Goal: Information Seeking & Learning: Learn about a topic

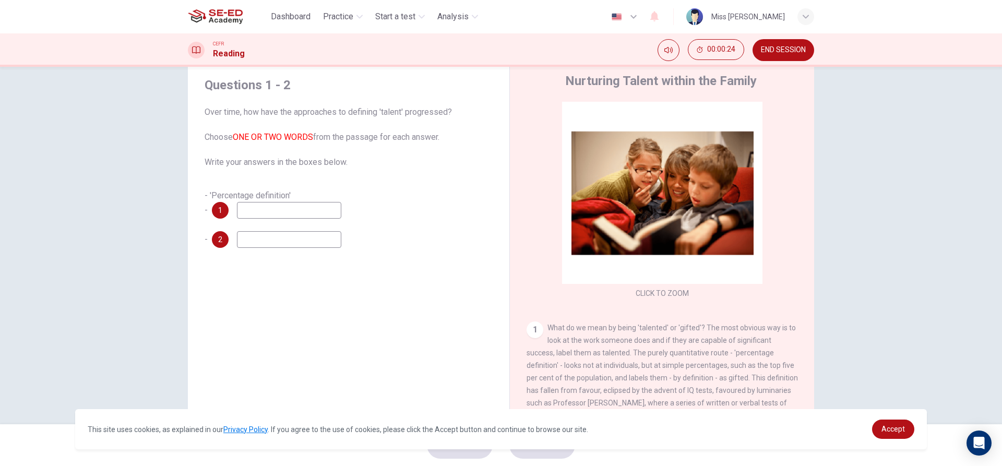
scroll to position [47, 0]
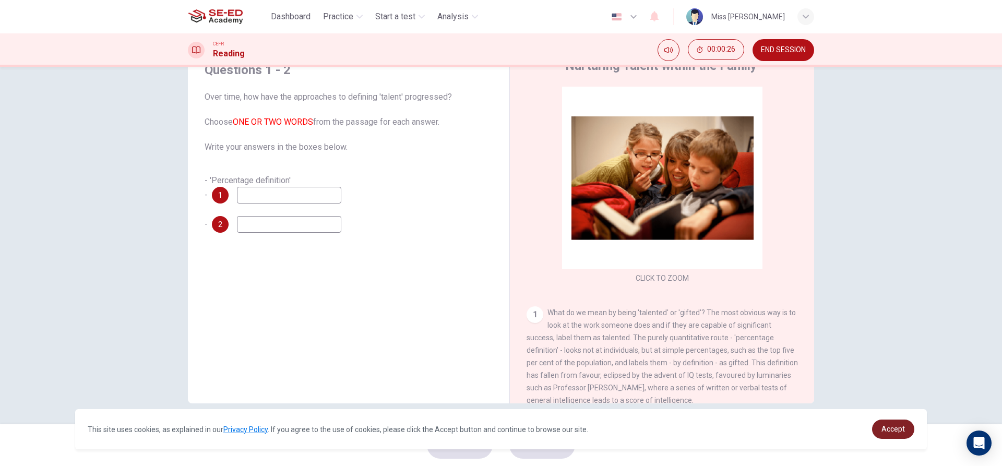
click at [898, 431] on span "Accept" at bounding box center [892, 429] width 23 height 8
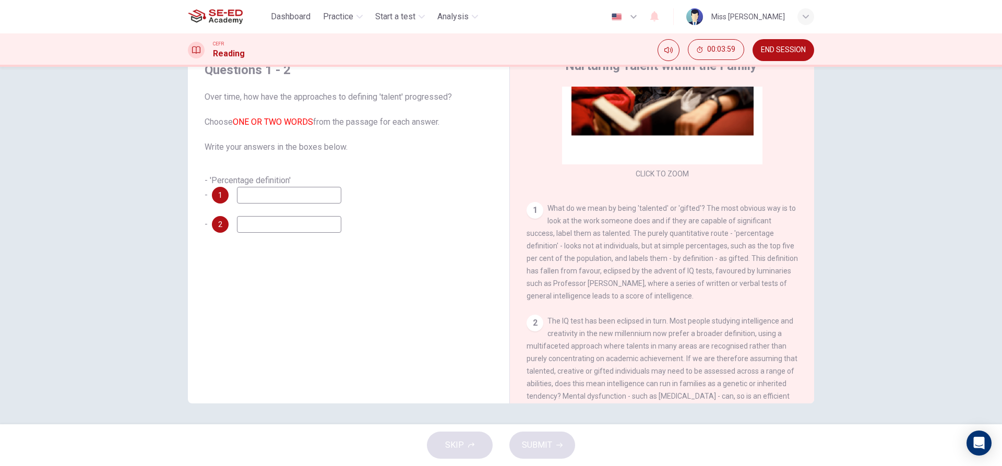
click at [323, 198] on input at bounding box center [289, 195] width 104 height 17
click at [216, 188] on div "1" at bounding box center [220, 195] width 17 height 17
click at [267, 197] on input at bounding box center [289, 195] width 104 height 17
type input "population"
click at [263, 220] on input at bounding box center [289, 224] width 104 height 17
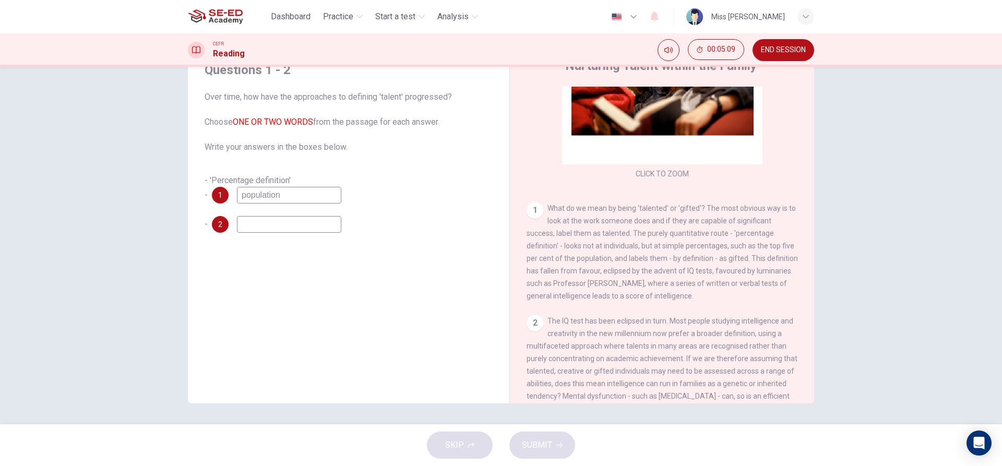
click at [262, 269] on div "Questions 1 - 2 Over time, how have the approaches to defining 'talent' progres…" at bounding box center [348, 227] width 305 height 352
click at [269, 221] on input at bounding box center [289, 224] width 104 height 17
type input "favour"
click at [551, 441] on button "SUBMIT" at bounding box center [542, 444] width 66 height 27
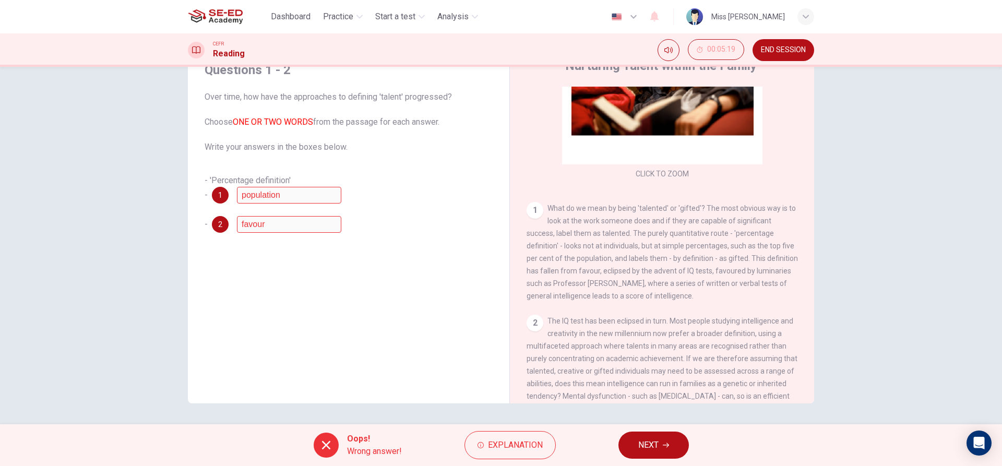
click at [678, 447] on button "NEXT" at bounding box center [653, 444] width 70 height 27
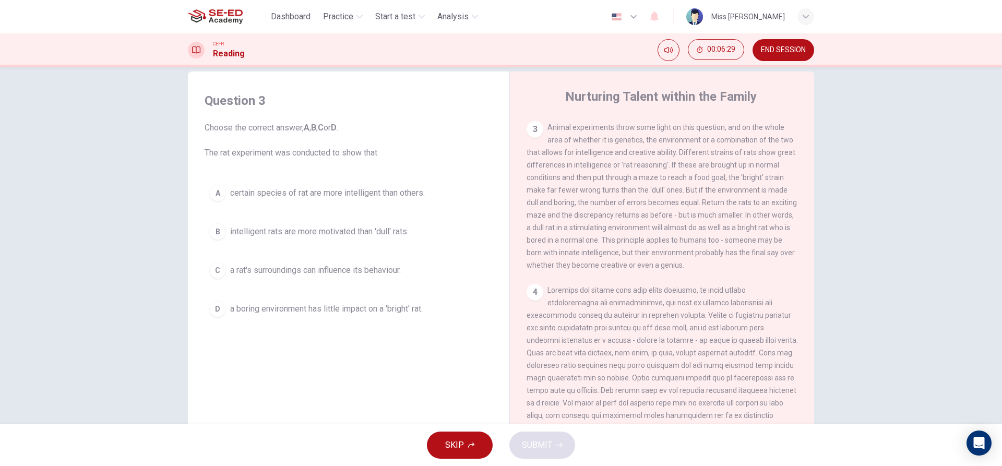
scroll to position [0, 0]
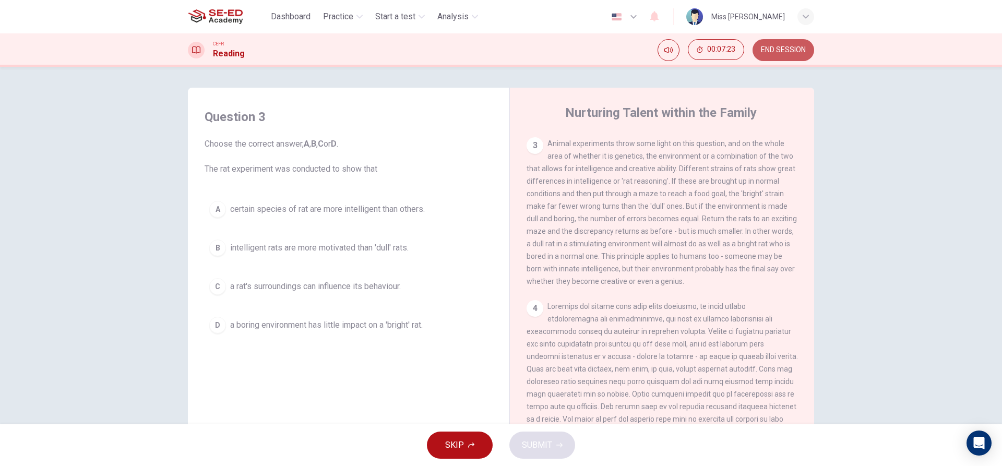
click at [783, 56] on button "END SESSION" at bounding box center [783, 50] width 62 height 22
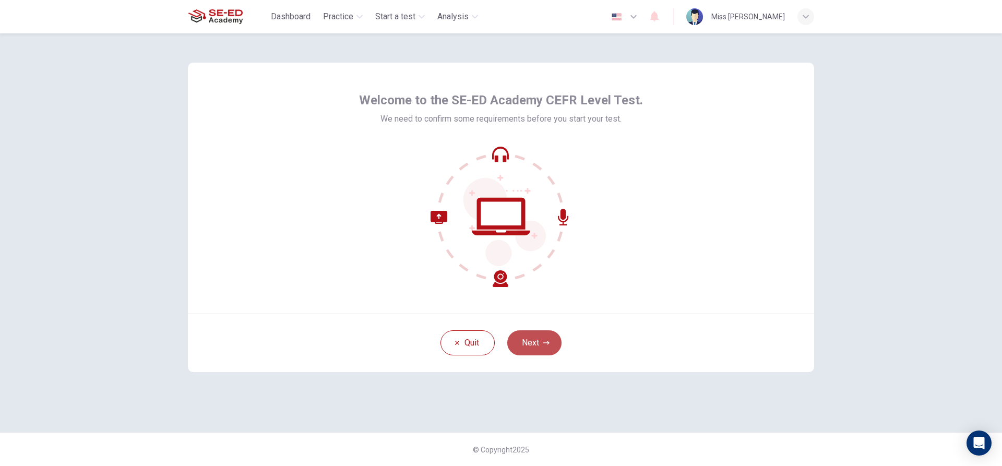
click at [527, 351] on button "Next" at bounding box center [534, 342] width 54 height 25
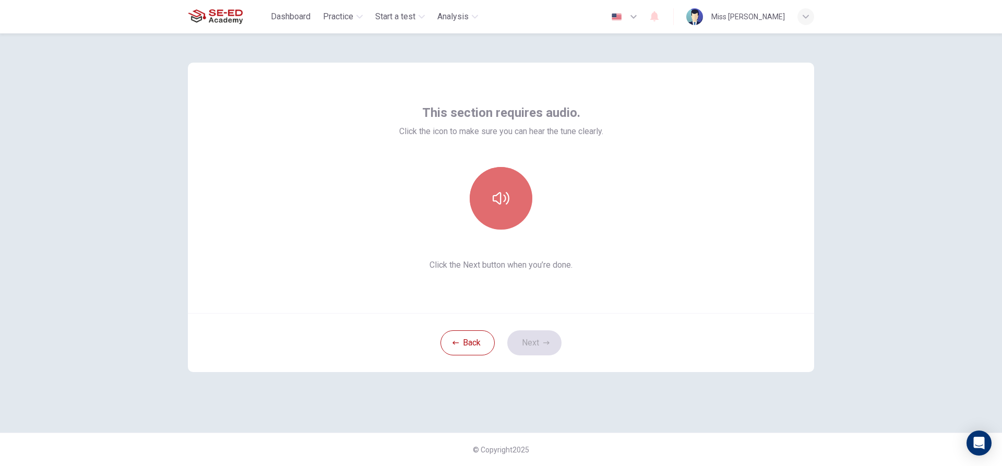
click at [484, 195] on button "button" at bounding box center [501, 198] width 63 height 63
click at [486, 195] on button "button" at bounding box center [501, 198] width 63 height 63
click at [496, 191] on icon "button" at bounding box center [500, 198] width 17 height 17
click at [510, 187] on button "button" at bounding box center [501, 198] width 63 height 63
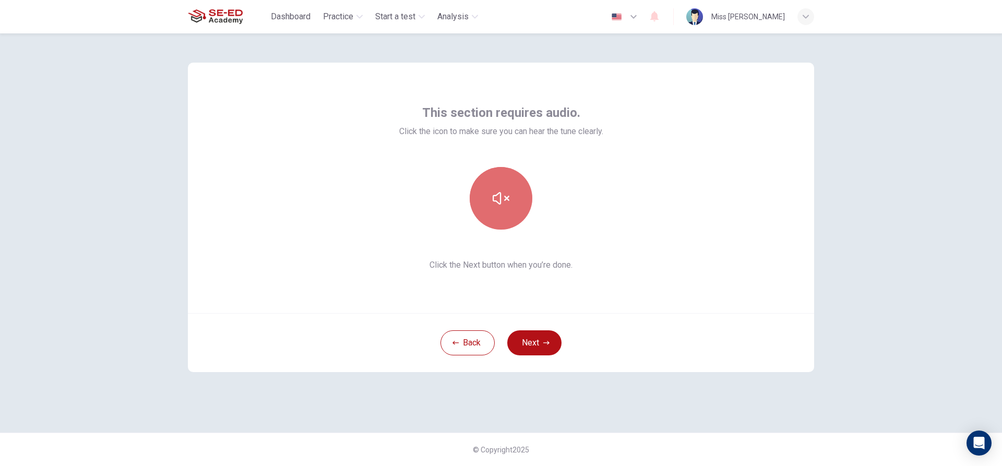
click at [510, 195] on button "button" at bounding box center [501, 198] width 63 height 63
click at [533, 344] on button "Next" at bounding box center [534, 342] width 54 height 25
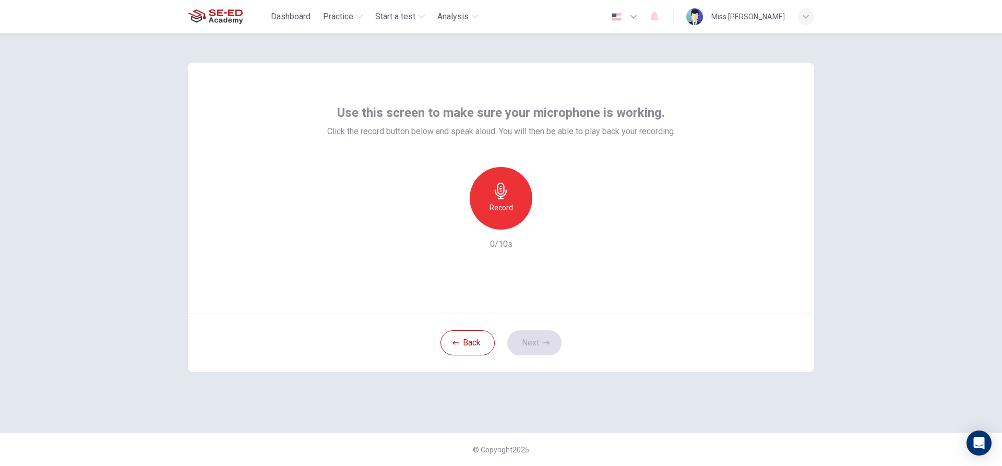
click at [508, 198] on icon "button" at bounding box center [500, 191] width 17 height 17
click at [531, 347] on button "Next" at bounding box center [534, 342] width 54 height 25
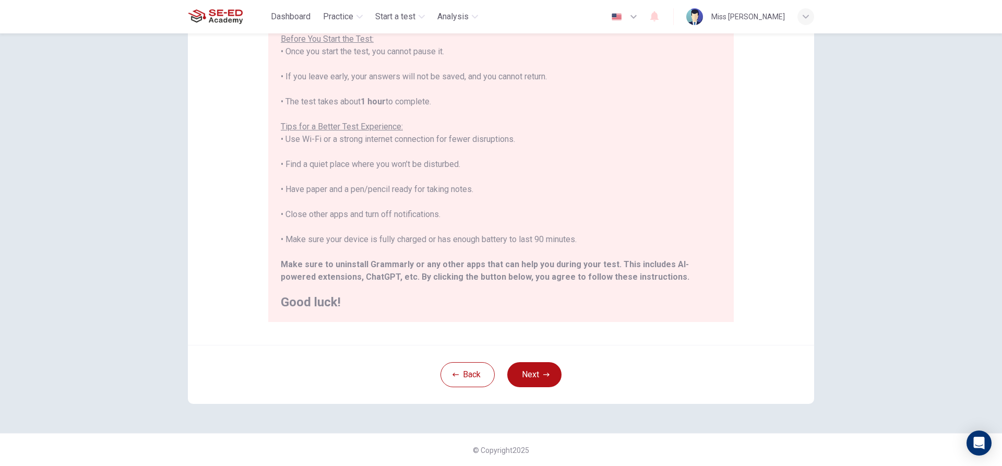
scroll to position [114, 0]
click at [535, 366] on button "Next" at bounding box center [534, 374] width 54 height 25
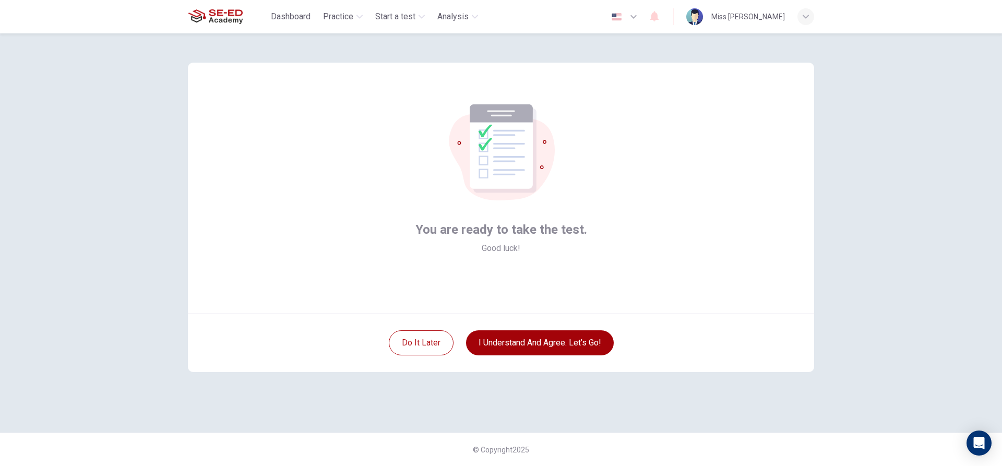
click at [496, 335] on button "I understand and agree. Let’s go!" at bounding box center [540, 342] width 148 height 25
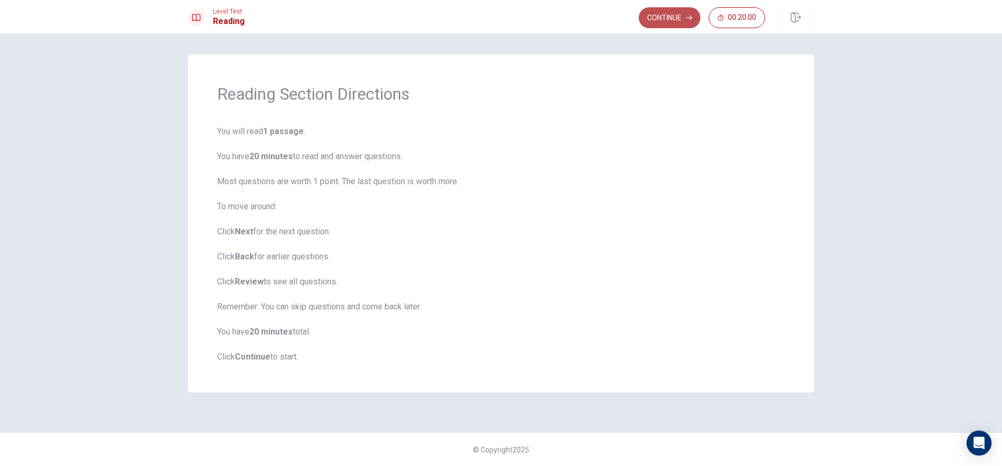
click at [668, 19] on button "Continue" at bounding box center [670, 17] width 62 height 21
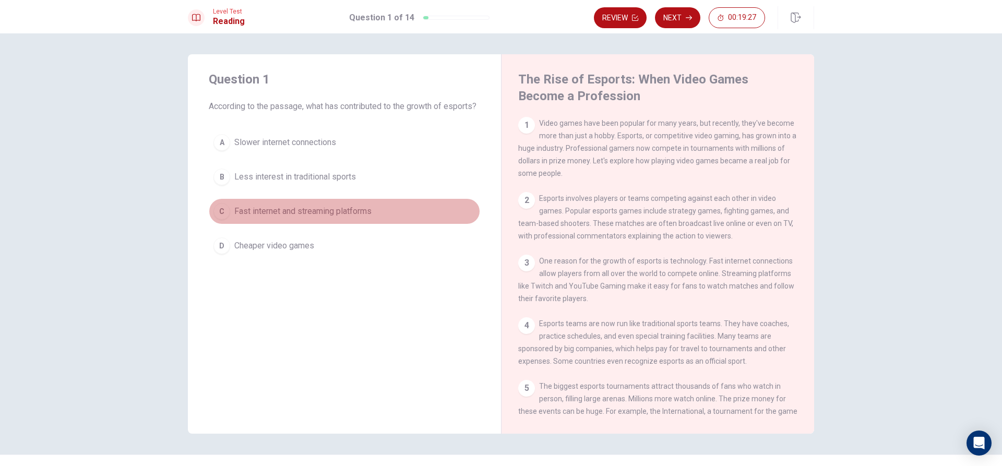
click at [225, 218] on button "C Fast internet and streaming platforms" at bounding box center [344, 211] width 271 height 26
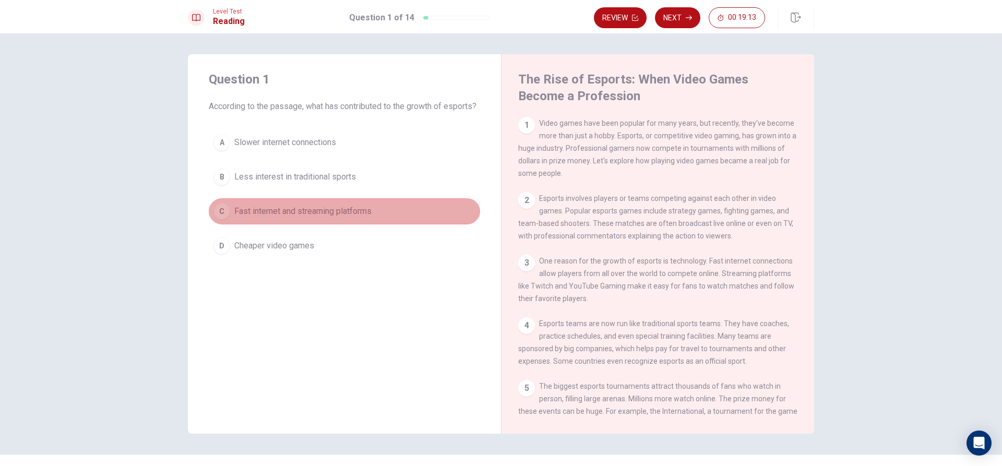
click at [381, 216] on button "C Fast internet and streaming platforms" at bounding box center [344, 211] width 271 height 26
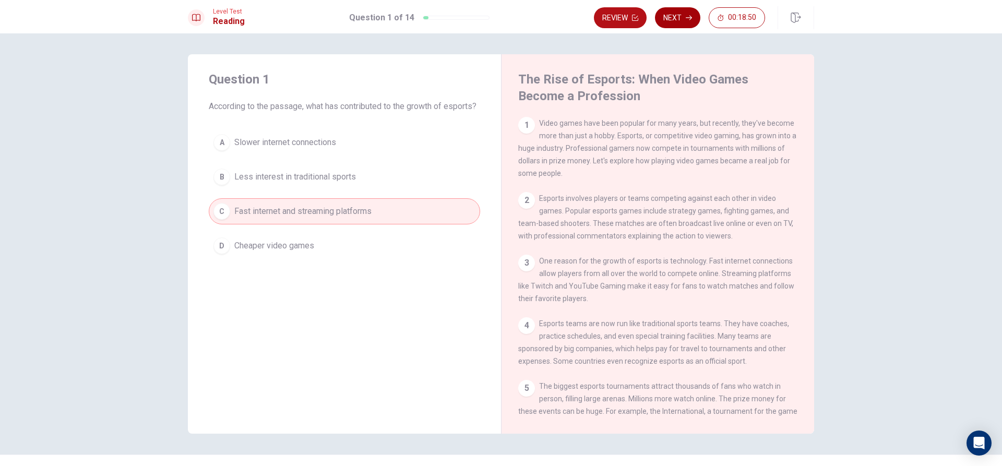
click at [681, 14] on button "Next" at bounding box center [677, 17] width 45 height 21
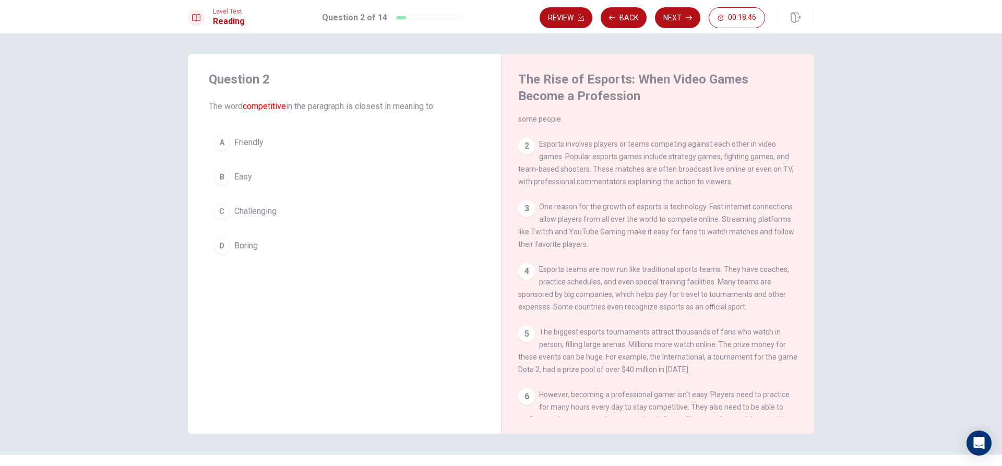
scroll to position [52, 0]
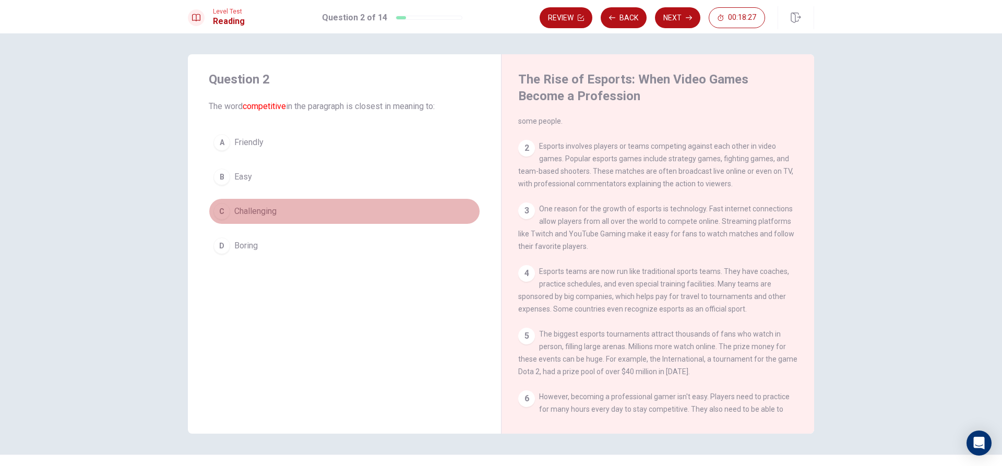
click at [257, 212] on span "Challenging" at bounding box center [255, 211] width 42 height 13
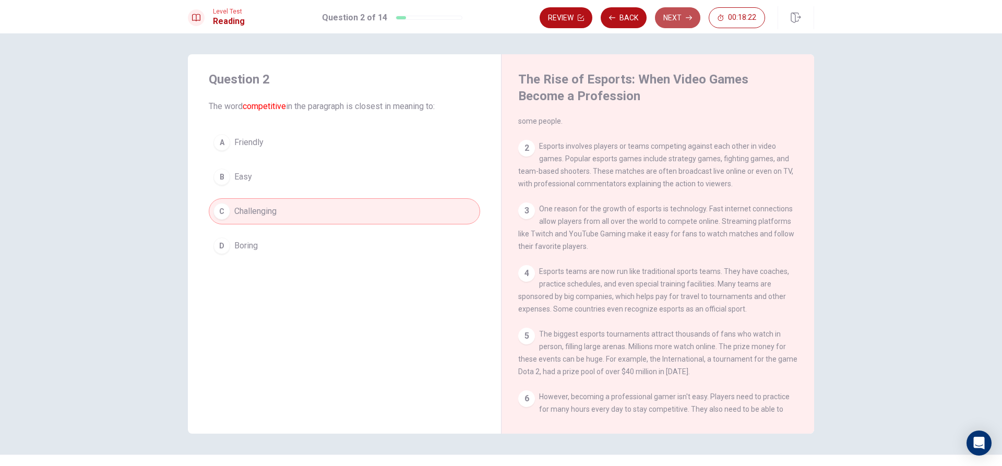
click at [675, 16] on button "Next" at bounding box center [677, 17] width 45 height 21
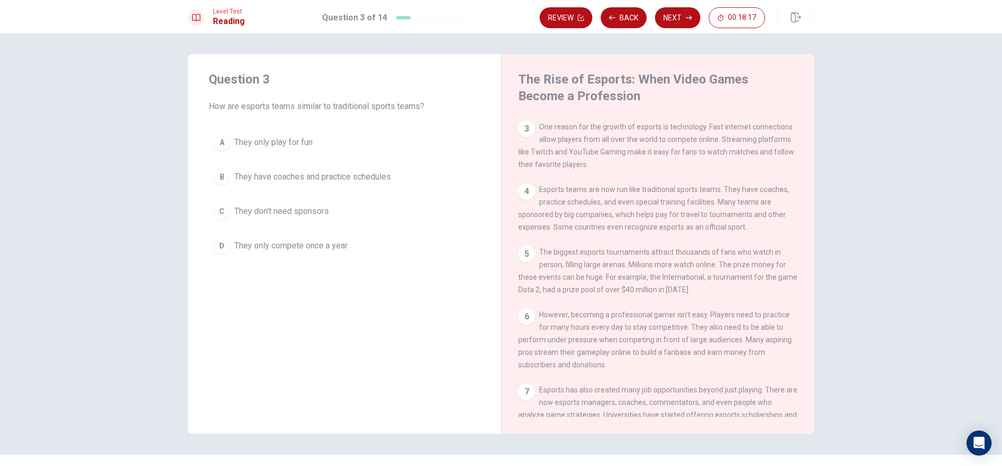
scroll to position [143, 0]
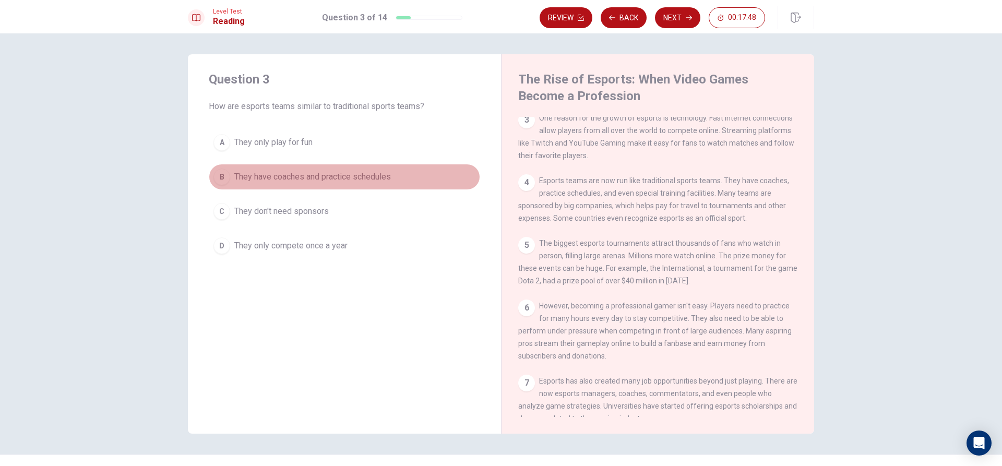
click at [226, 178] on div "B" at bounding box center [221, 177] width 17 height 17
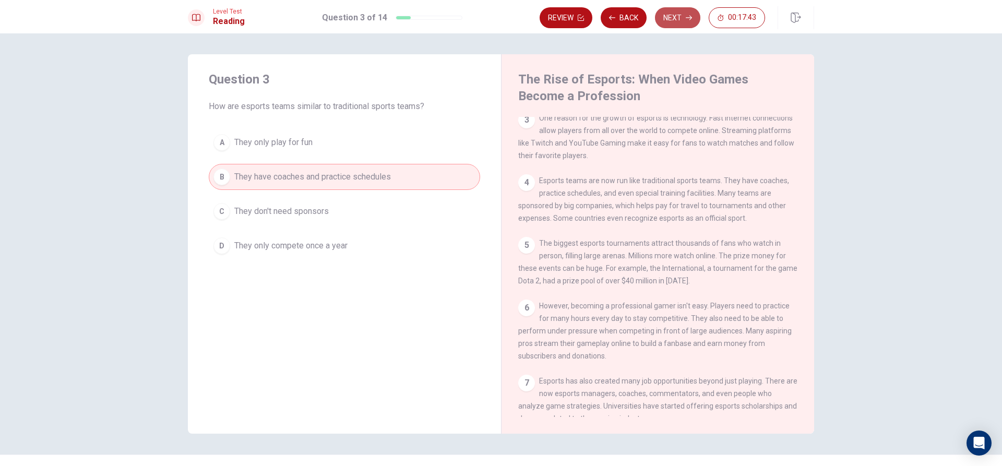
click at [670, 22] on button "Next" at bounding box center [677, 17] width 45 height 21
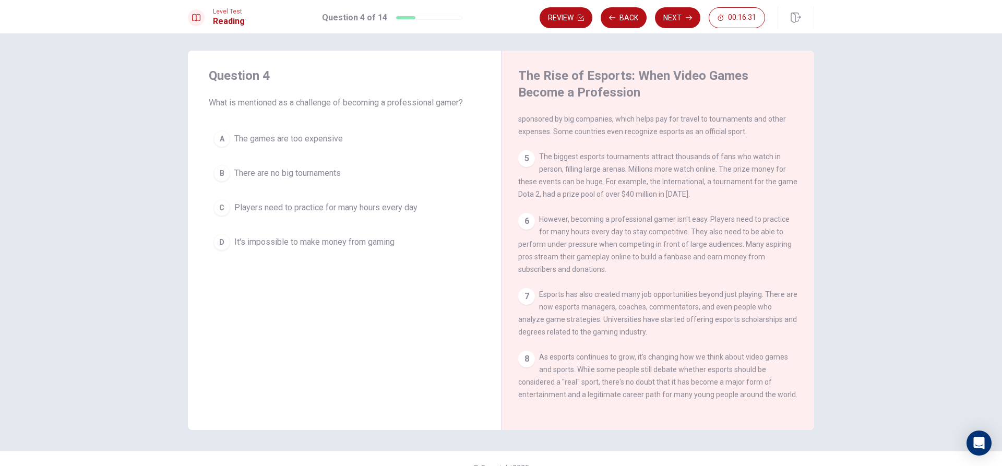
scroll to position [0, 0]
click at [353, 216] on span "Players need to practice for many hours every day" at bounding box center [325, 211] width 183 height 13
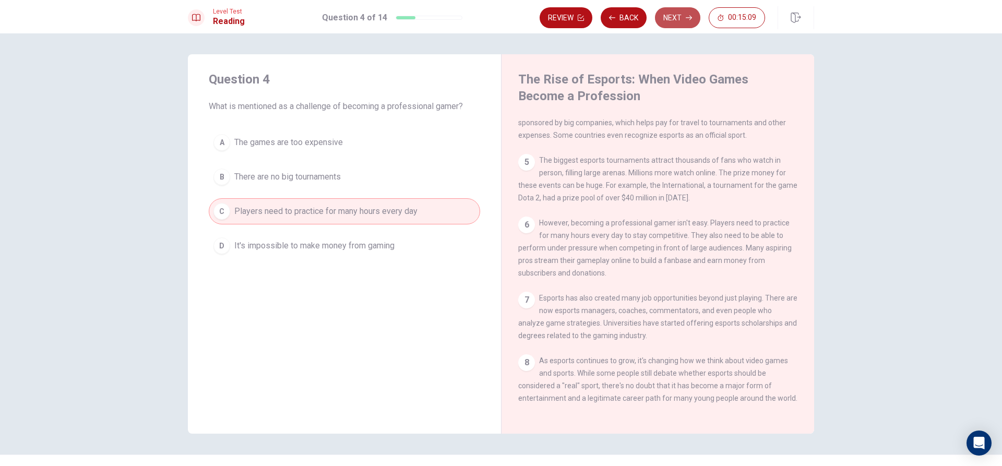
click at [683, 18] on button "Next" at bounding box center [677, 17] width 45 height 21
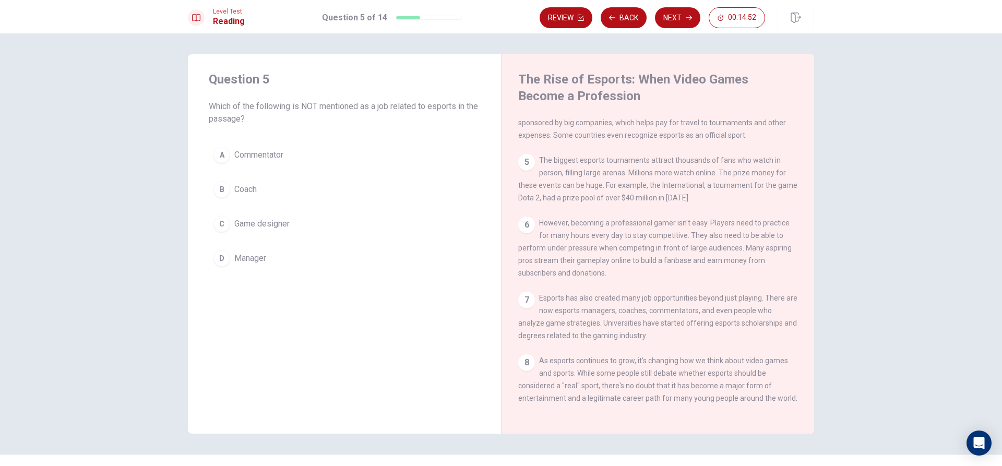
scroll to position [244, 0]
click at [271, 223] on span "Game designer" at bounding box center [261, 224] width 55 height 13
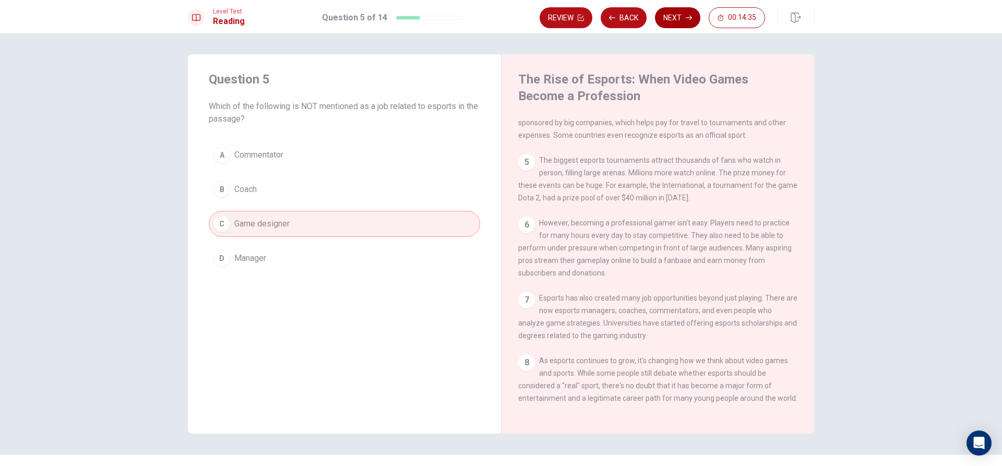
click at [678, 16] on button "Next" at bounding box center [677, 17] width 45 height 21
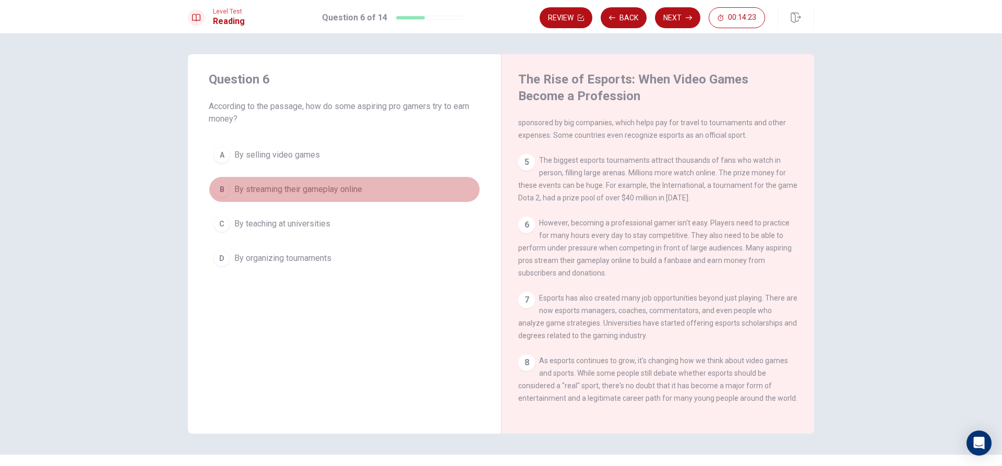
click at [367, 189] on button "B By streaming their gameplay online" at bounding box center [344, 189] width 271 height 26
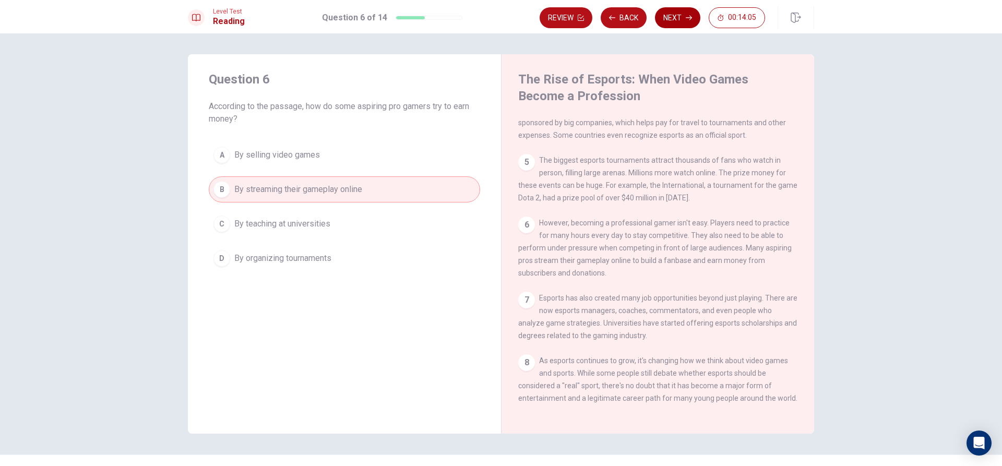
click at [676, 23] on button "Next" at bounding box center [677, 17] width 45 height 21
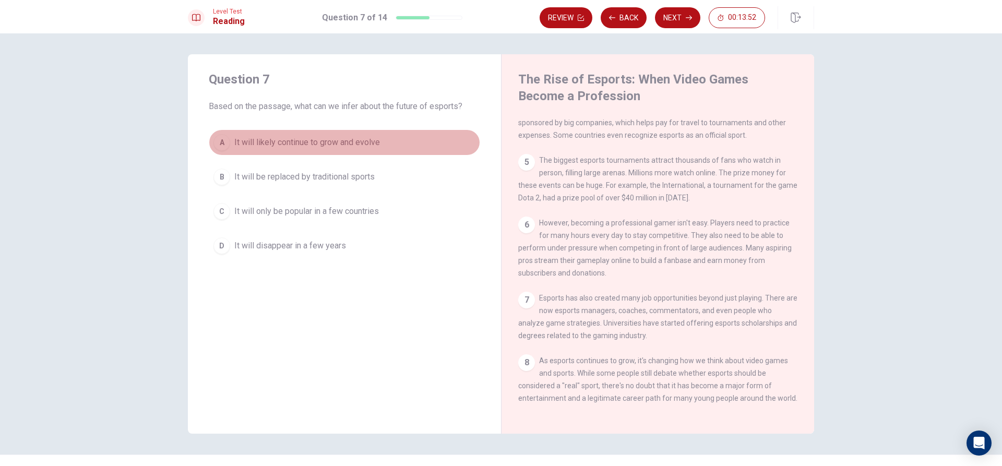
click at [303, 145] on span "It will likely continue to grow and evolve" at bounding box center [307, 142] width 146 height 13
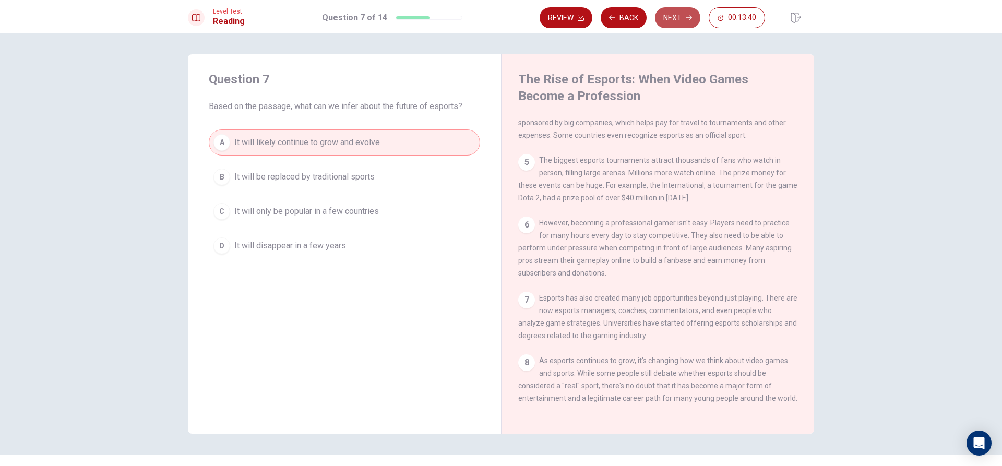
click at [669, 26] on button "Next" at bounding box center [677, 17] width 45 height 21
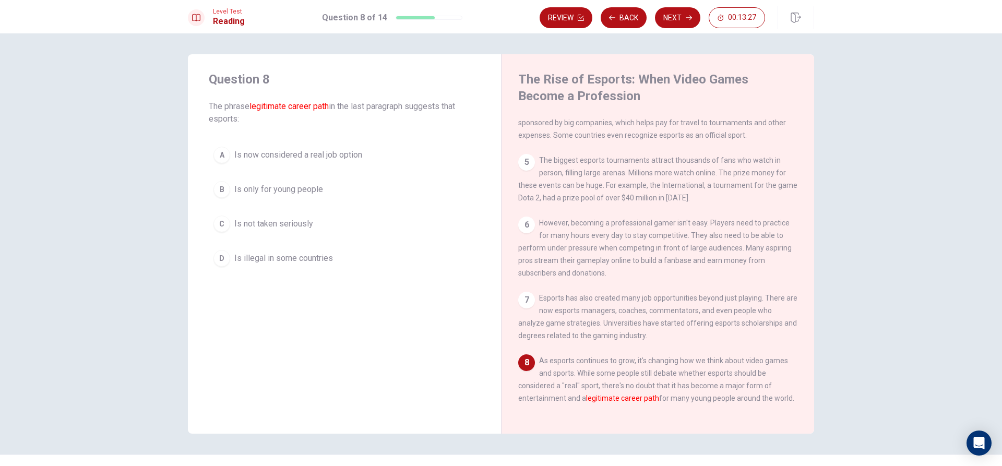
click at [313, 153] on span "Is now considered a real job option" at bounding box center [298, 155] width 128 height 13
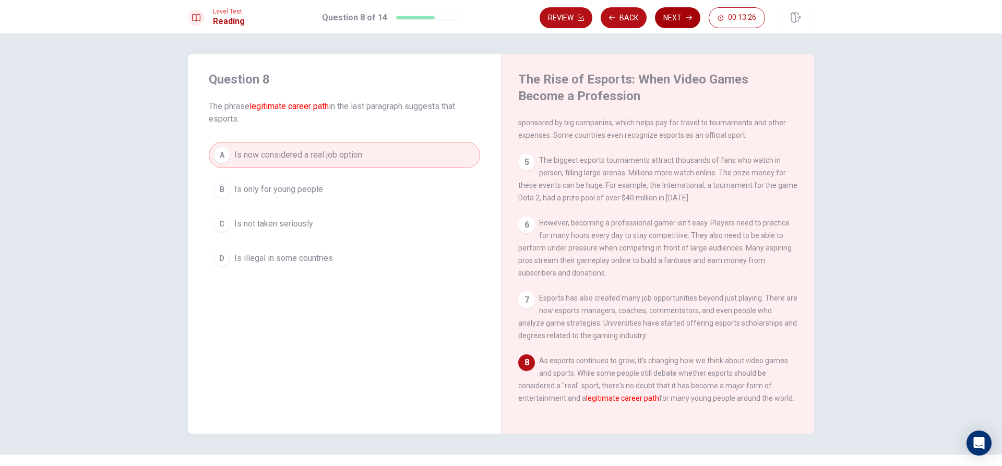
click at [672, 12] on button "Next" at bounding box center [677, 17] width 45 height 21
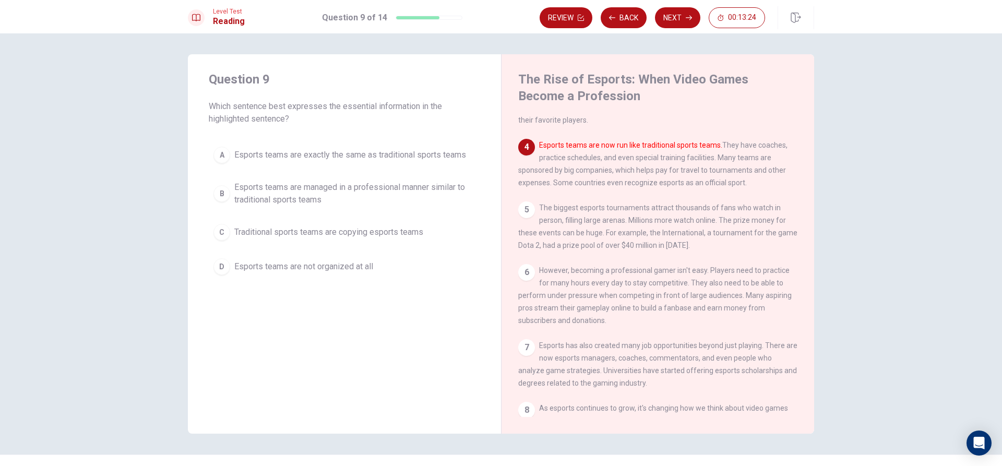
scroll to position [155, 0]
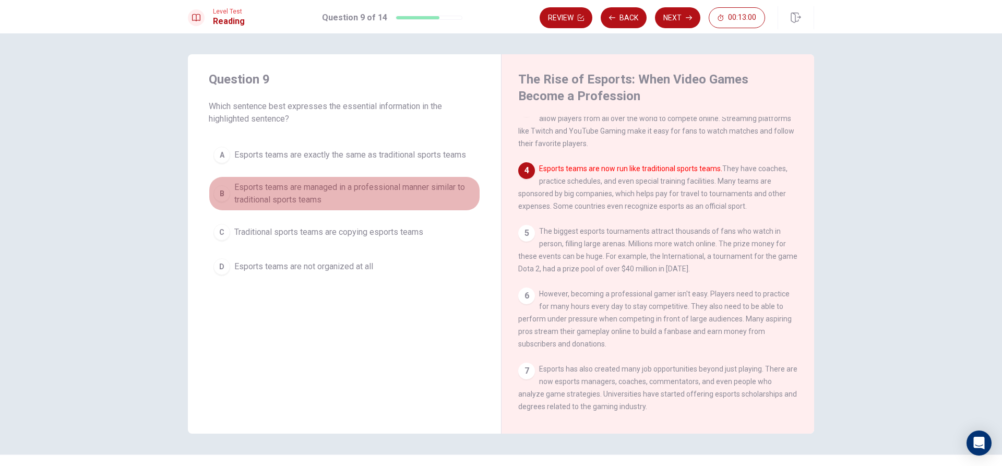
click at [219, 196] on div "B" at bounding box center [221, 193] width 17 height 17
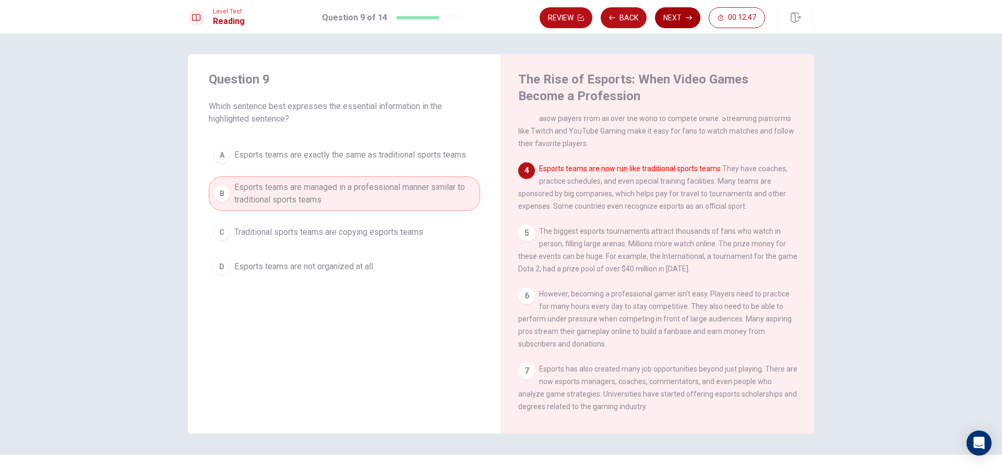
click at [678, 13] on button "Next" at bounding box center [677, 17] width 45 height 21
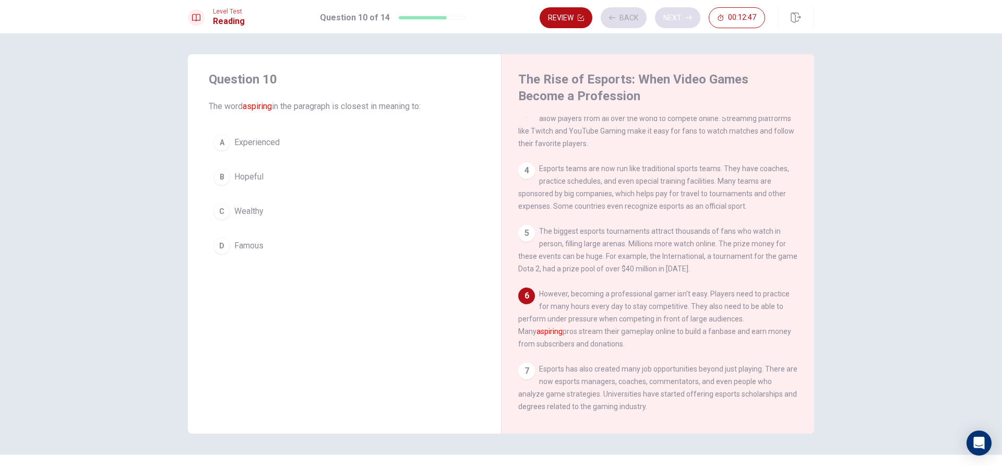
scroll to position [206, 0]
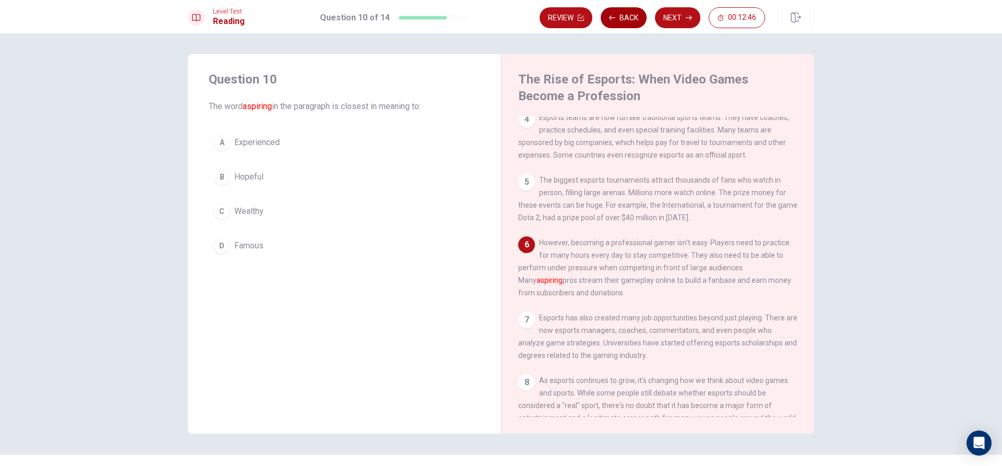
click at [607, 16] on button "Back" at bounding box center [623, 17] width 46 height 21
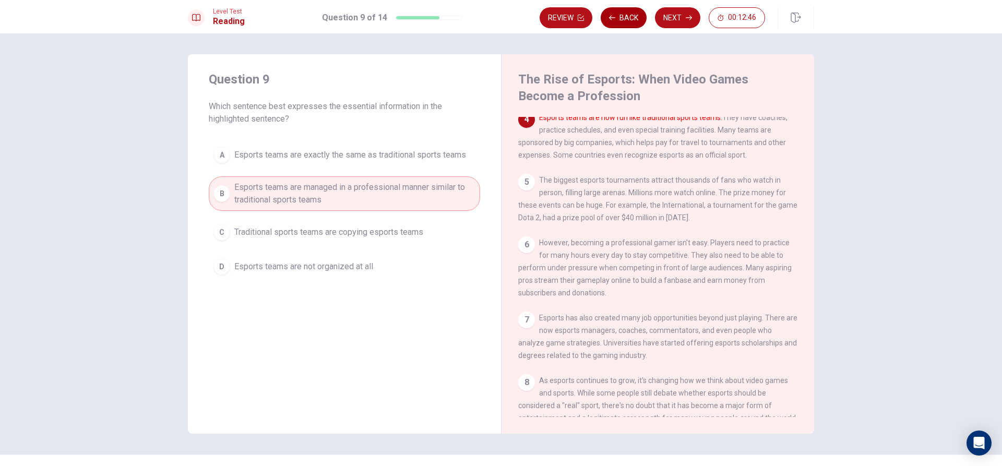
scroll to position [207, 0]
click at [673, 38] on div "Question 9 Which sentence best expresses the essential information in the highl…" at bounding box center [501, 249] width 1002 height 432
click at [672, 23] on button "Next" at bounding box center [677, 17] width 45 height 21
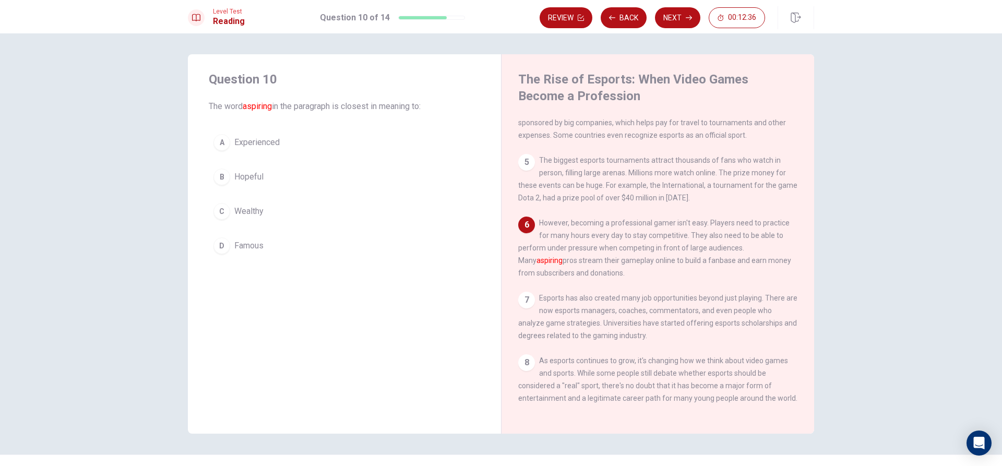
scroll to position [244, 0]
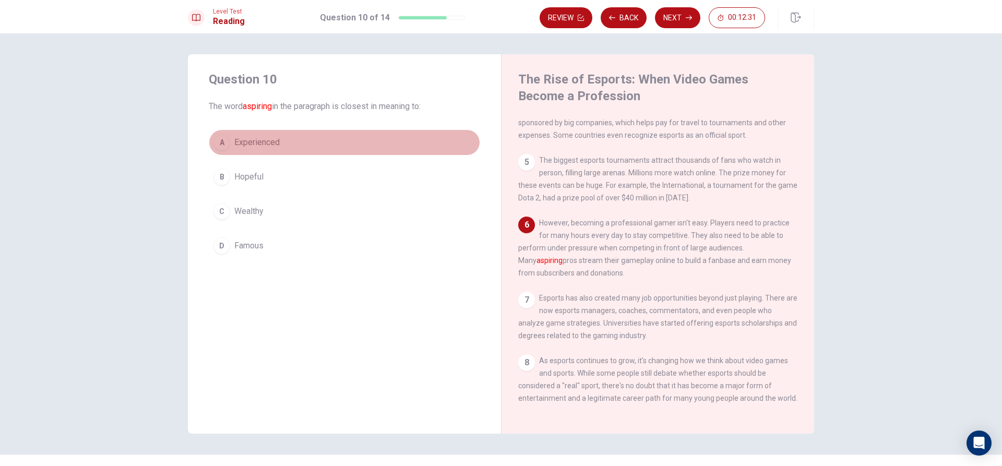
click at [228, 143] on button "A Experienced" at bounding box center [344, 142] width 271 height 26
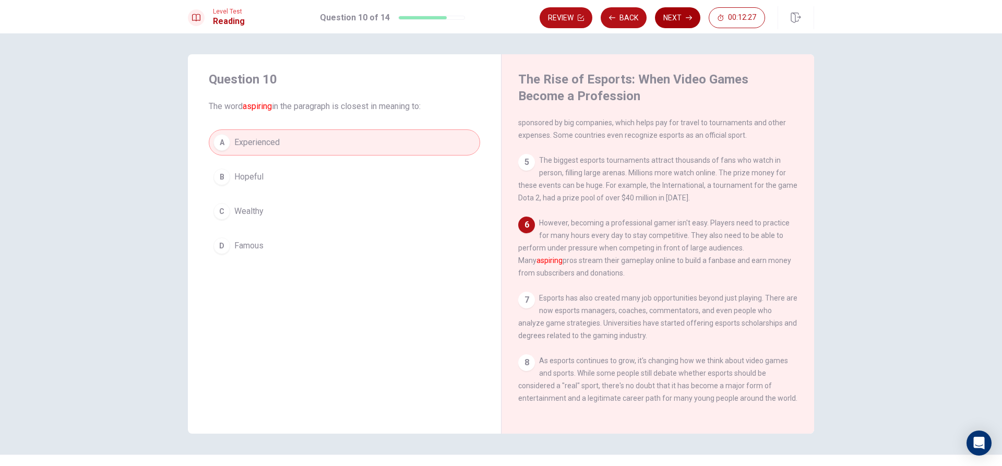
click at [658, 10] on button "Next" at bounding box center [677, 17] width 45 height 21
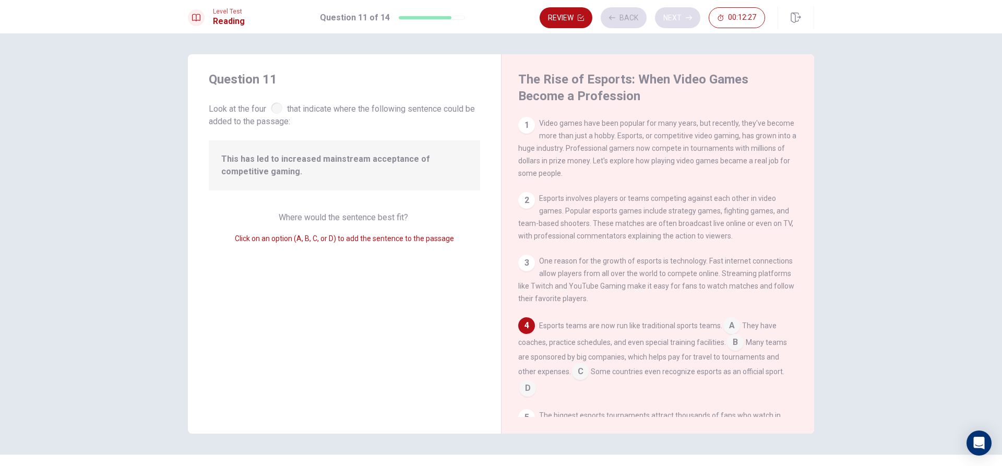
scroll to position [91, 0]
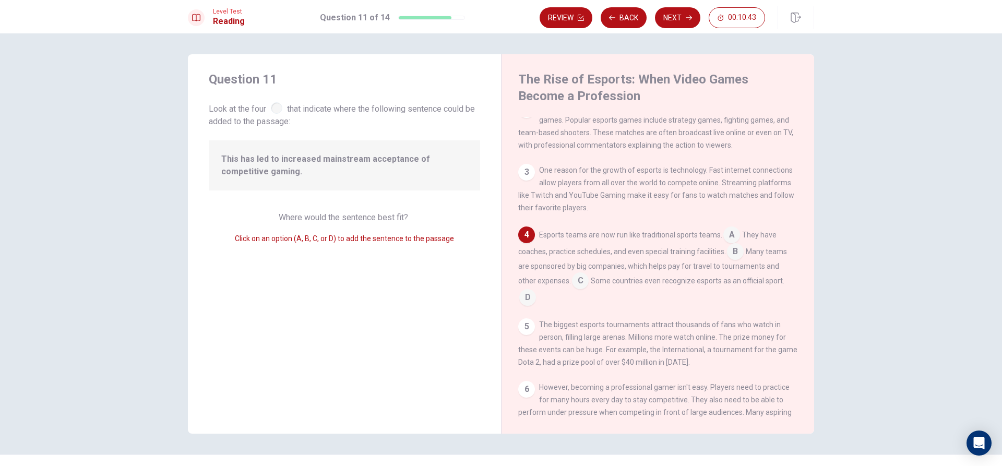
click at [579, 290] on input at bounding box center [580, 281] width 17 height 17
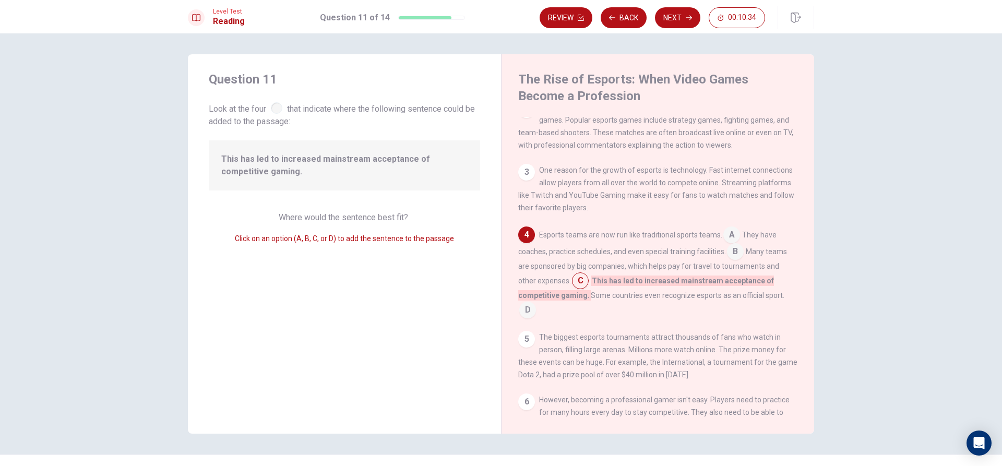
click at [580, 285] on input at bounding box center [580, 281] width 17 height 17
click at [574, 290] on input at bounding box center [580, 281] width 17 height 17
click at [728, 261] on input at bounding box center [735, 252] width 17 height 17
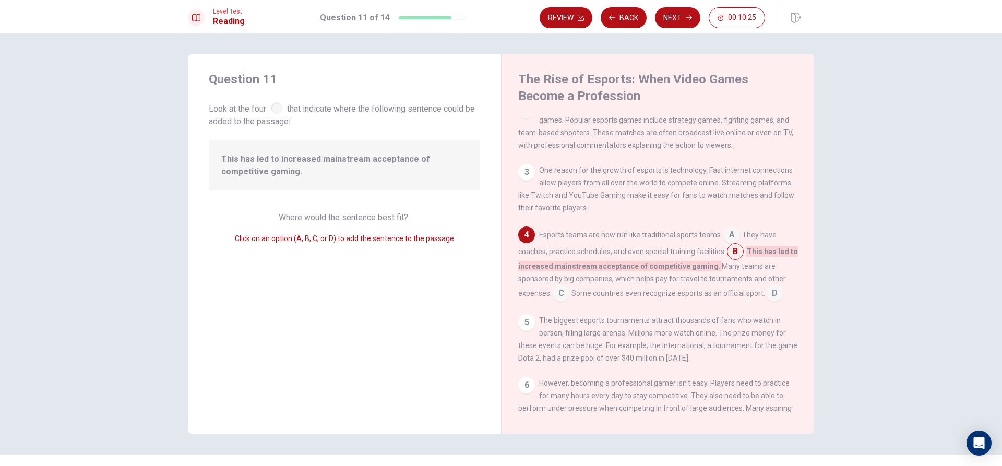
click at [731, 233] on div "1 Video games have been popular for many years, but recently, they've become mo…" at bounding box center [664, 267] width 293 height 300
click at [731, 244] on input at bounding box center [731, 235] width 17 height 17
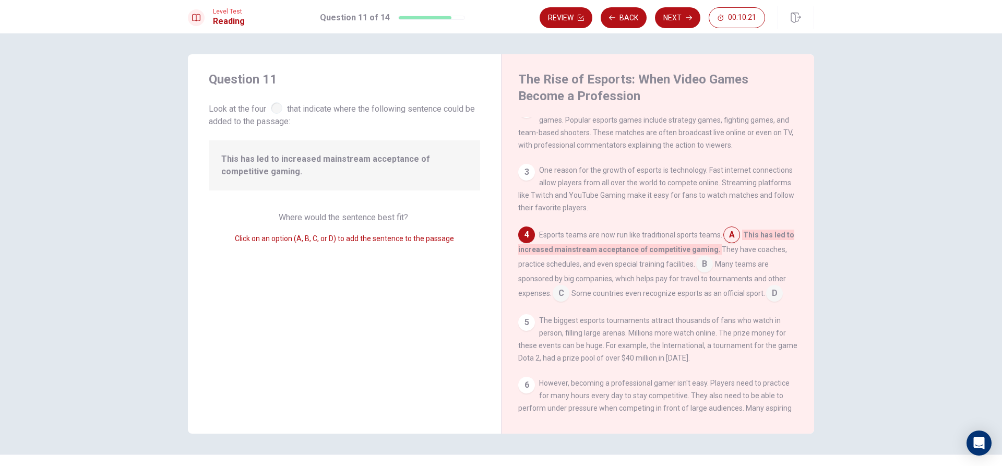
click at [701, 272] on input at bounding box center [704, 265] width 17 height 17
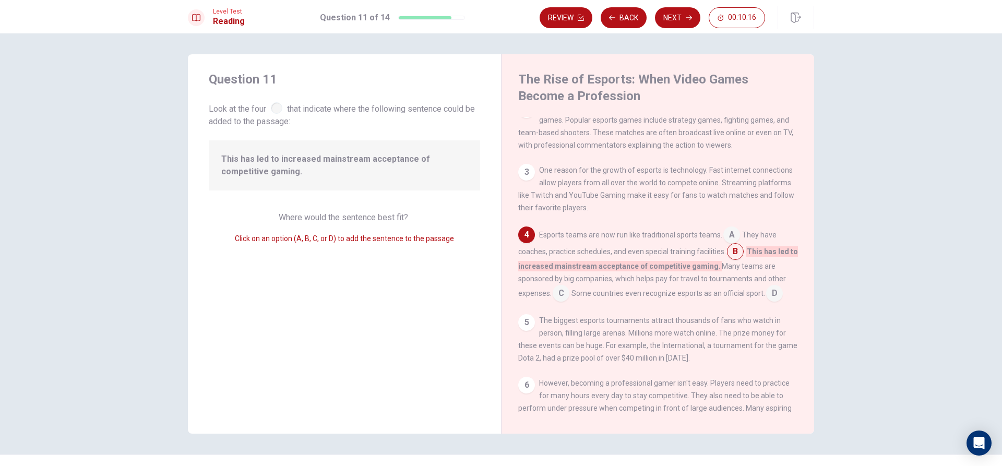
click at [775, 303] on input at bounding box center [774, 294] width 17 height 17
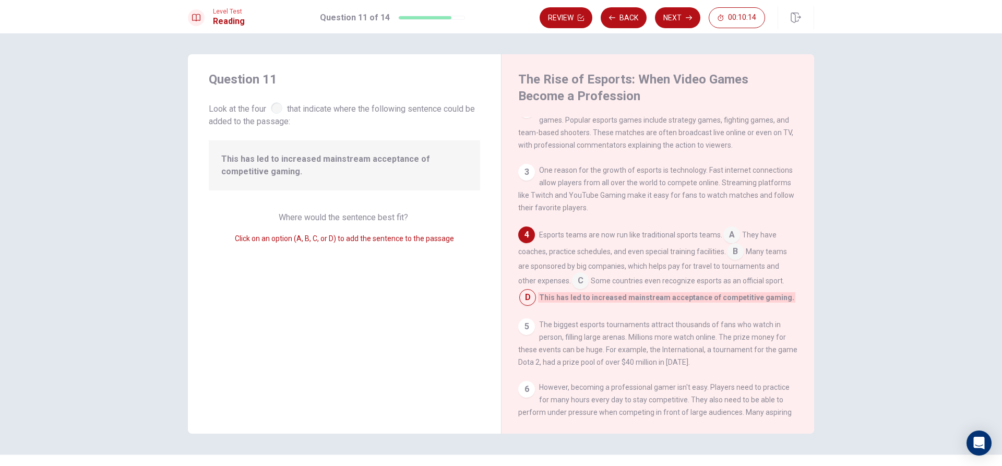
click at [730, 257] on input at bounding box center [735, 252] width 17 height 17
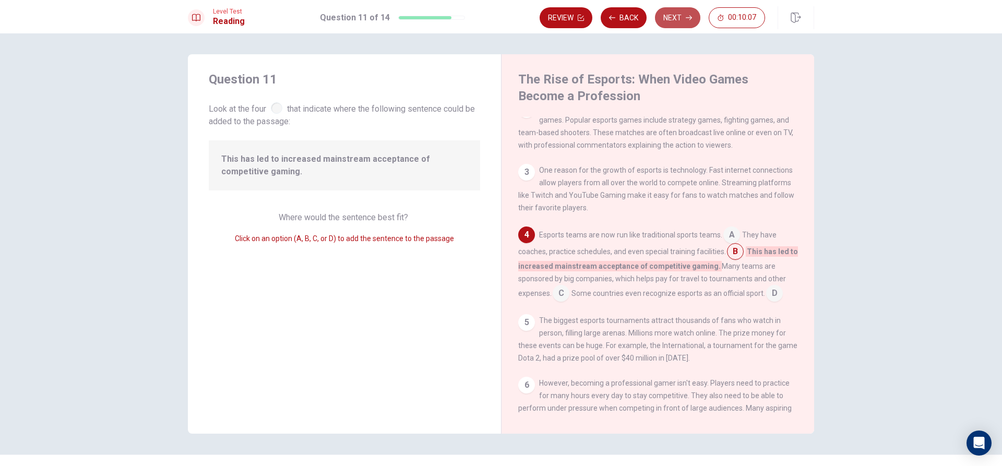
click at [668, 16] on button "Next" at bounding box center [677, 17] width 45 height 21
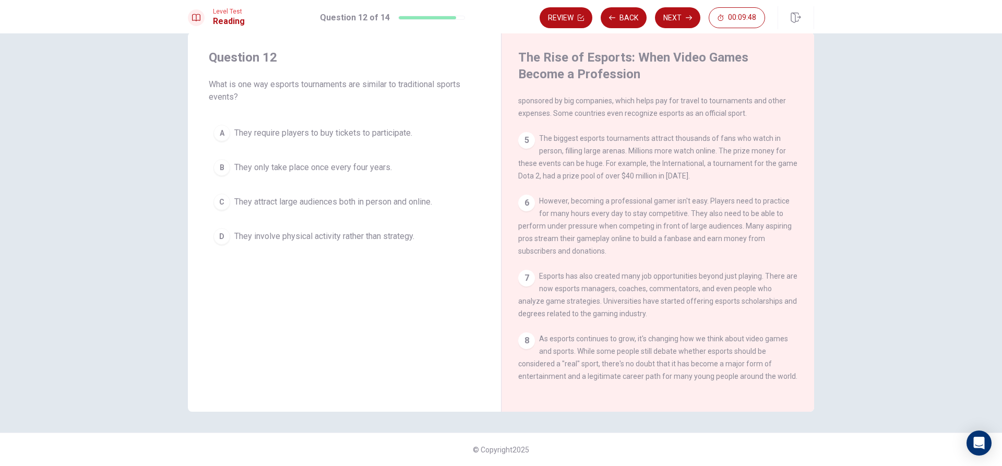
scroll to position [0, 0]
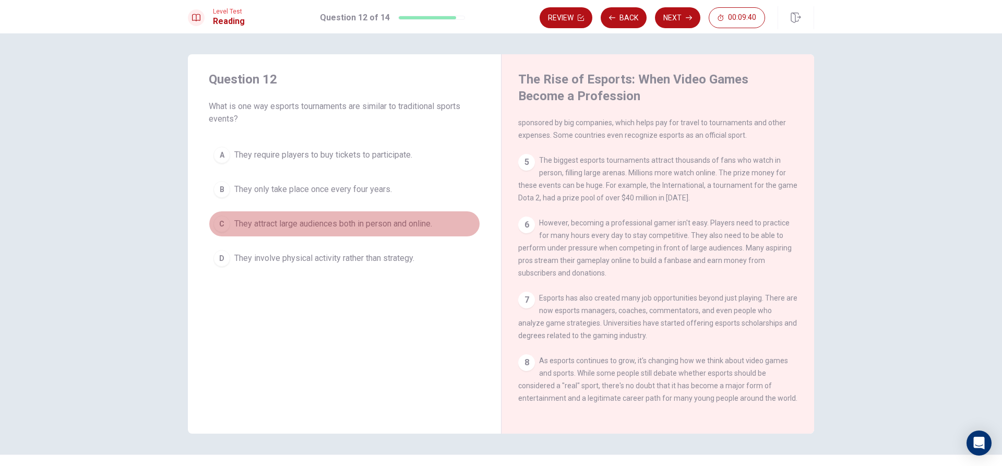
click at [365, 228] on span "They attract large audiences both in person and online." at bounding box center [333, 224] width 198 height 13
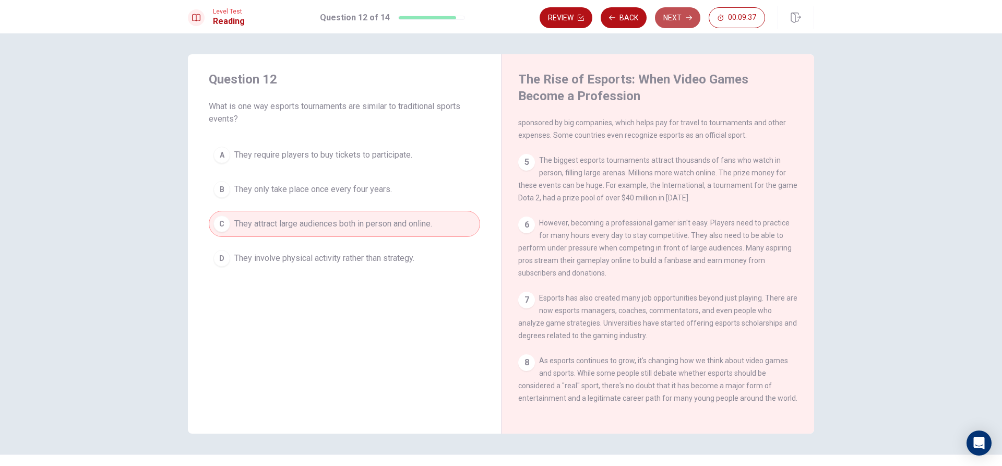
click at [678, 8] on button "Next" at bounding box center [677, 17] width 45 height 21
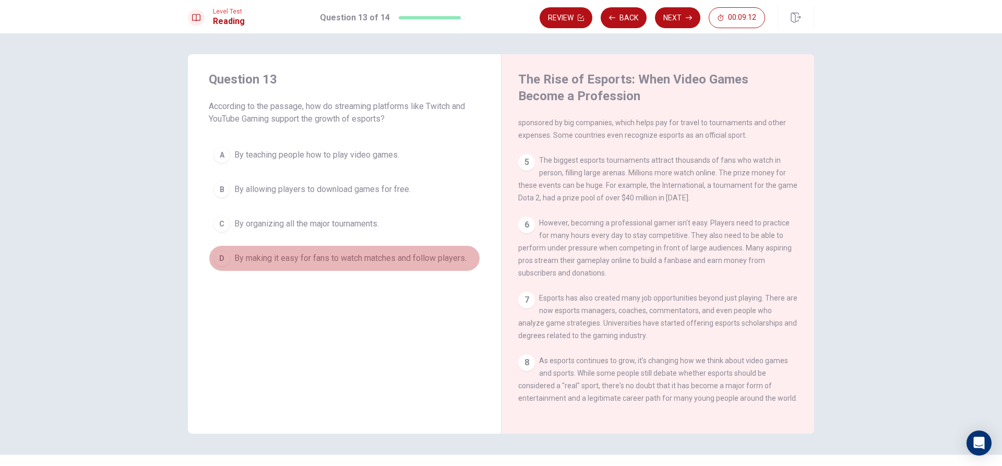
click at [432, 264] on button "D By making it easy for fans to watch matches and follow players." at bounding box center [344, 258] width 271 height 26
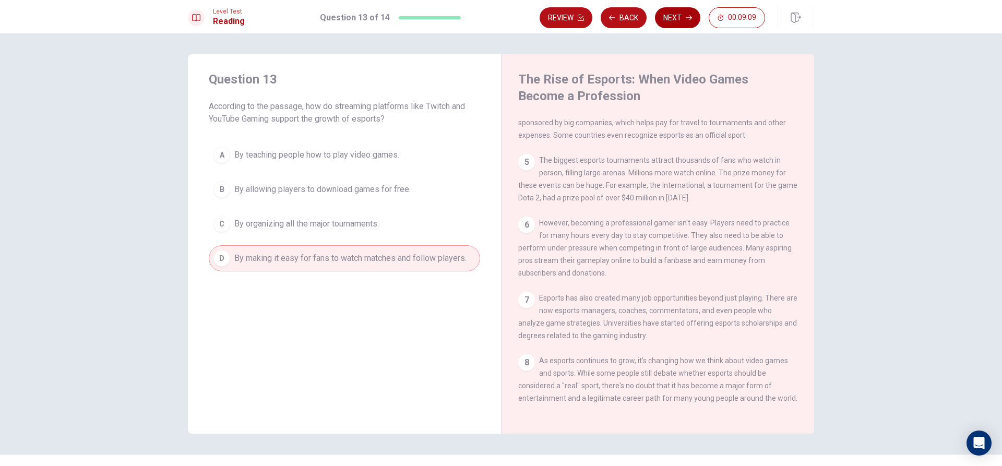
click at [665, 9] on button "Next" at bounding box center [677, 17] width 45 height 21
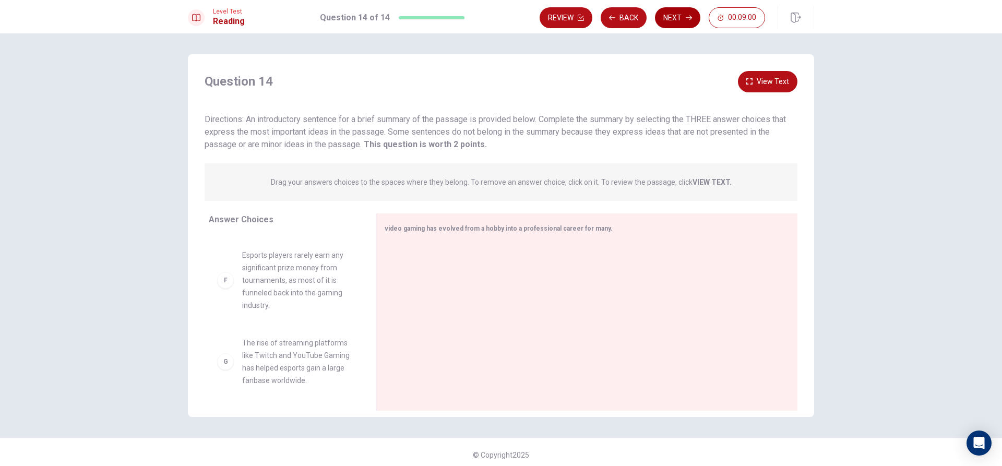
click at [685, 9] on button "Next" at bounding box center [677, 17] width 45 height 21
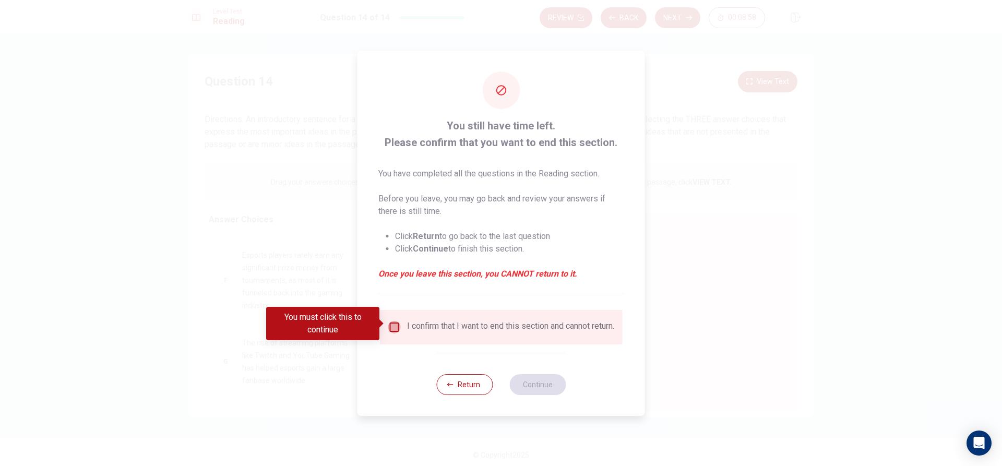
click at [388, 326] on input "You must click this to continue" at bounding box center [394, 327] width 13 height 13
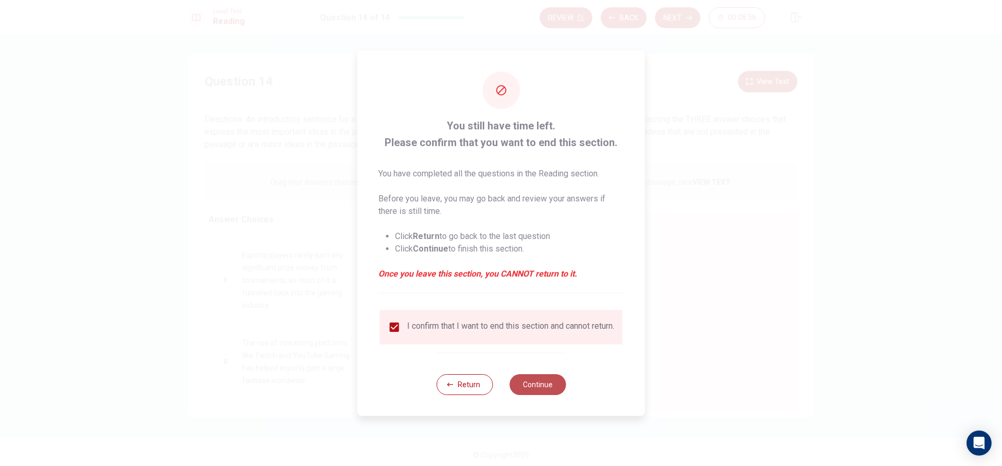
click at [519, 390] on button "Continue" at bounding box center [537, 384] width 56 height 21
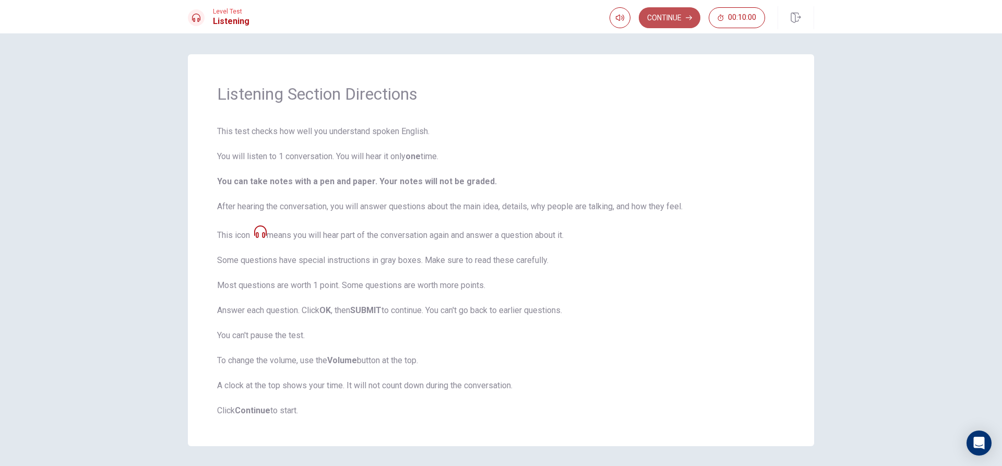
click at [648, 10] on button "Continue" at bounding box center [670, 17] width 62 height 21
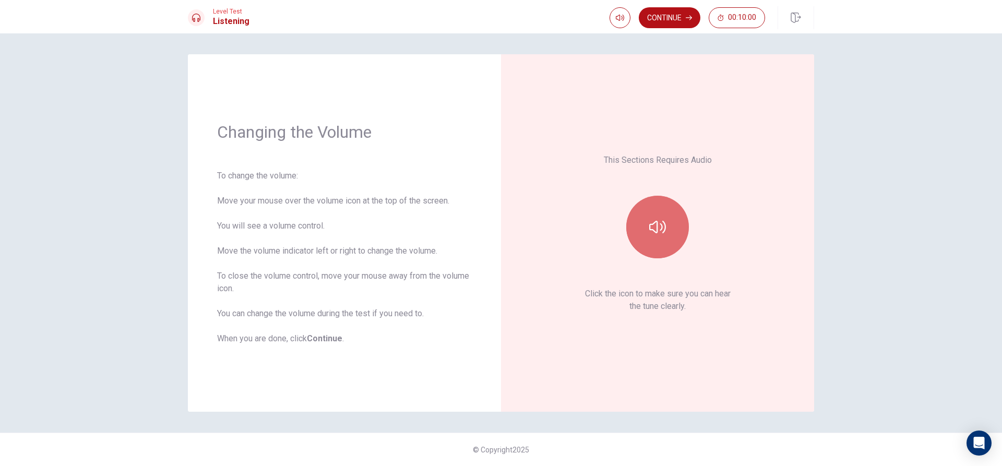
click at [661, 242] on button "button" at bounding box center [657, 227] width 63 height 63
click at [655, 223] on icon "button" at bounding box center [657, 227] width 17 height 17
click at [656, 225] on icon "button" at bounding box center [657, 227] width 17 height 17
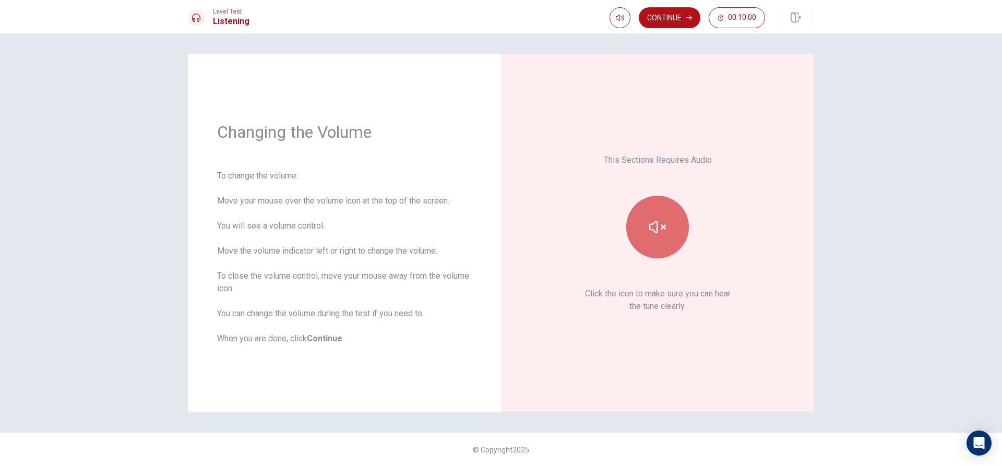
click at [644, 230] on button "button" at bounding box center [657, 227] width 63 height 63
click at [649, 227] on icon "button" at bounding box center [657, 227] width 17 height 13
click at [659, 239] on button "button" at bounding box center [657, 227] width 63 height 63
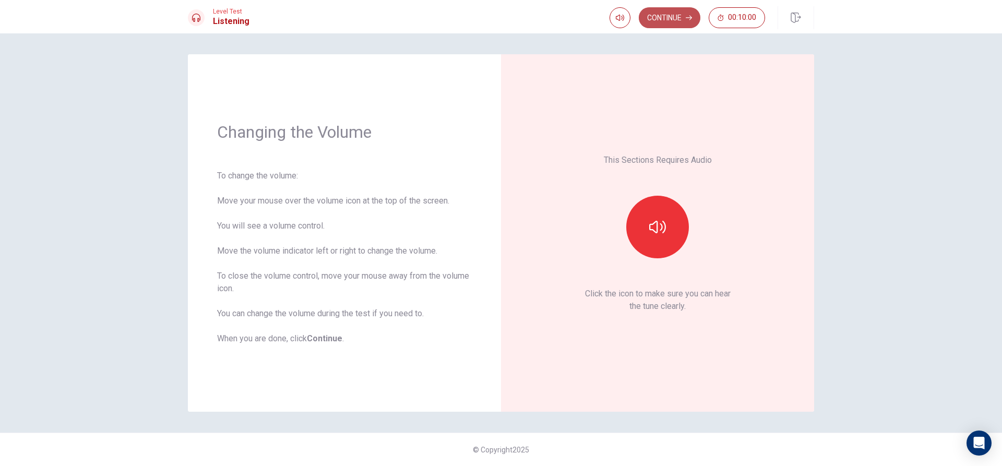
click at [680, 17] on button "Continue" at bounding box center [670, 17] width 62 height 21
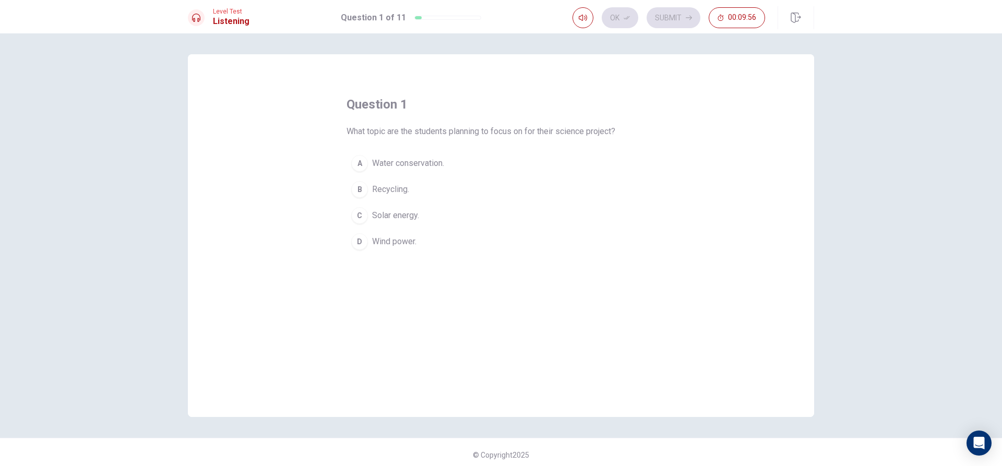
click at [360, 245] on div "D" at bounding box center [359, 241] width 17 height 17
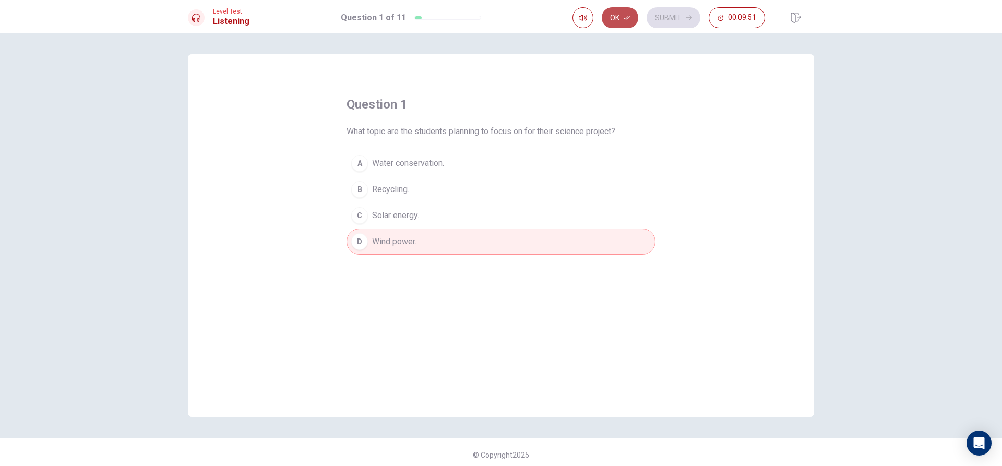
click at [623, 17] on icon "button" at bounding box center [626, 18] width 6 height 6
click at [674, 14] on button "Submit" at bounding box center [673, 17] width 54 height 21
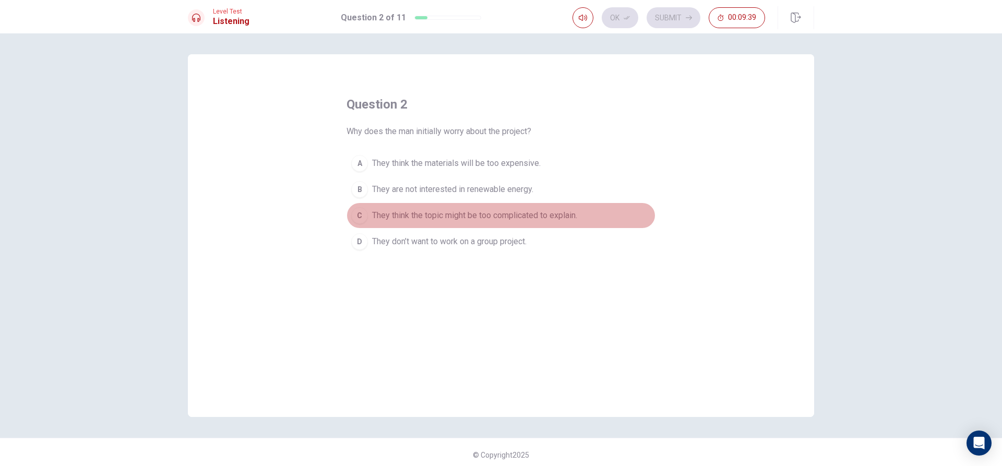
click at [431, 215] on span "They think the topic might be too complicated to explain." at bounding box center [474, 215] width 205 height 13
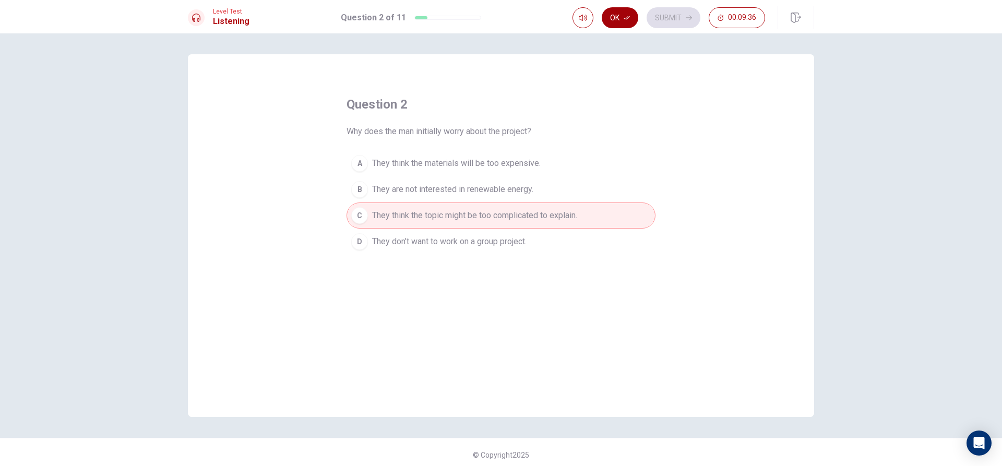
click at [619, 21] on button "Ok" at bounding box center [619, 17] width 37 height 21
click at [669, 10] on button "Submit" at bounding box center [673, 17] width 54 height 21
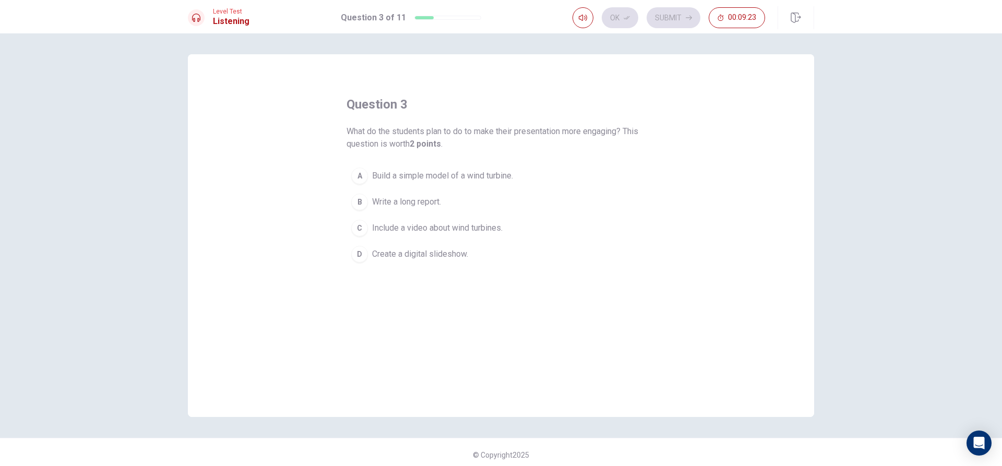
click at [419, 172] on span "Build a simple model of a wind turbine." at bounding box center [442, 176] width 141 height 13
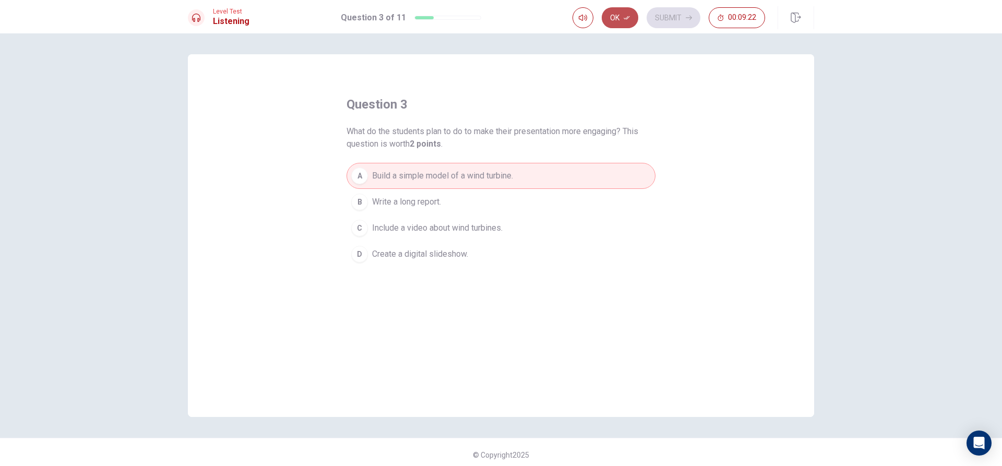
click at [631, 20] on button "Ok" at bounding box center [619, 17] width 37 height 21
click at [657, 16] on button "Submit" at bounding box center [673, 17] width 54 height 21
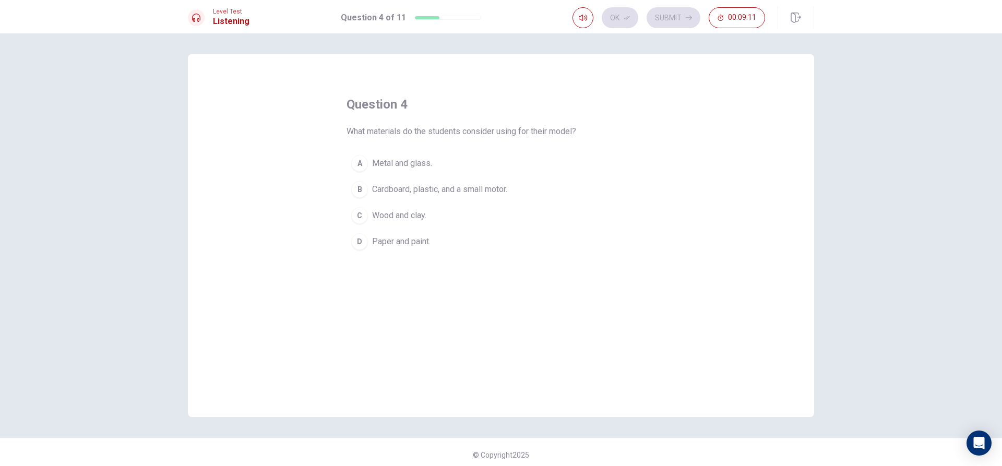
click at [435, 184] on span "Cardboard, plastic, and a small motor." at bounding box center [439, 189] width 135 height 13
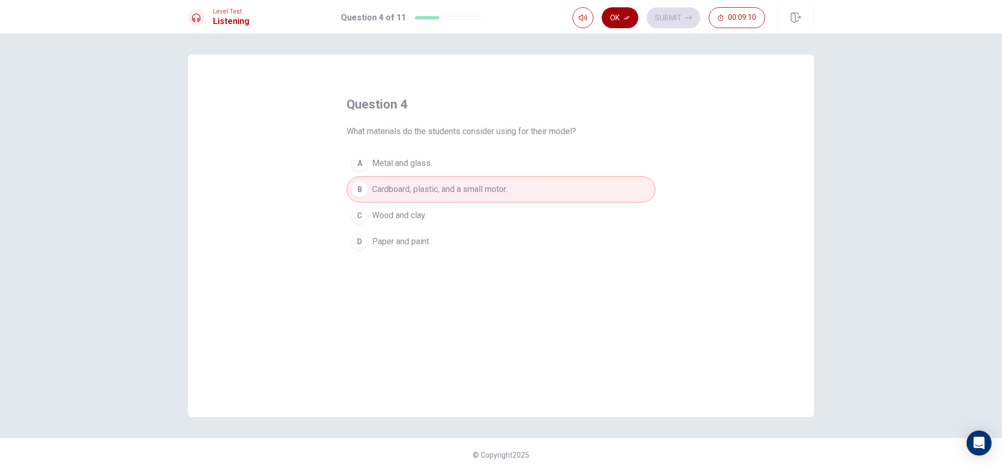
click at [622, 14] on button "Ok" at bounding box center [619, 17] width 37 height 21
click at [688, 21] on button "Submit" at bounding box center [673, 17] width 54 height 21
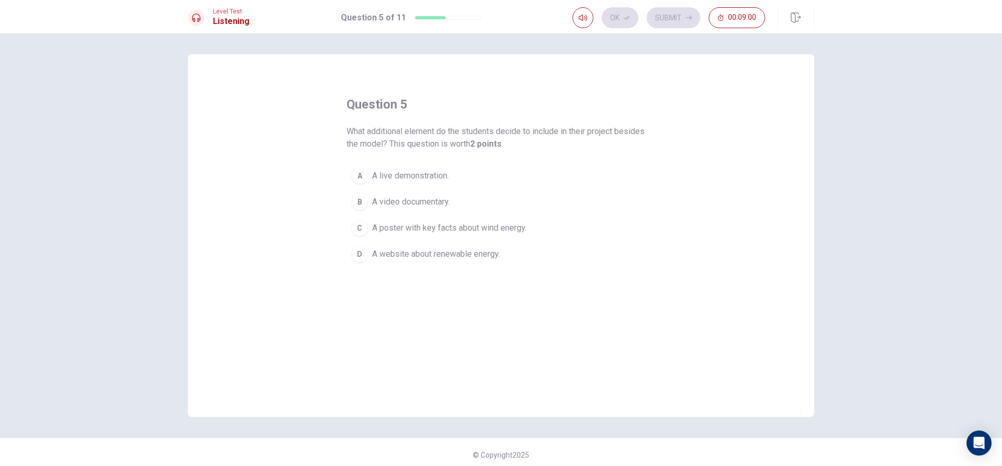
click at [360, 228] on div "C" at bounding box center [359, 228] width 17 height 17
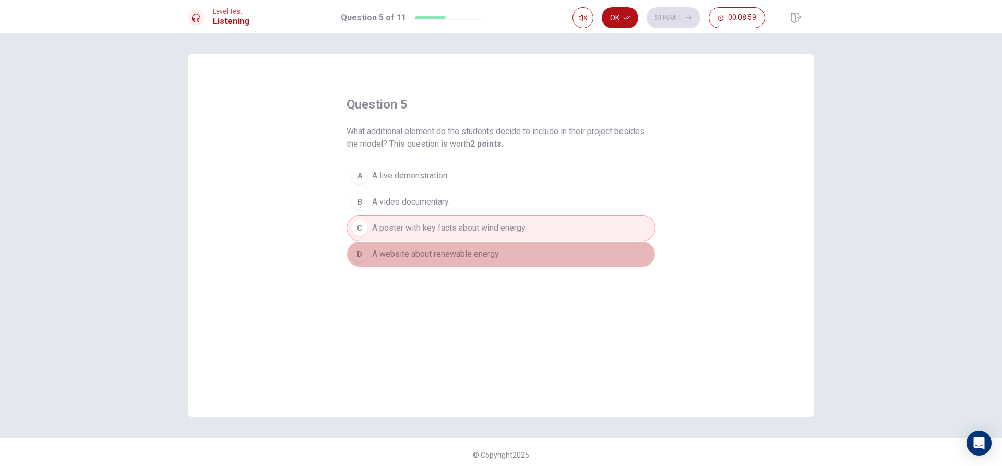
click at [388, 253] on span "A website about renewable energy." at bounding box center [436, 254] width 128 height 13
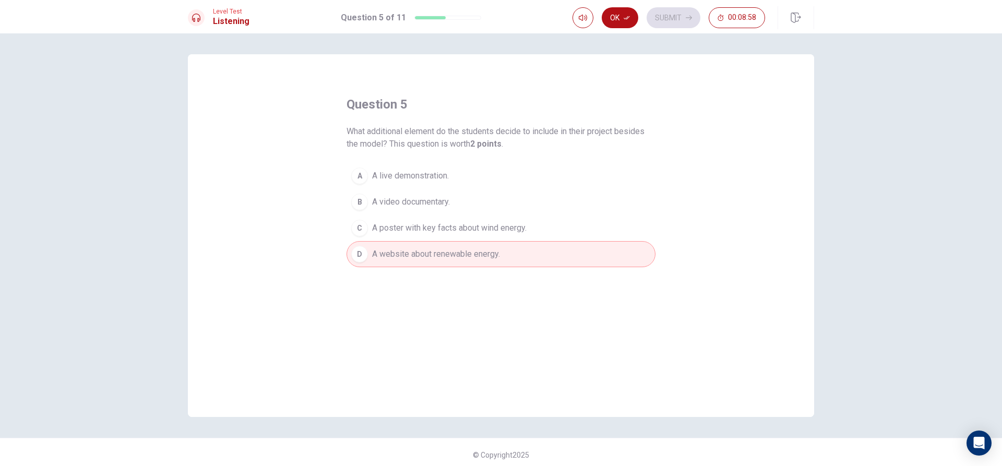
click at [389, 236] on button "C A poster with key facts about wind energy." at bounding box center [500, 228] width 309 height 26
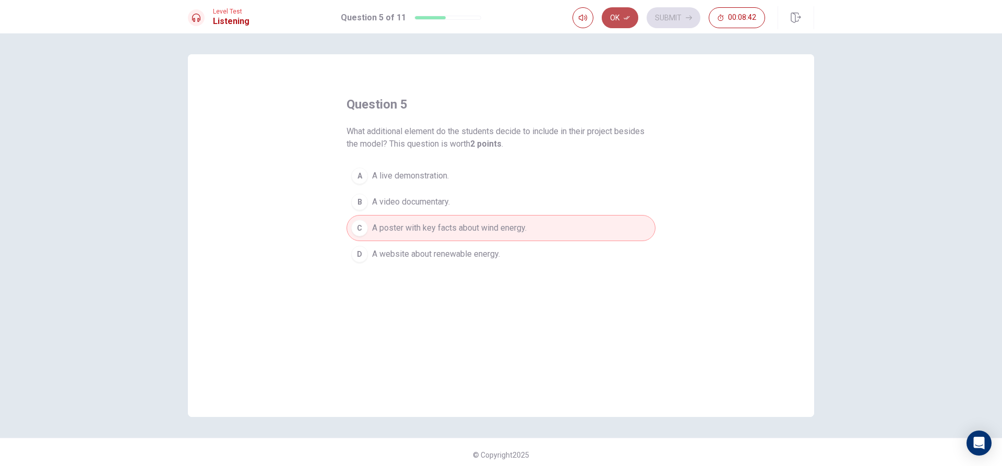
click at [619, 15] on button "Ok" at bounding box center [619, 17] width 37 height 21
click at [680, 14] on button "Submit" at bounding box center [673, 17] width 54 height 21
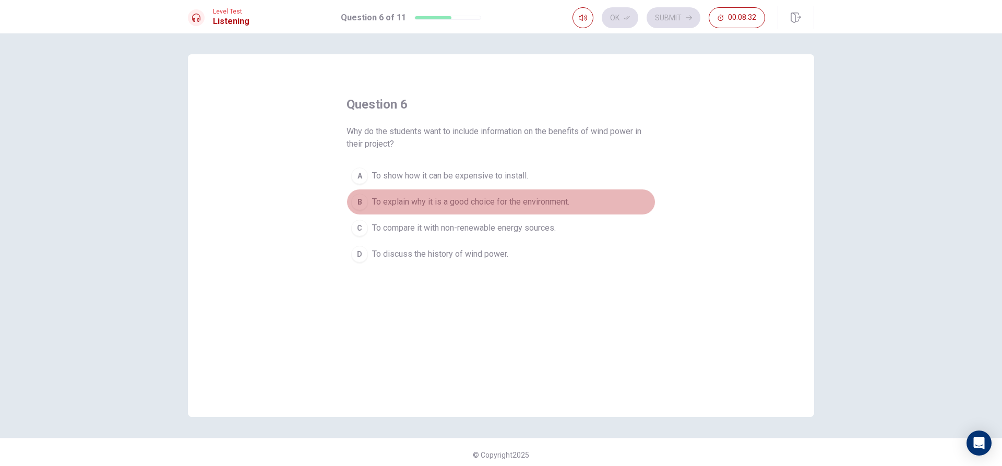
click at [362, 203] on div "B" at bounding box center [359, 202] width 17 height 17
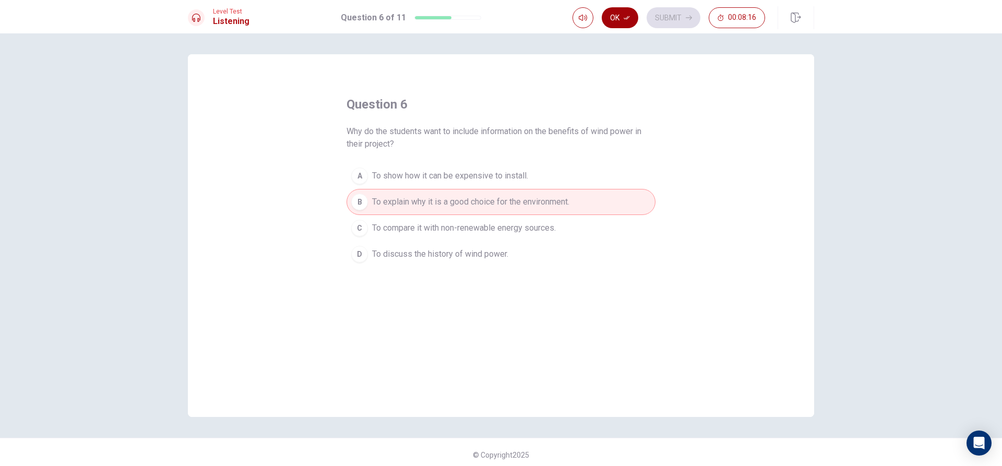
click at [613, 15] on button "Ok" at bounding box center [619, 17] width 37 height 21
click at [694, 16] on button "Submit" at bounding box center [673, 17] width 54 height 21
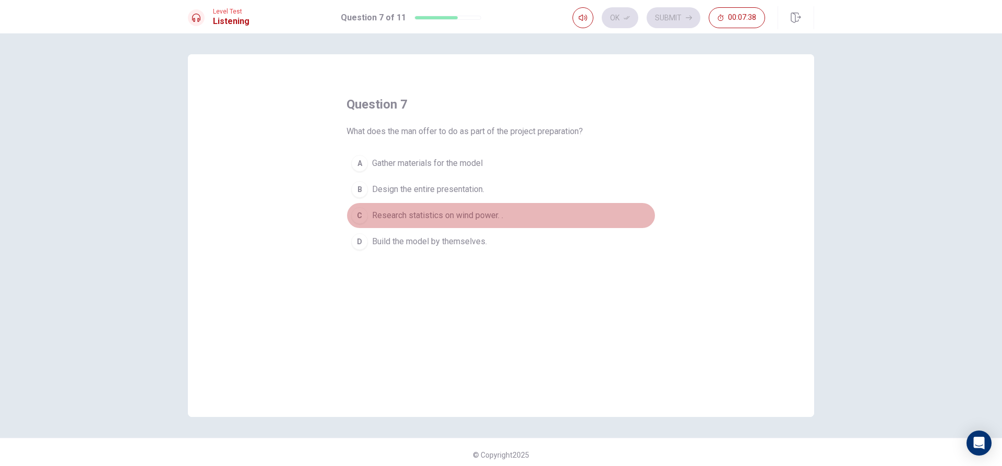
click at [501, 220] on span "Research statistics on wind power. ." at bounding box center [437, 215] width 131 height 13
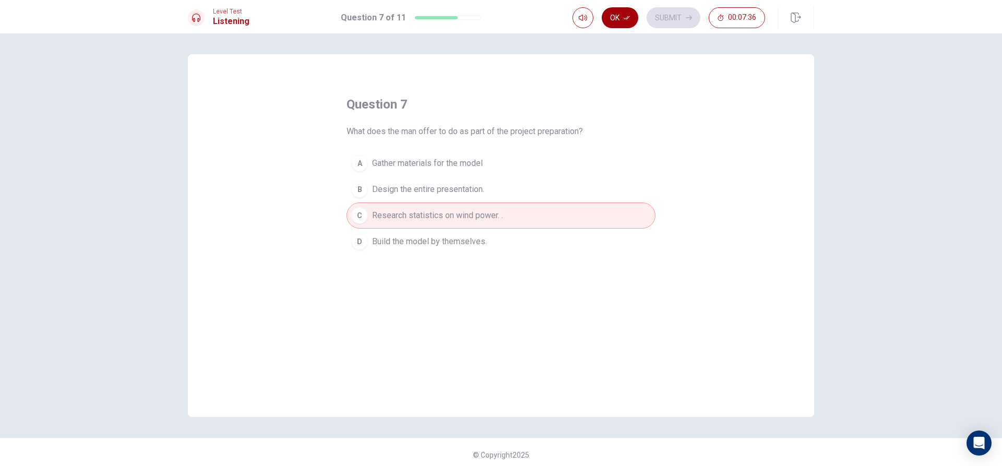
click at [624, 17] on icon "button" at bounding box center [626, 18] width 6 height 6
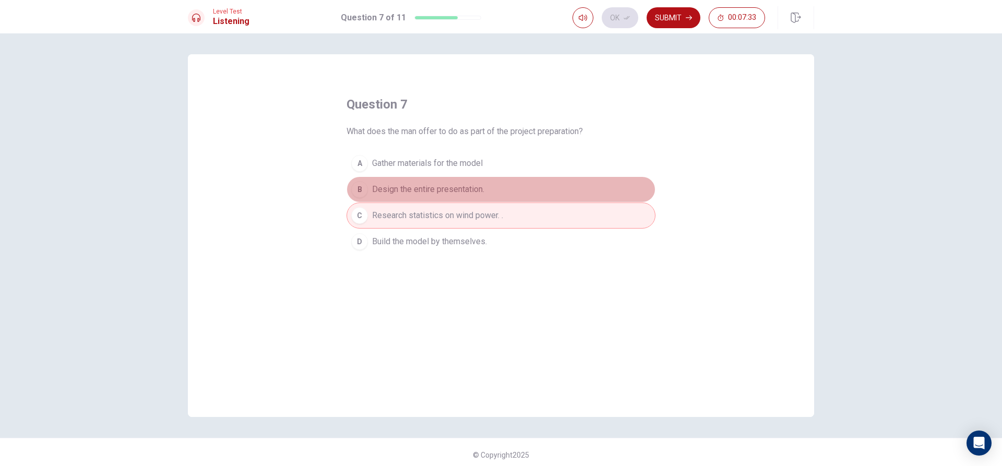
click at [428, 194] on span "Design the entire presentation." at bounding box center [428, 189] width 112 height 13
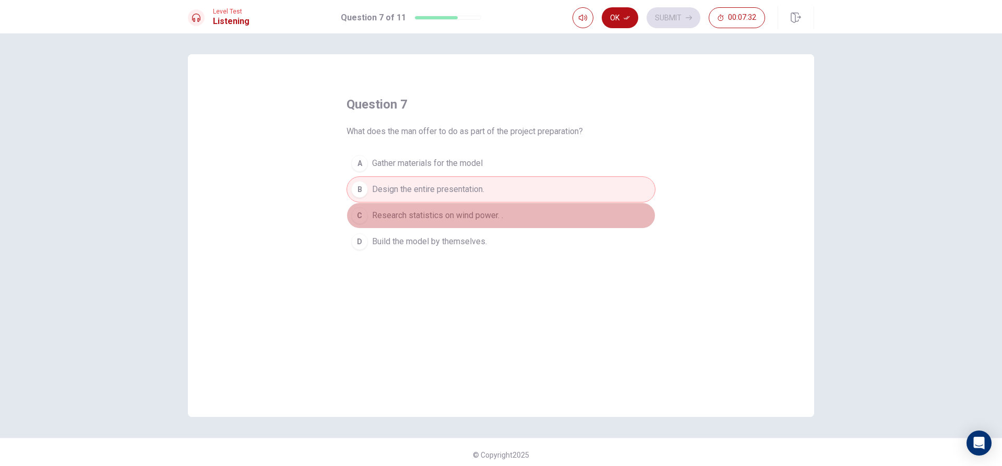
click at [435, 210] on span "Research statistics on wind power. ." at bounding box center [437, 215] width 131 height 13
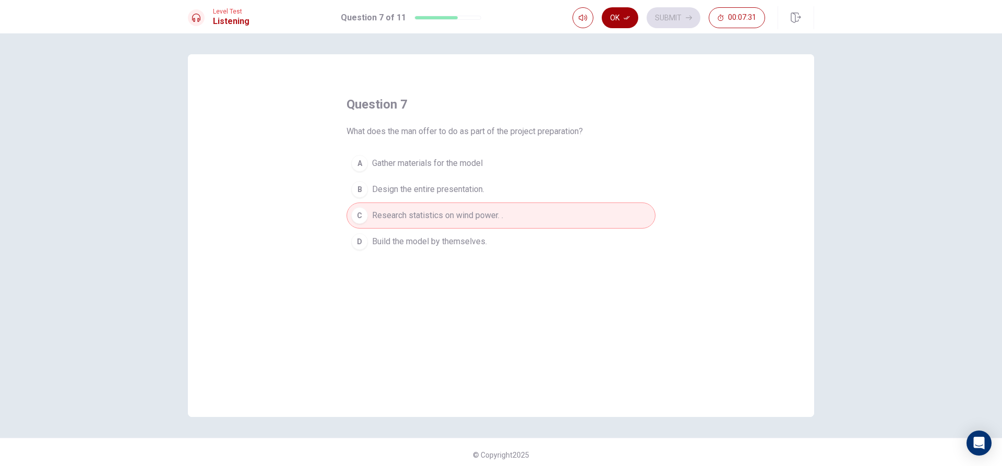
click at [615, 14] on button "Ok" at bounding box center [619, 17] width 37 height 21
click at [668, 17] on button "Submit" at bounding box center [673, 17] width 54 height 21
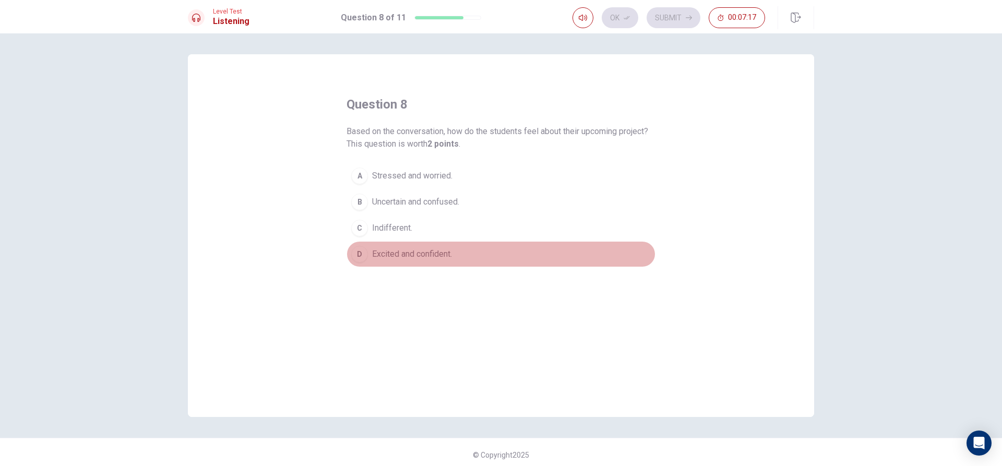
click at [448, 258] on span "Excited and confident." at bounding box center [412, 254] width 80 height 13
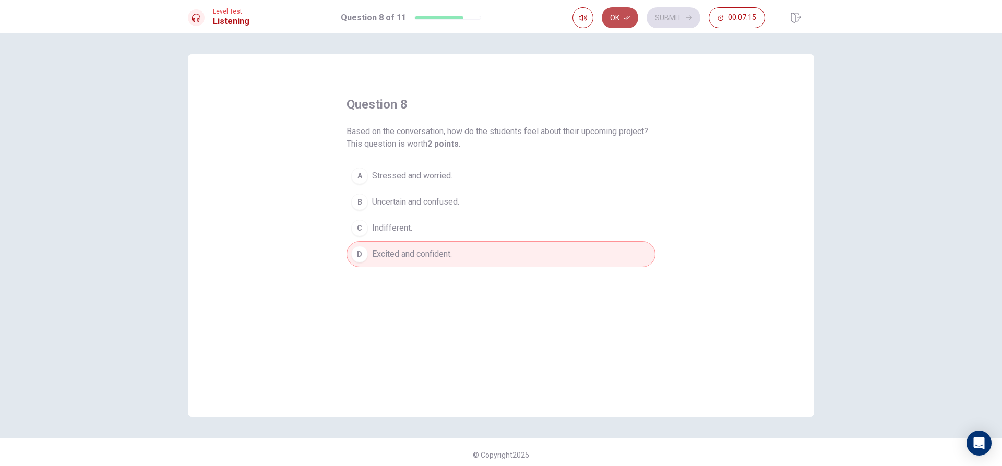
click at [622, 19] on button "Ok" at bounding box center [619, 17] width 37 height 21
click at [660, 17] on button "Submit" at bounding box center [673, 17] width 54 height 21
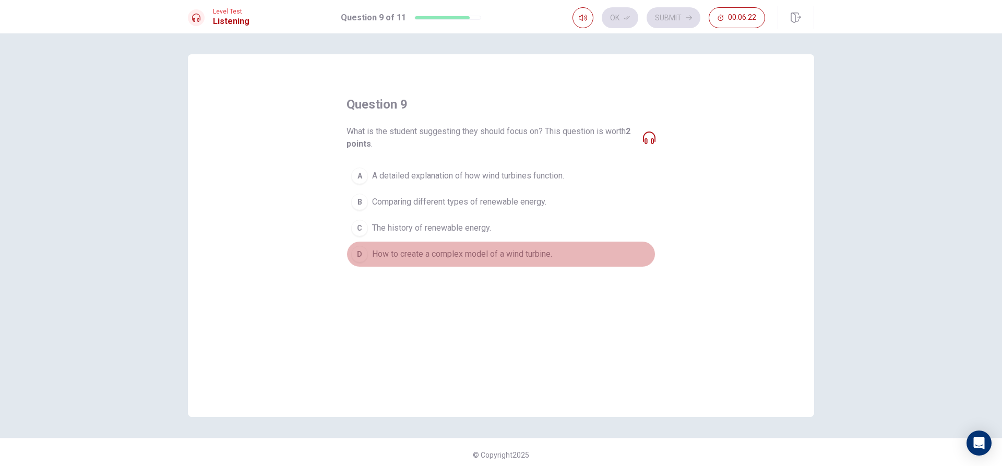
click at [455, 258] on span "How to create a complex model of a wind turbine." at bounding box center [462, 254] width 180 height 13
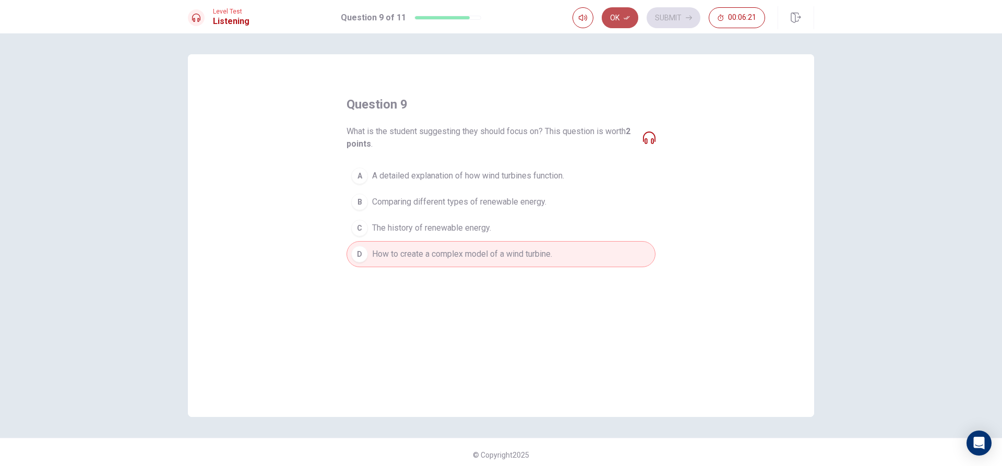
click at [616, 20] on button "Ok" at bounding box center [619, 17] width 37 height 21
click at [677, 16] on button "Submit" at bounding box center [673, 17] width 54 height 21
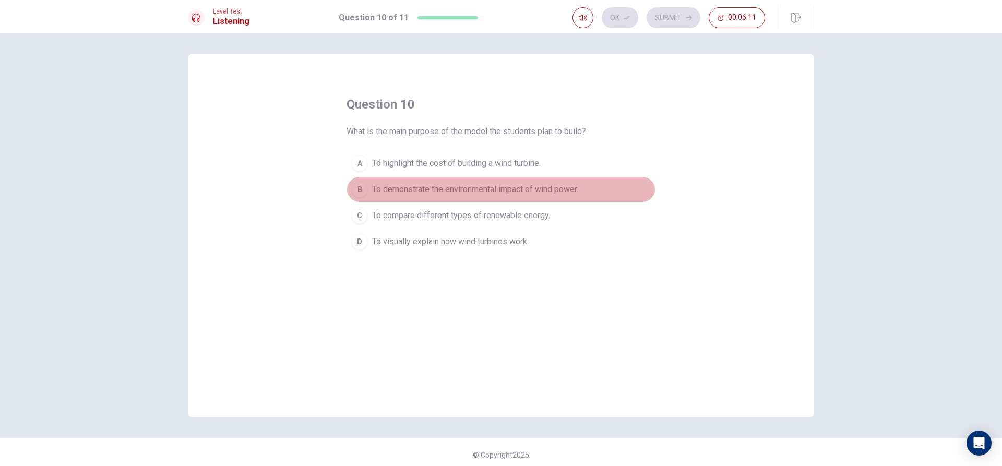
click at [486, 195] on span "To demonstrate the environmental impact of wind power." at bounding box center [475, 189] width 206 height 13
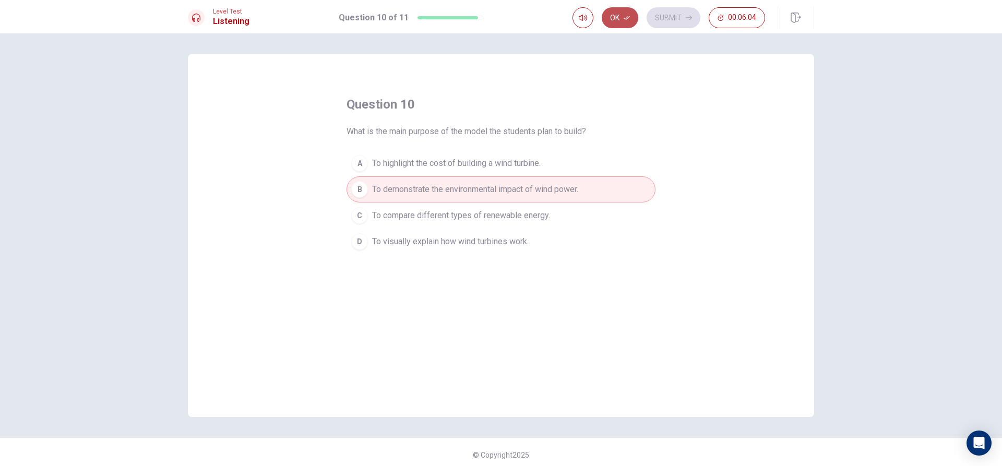
click at [618, 16] on button "Ok" at bounding box center [619, 17] width 37 height 21
click at [681, 23] on button "Submit" at bounding box center [673, 17] width 54 height 21
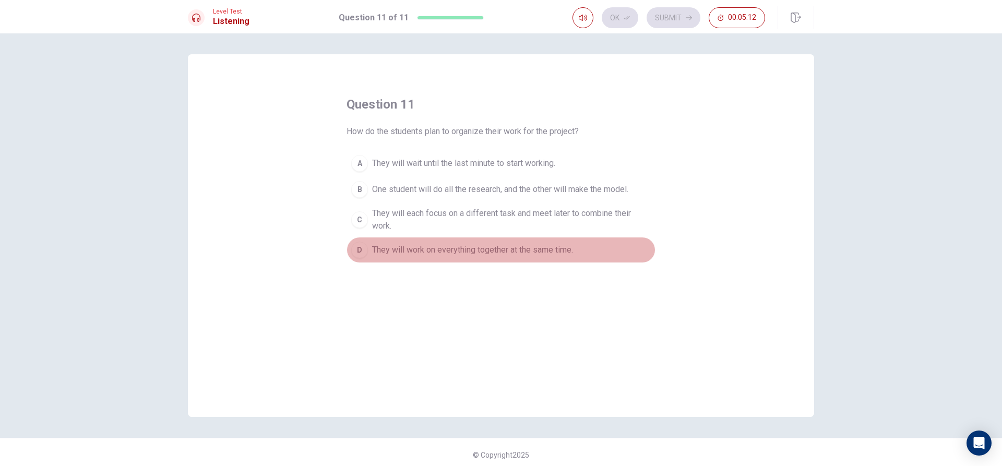
click at [358, 259] on button "D They will work on everything together at the same time." at bounding box center [500, 250] width 309 height 26
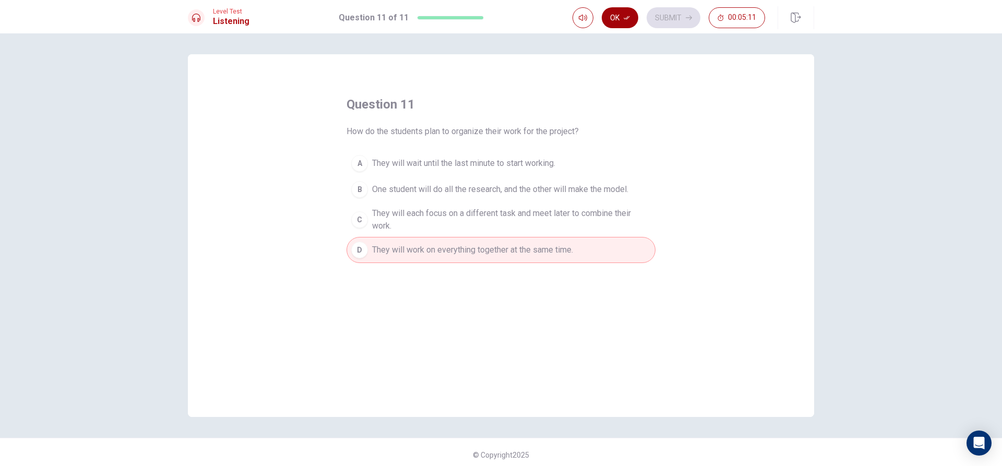
click at [625, 10] on button "Ok" at bounding box center [619, 17] width 37 height 21
click at [594, 224] on span "They will each focus on a different task and meet later to combine their work." at bounding box center [511, 219] width 279 height 25
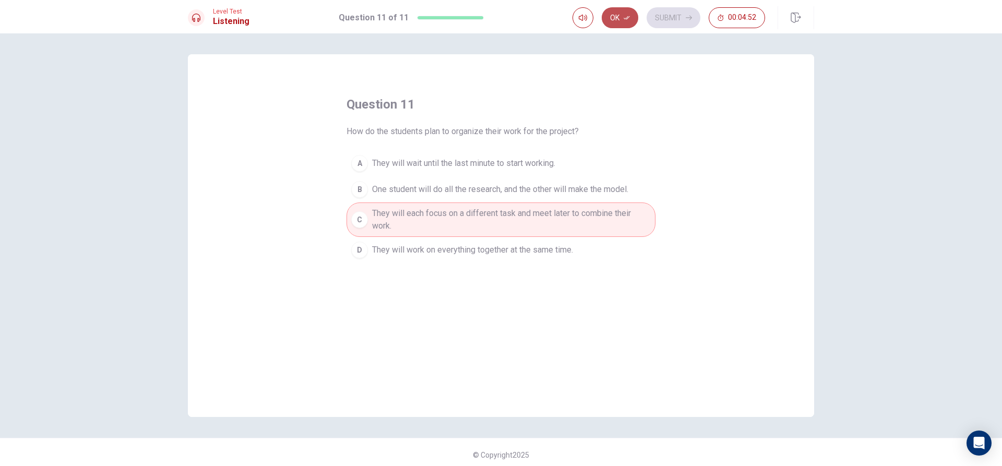
click at [616, 21] on button "Ok" at bounding box center [619, 17] width 37 height 21
click at [661, 15] on button "Submit" at bounding box center [673, 17] width 54 height 21
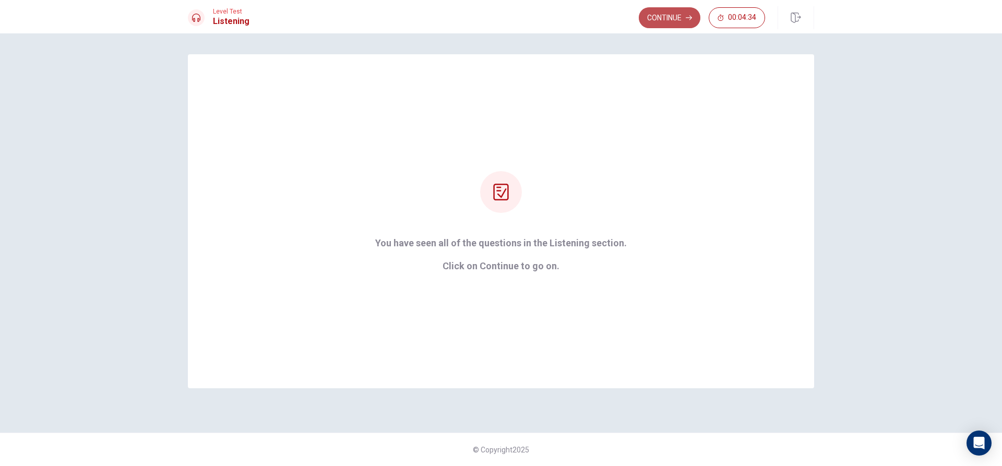
click at [658, 20] on button "Continue" at bounding box center [670, 17] width 62 height 21
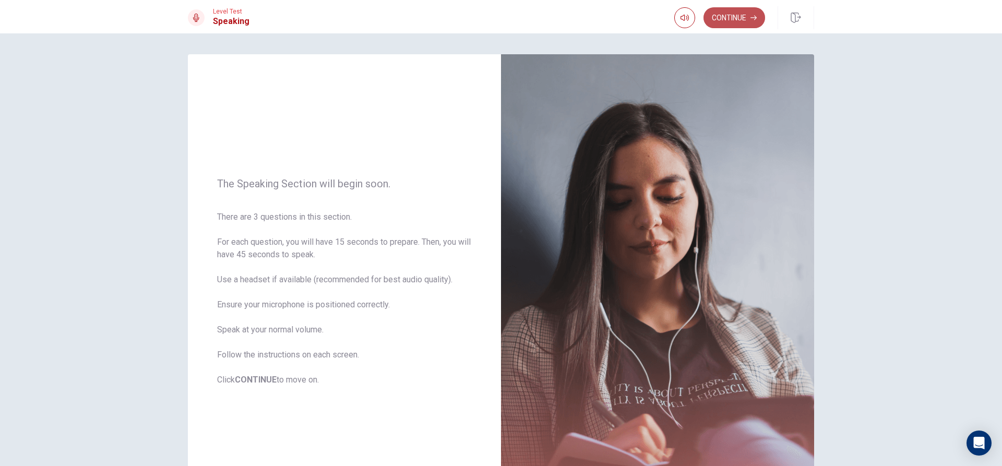
click at [728, 16] on button "Continue" at bounding box center [734, 17] width 62 height 21
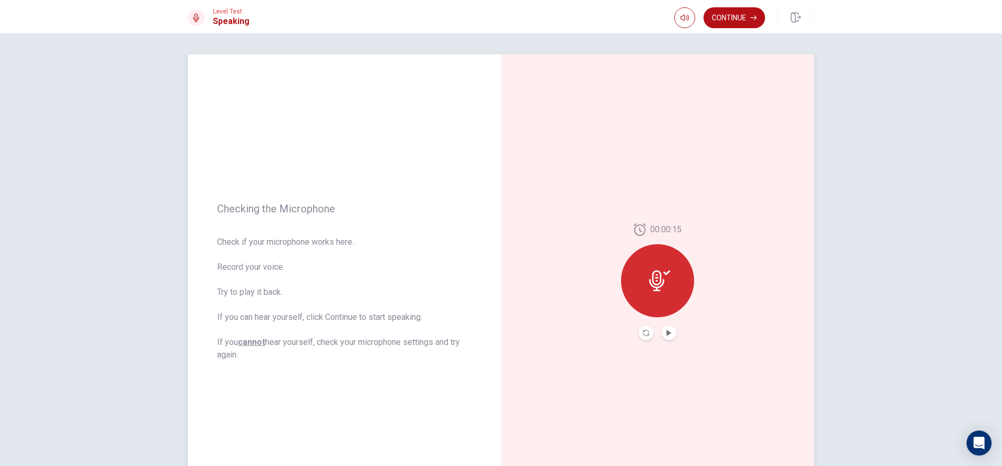
click at [637, 259] on div at bounding box center [657, 280] width 73 height 73
click at [639, 335] on button "Record Again" at bounding box center [646, 333] width 15 height 15
click at [658, 283] on icon at bounding box center [656, 277] width 15 height 21
click at [661, 333] on button "Play Audio" at bounding box center [668, 333] width 15 height 15
click at [661, 331] on button "Play Audio" at bounding box center [668, 333] width 15 height 15
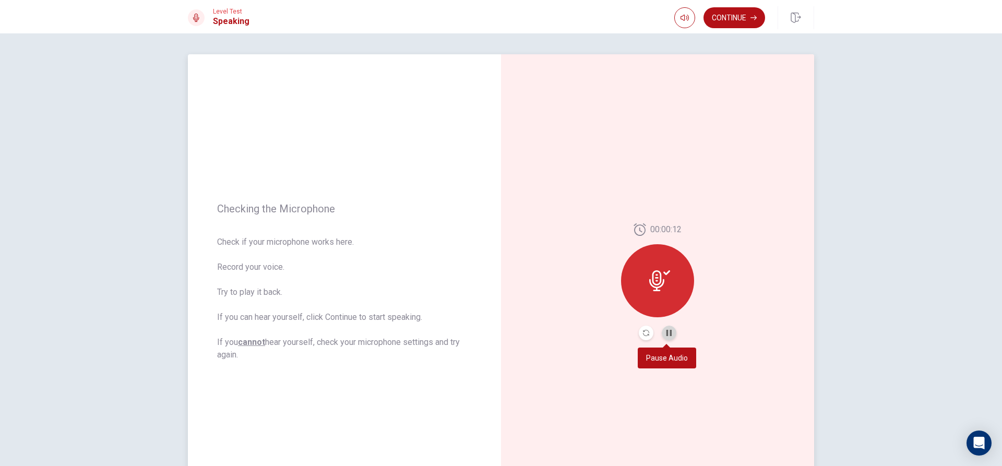
click at [661, 331] on button "Pause Audio" at bounding box center [668, 333] width 15 height 15
click at [639, 330] on button "Record Again" at bounding box center [646, 333] width 15 height 15
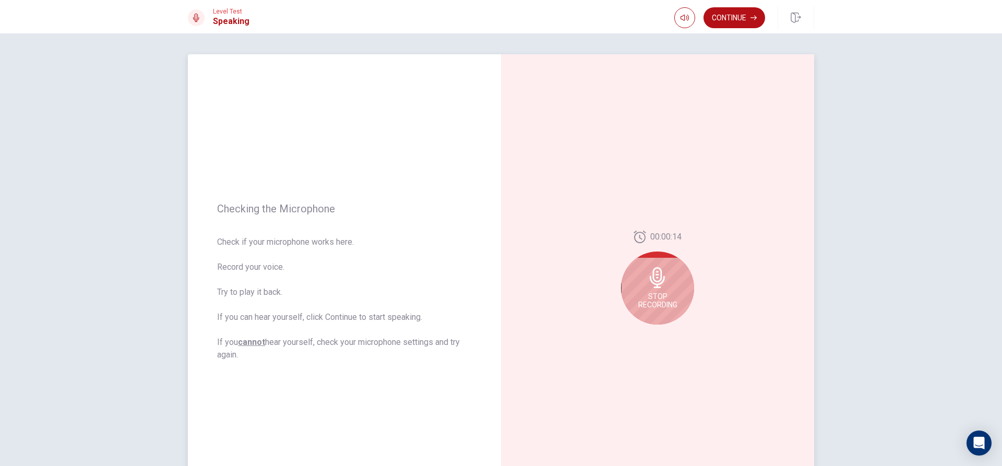
click at [654, 290] on div "Stop Recording" at bounding box center [657, 287] width 73 height 73
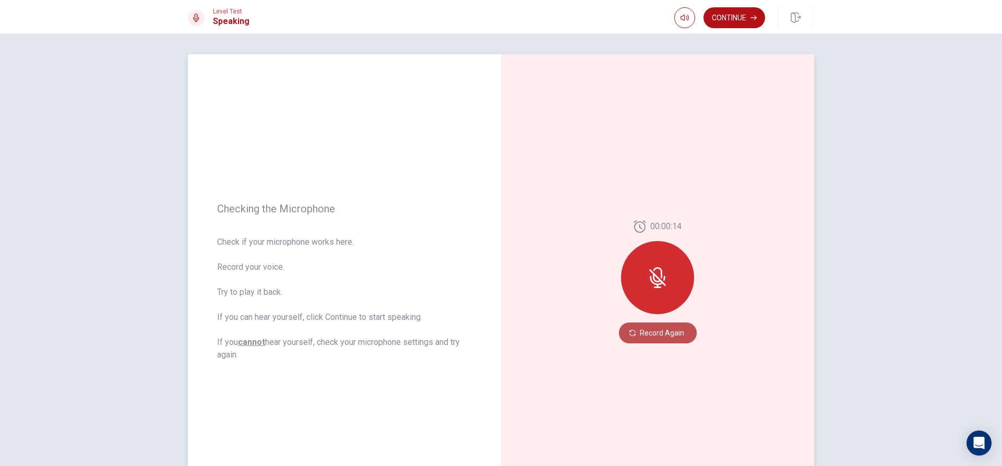
click at [644, 335] on button "Record Again" at bounding box center [658, 332] width 78 height 21
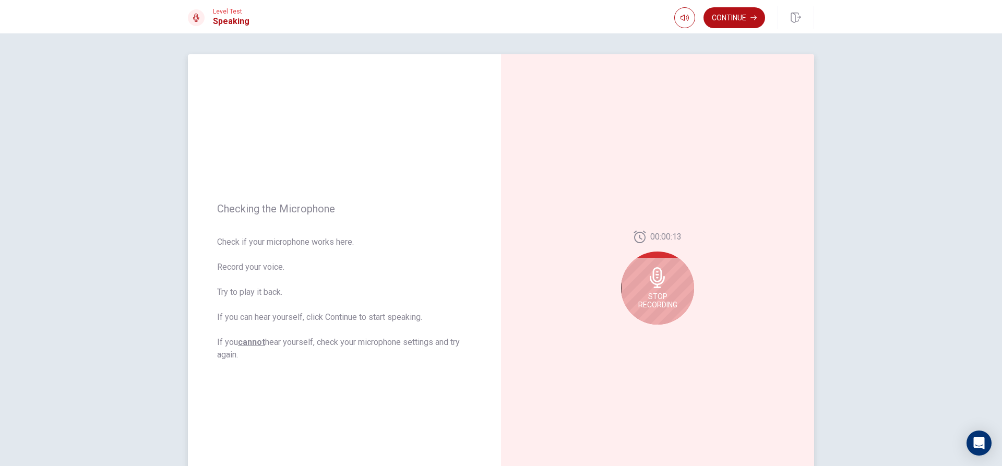
click at [659, 281] on icon at bounding box center [656, 277] width 15 height 21
click at [662, 334] on button "Play Audio" at bounding box center [668, 333] width 15 height 15
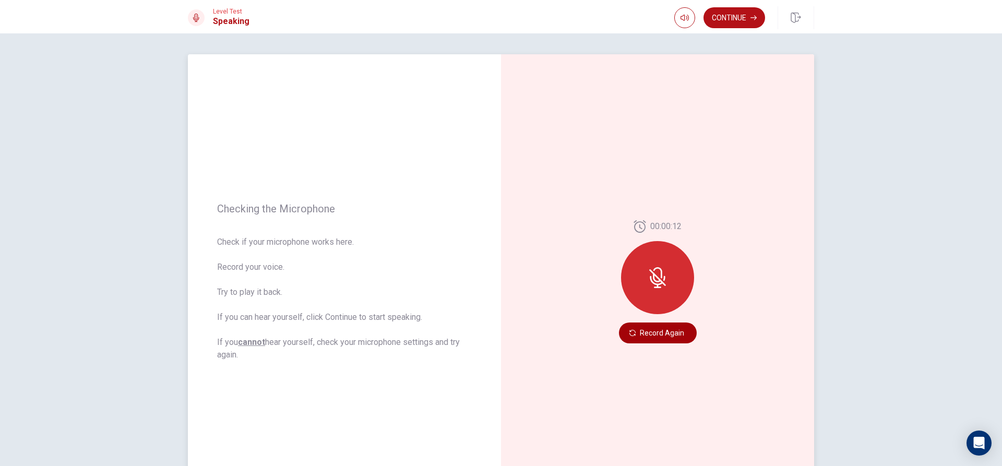
click at [650, 340] on button "Record Again" at bounding box center [658, 332] width 78 height 21
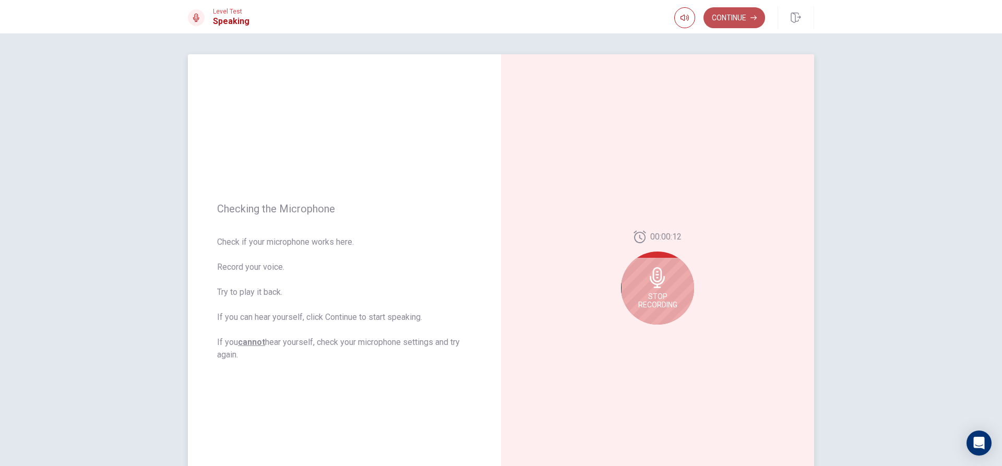
click at [752, 16] on icon "button" at bounding box center [753, 18] width 6 height 6
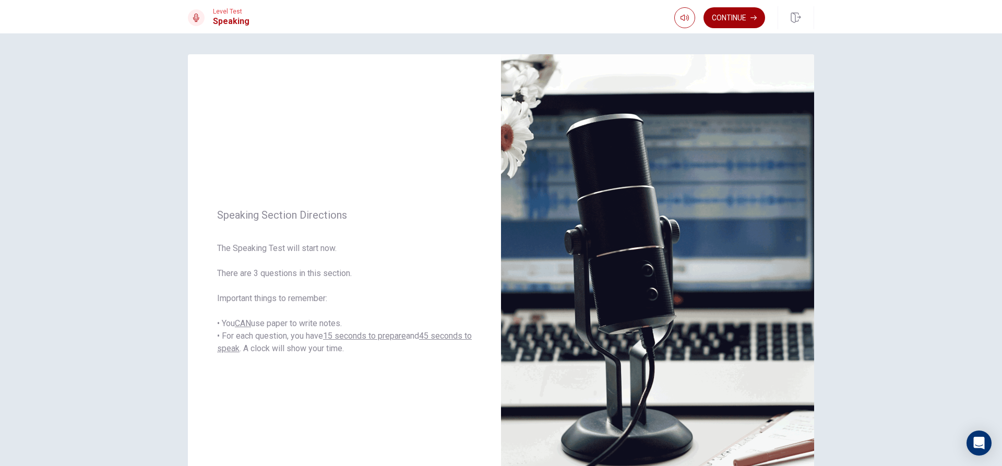
click at [731, 21] on button "Continue" at bounding box center [734, 17] width 62 height 21
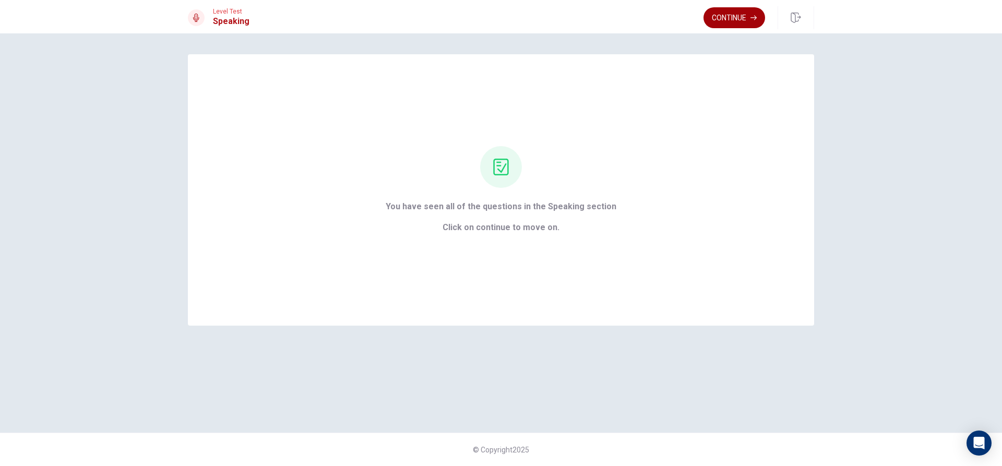
click at [714, 19] on button "Continue" at bounding box center [734, 17] width 62 height 21
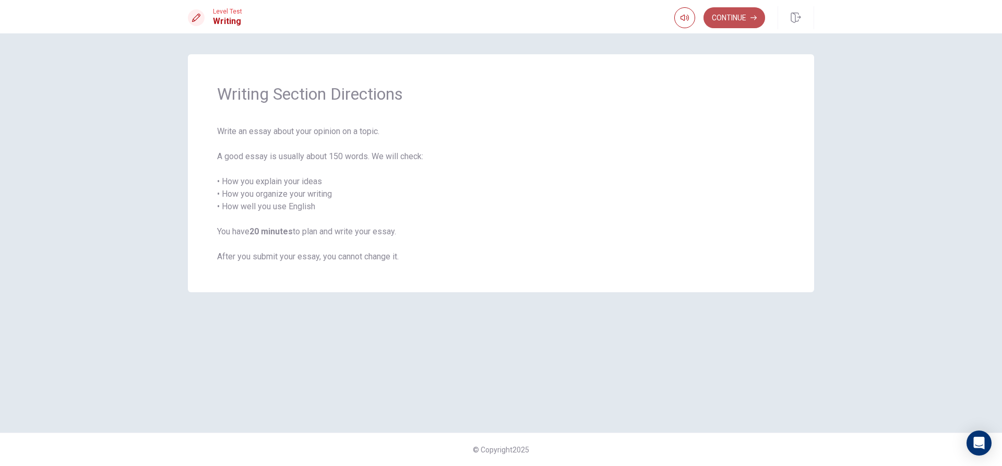
click at [721, 18] on button "Continue" at bounding box center [734, 17] width 62 height 21
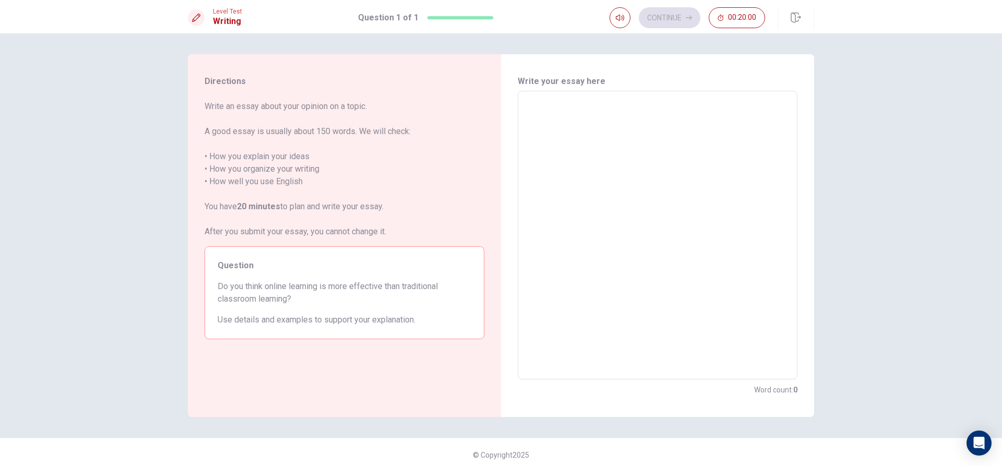
click at [639, 107] on textarea at bounding box center [657, 235] width 265 height 271
type textarea "I"
type textarea "x"
type textarea "I"
type textarea "x"
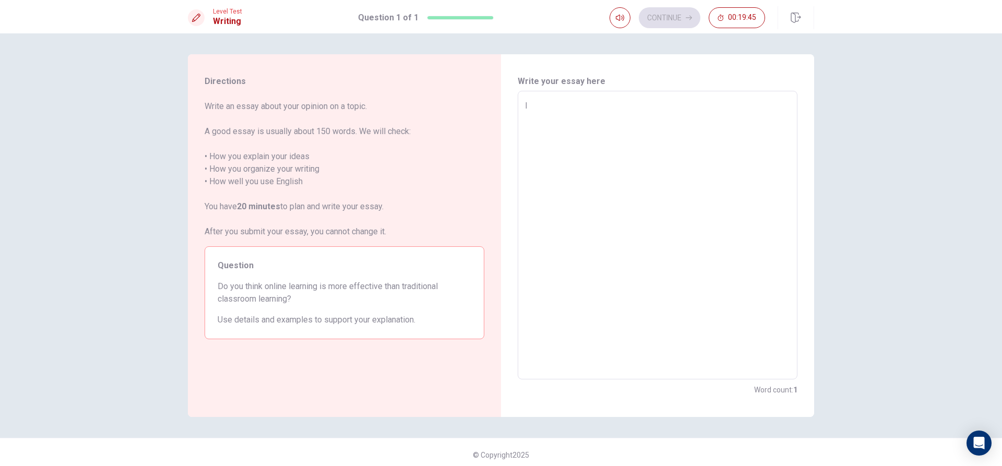
type textarea "I t"
type textarea "x"
type textarea "I th"
type textarea "x"
type textarea "I thi"
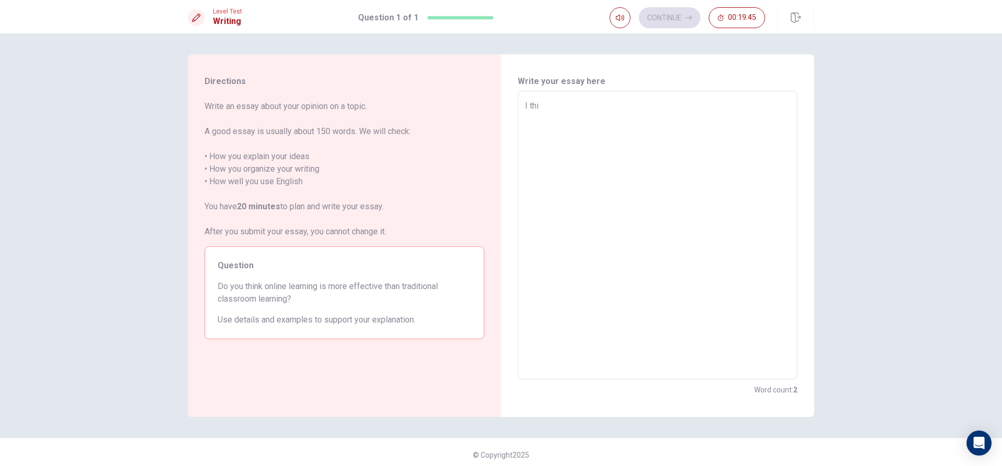
type textarea "x"
type textarea "I thin"
type textarea "x"
type textarea "I think"
type textarea "x"
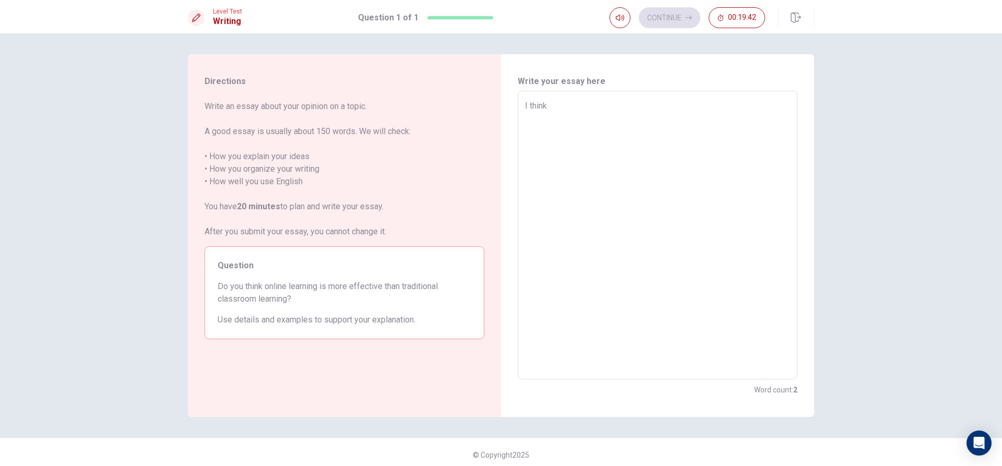
type textarea "I think"
type textarea "x"
type textarea "I think i"
type textarea "x"
type textarea "I think it"
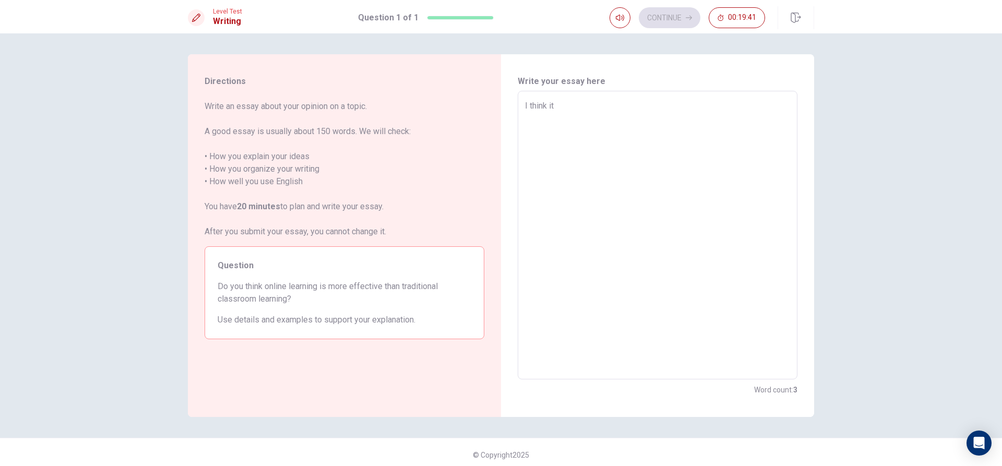
type textarea "x"
type textarea "I think it]"
type textarea "x"
type textarea "I think it]s"
type textarea "x"
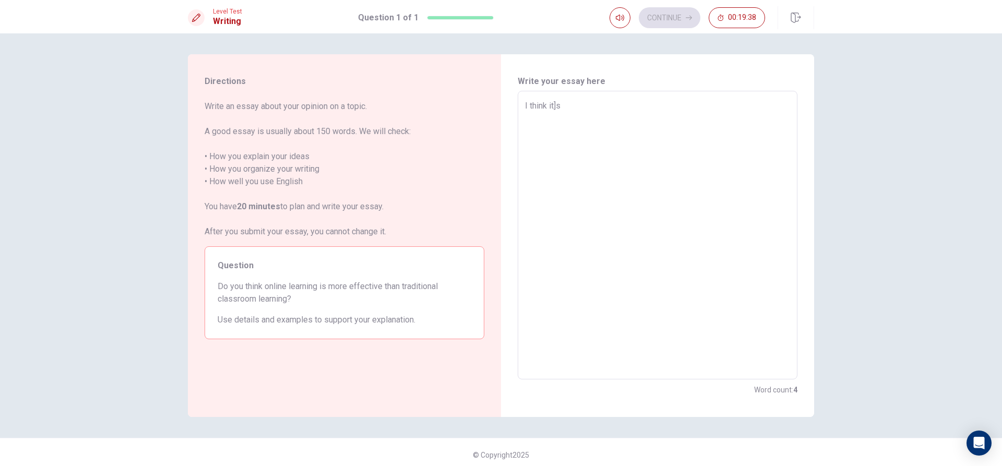
type textarea "I think it]s"
type textarea "x"
type textarea "I think it]s p"
type textarea "x"
type textarea "I think it]s pr"
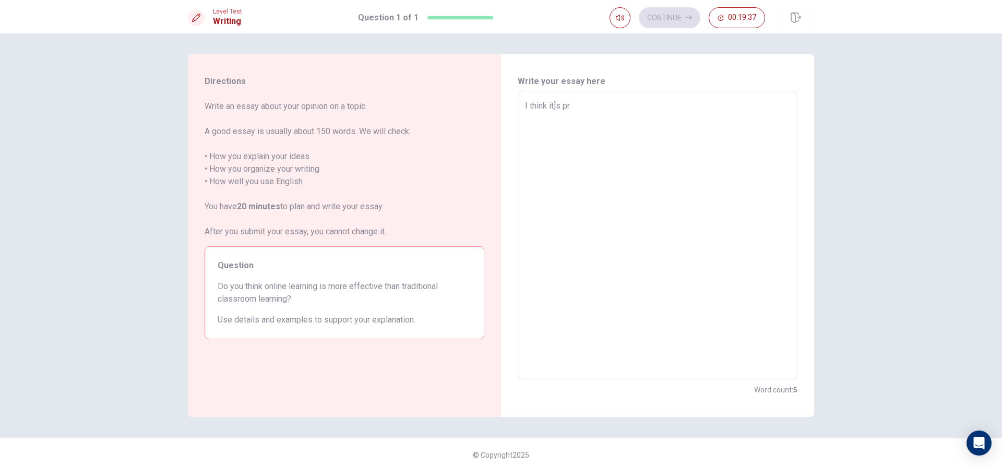
type textarea "x"
type textarea "I think it]s pro"
type textarea "x"
type textarea "I think it]s prop"
type textarea "x"
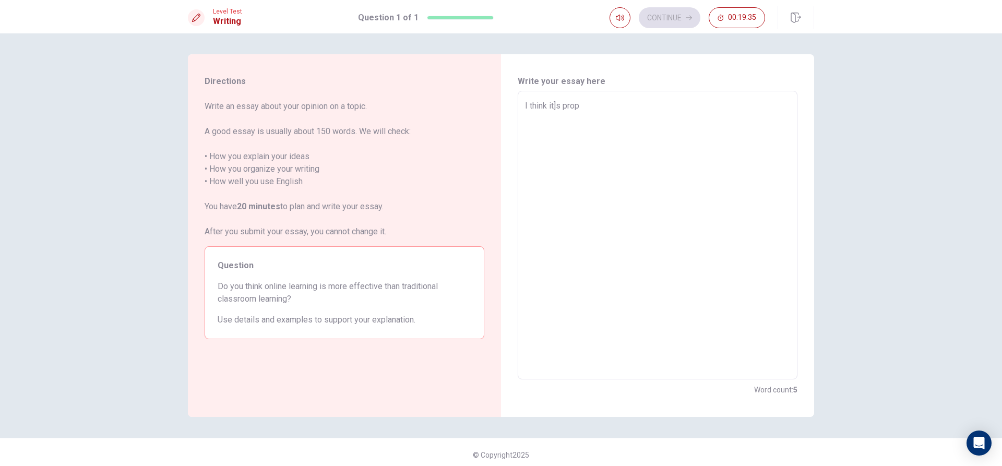
type textarea "I think it]s propa"
type textarea "x"
type textarea "I think it]s propab"
type textarea "x"
type textarea "I think it]s propabl"
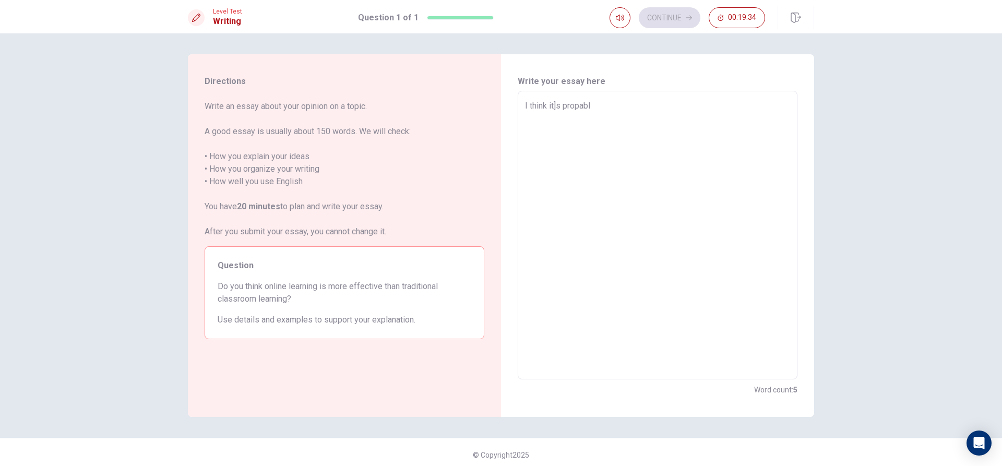
type textarea "x"
type textarea "I think it]s propably"
click at [552, 106] on textarea "I think it]s propably" at bounding box center [657, 235] width 265 height 271
click at [555, 106] on textarea "I think it]s propably" at bounding box center [657, 235] width 265 height 271
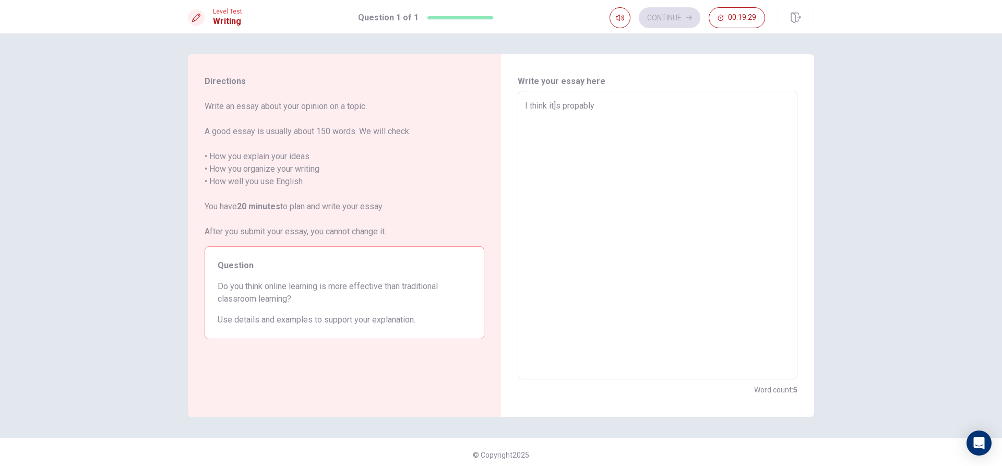
type textarea "x"
type textarea "I think its propably"
type textarea "x"
type textarea "I think it]s propably"
type textarea "x"
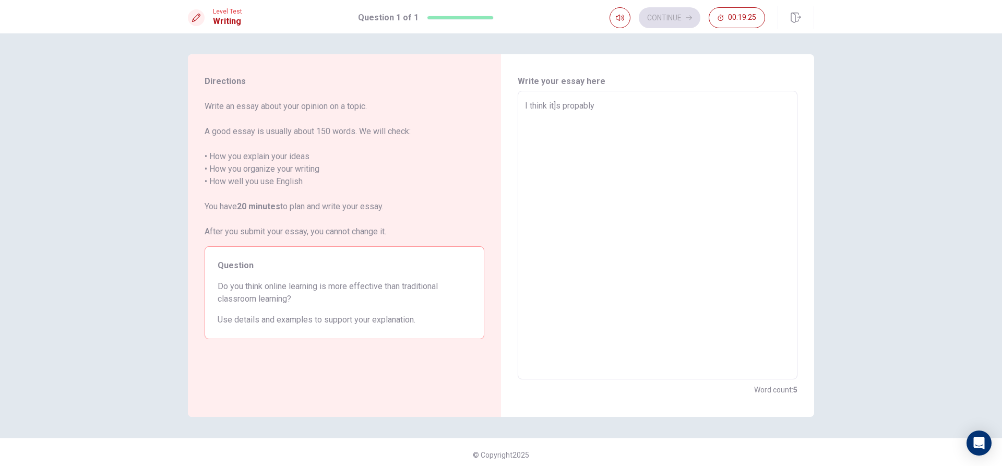
type textarea "I think its propably"
type textarea "x"
type textarea "I think it}s propably"
type textarea "x"
type textarea "I think its propably"
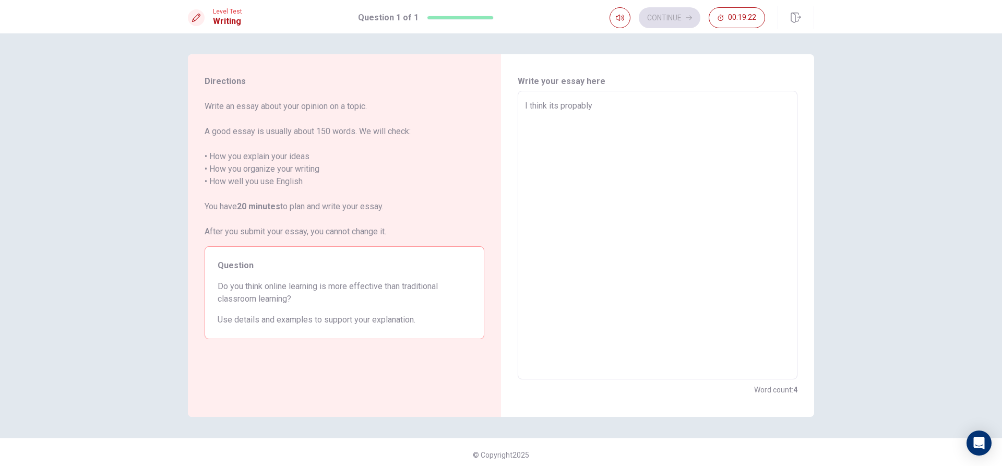
type textarea "x"
type textarea "I think it's propably"
type textarea "x"
click at [653, 104] on textarea "I think it's propably" at bounding box center [657, 235] width 265 height 271
type textarea "I think it's propably"
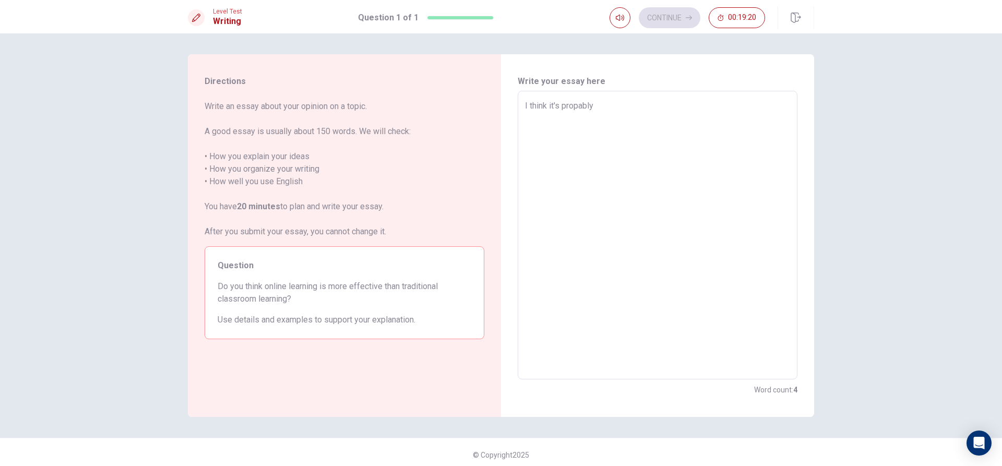
type textarea "x"
type textarea "I think it's propably n"
type textarea "x"
type textarea "I think it's propably no"
type textarea "x"
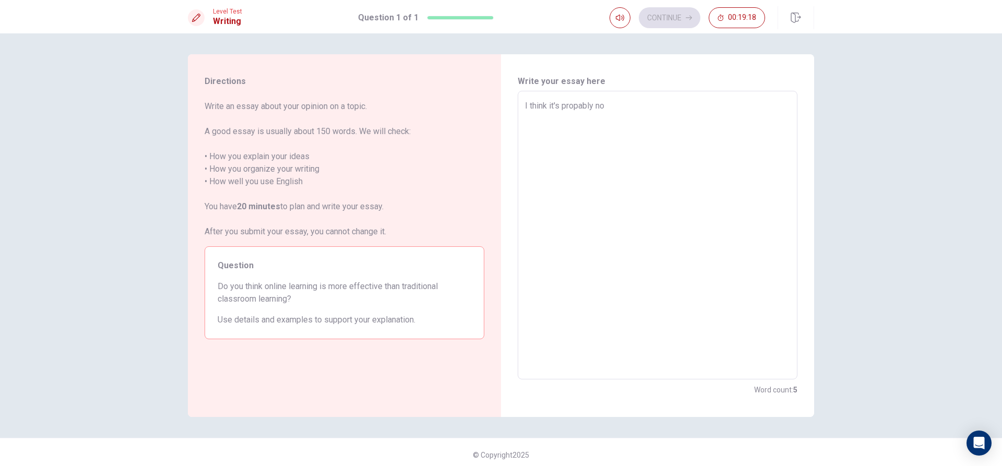
type textarea "I think it's propably not"
type textarea "x"
type textarea "I think it's propably not"
type textarea "x"
type textarea "I think it's propably not b"
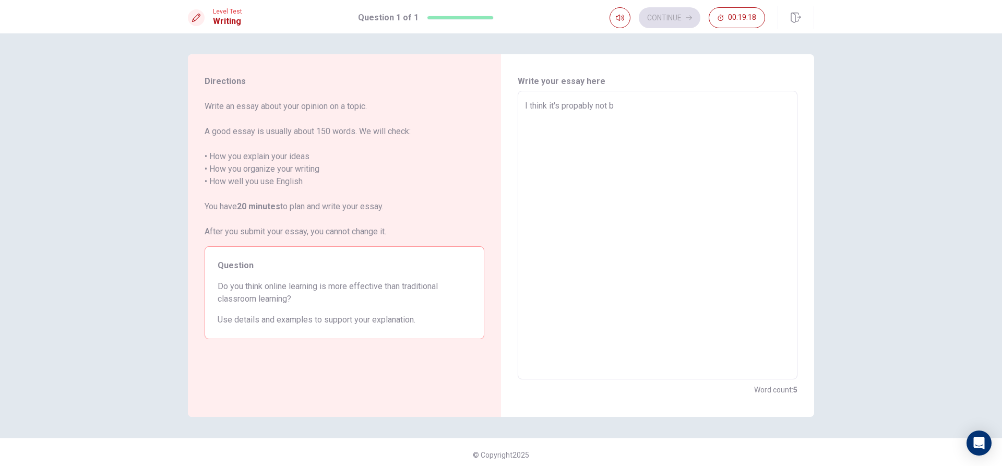
type textarea "x"
type textarea "I think it's propably not be"
type textarea "x"
type textarea "I think it's propably not bec"
type textarea "x"
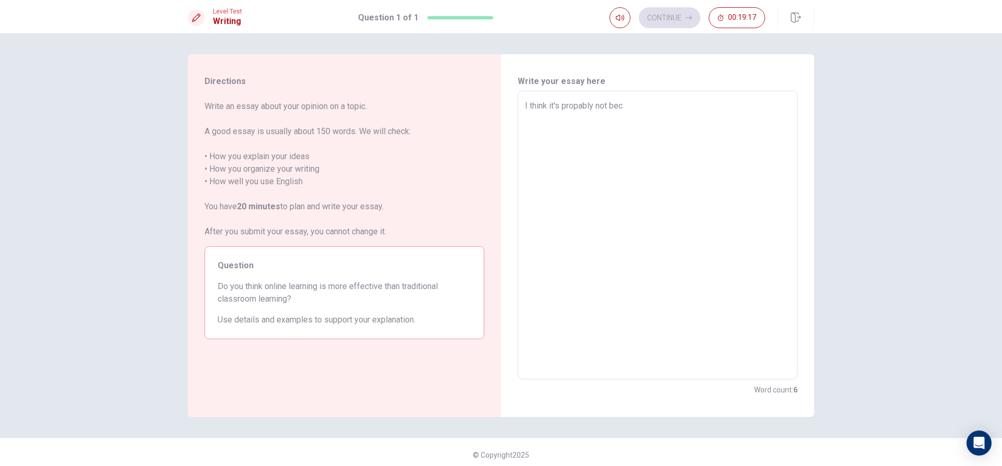
type textarea "I think it's propably not beca"
type textarea "x"
type textarea "I think it's propably not becau"
type textarea "x"
type textarea "I think it's propably not becaus"
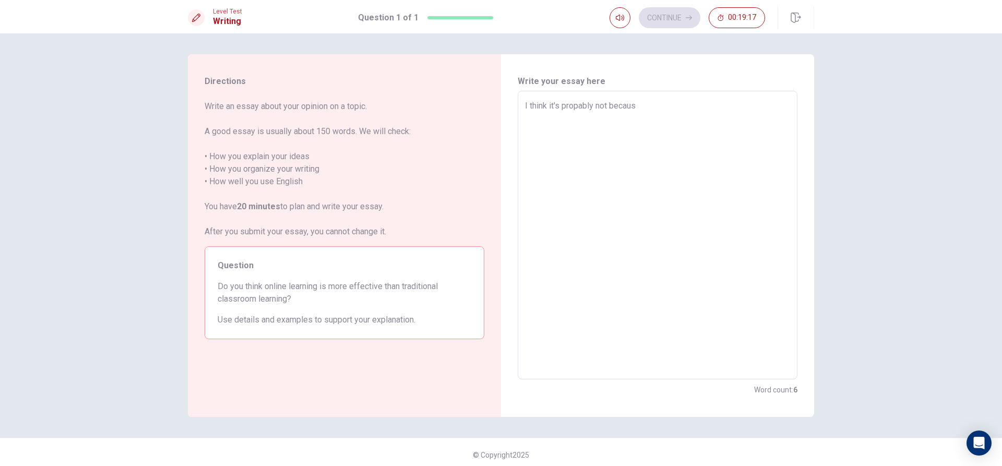
type textarea "x"
type textarea "I think it's propably not because"
type textarea "x"
type textarea "I think it's propably not because"
type textarea "x"
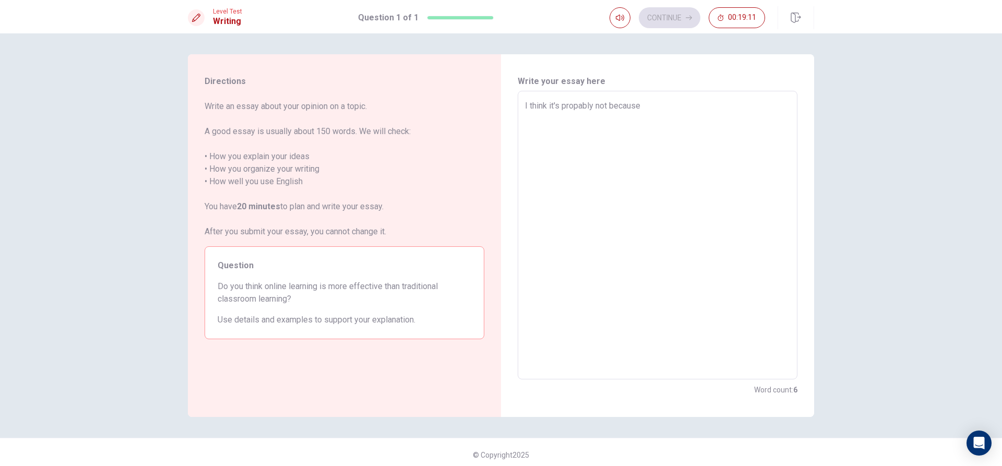
type textarea "I think it's propably not because t"
type textarea "x"
type textarea "I think it's propably not because tr"
type textarea "x"
type textarea "I think it's propably not because tra"
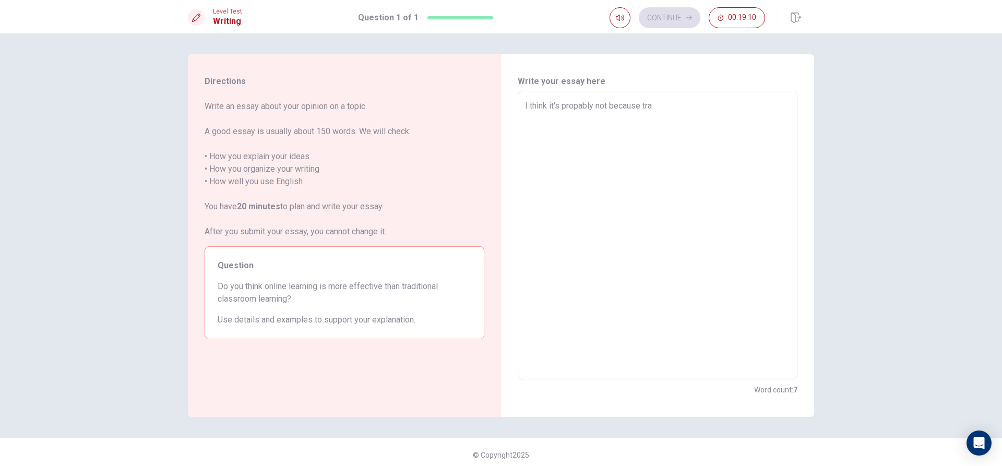
type textarea "x"
type textarea "I think it's propably not because trad"
type textarea "x"
type textarea "I think it's propably not because tradi"
type textarea "x"
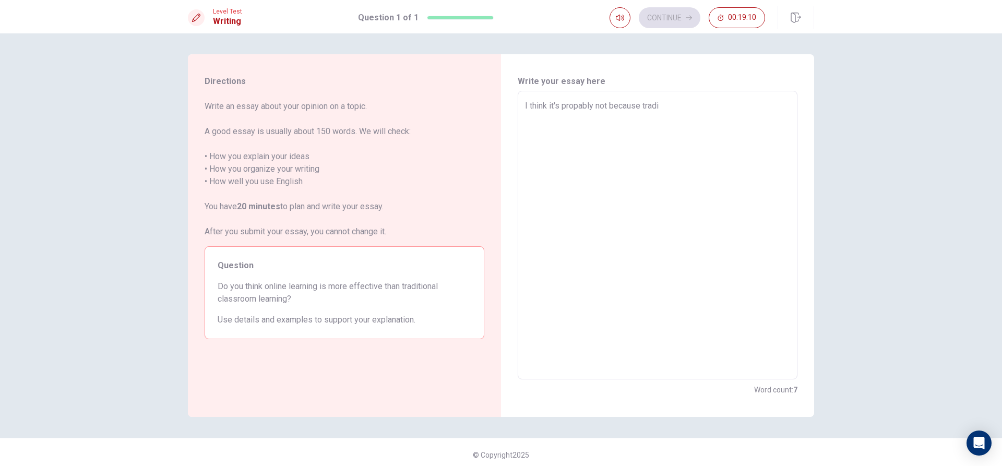
type textarea "I think it's propably not because tradit"
type textarea "x"
type textarea "I think it's propably not because traditi"
type textarea "x"
type textarea "I think it's propably not because traditio"
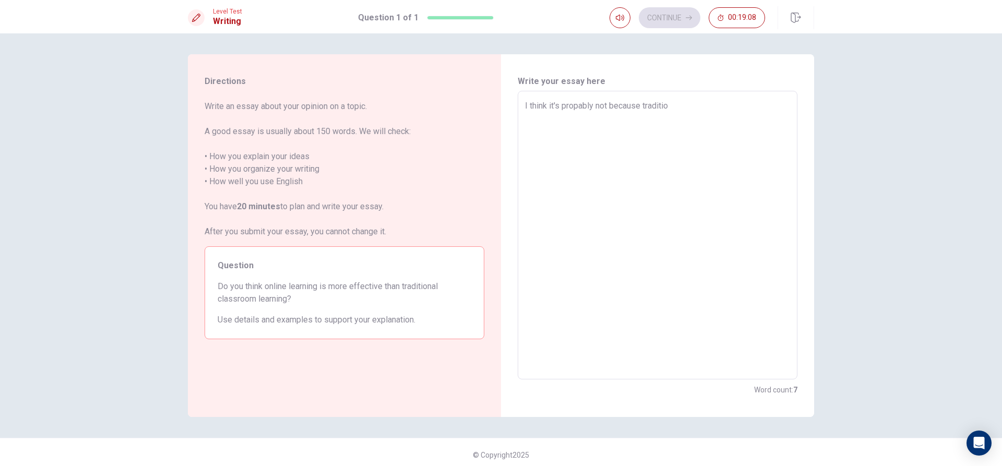
type textarea "x"
type textarea "I think it's propably not because tradition"
type textarea "x"
type textarea "I think it's propably not because traditio"
type textarea "x"
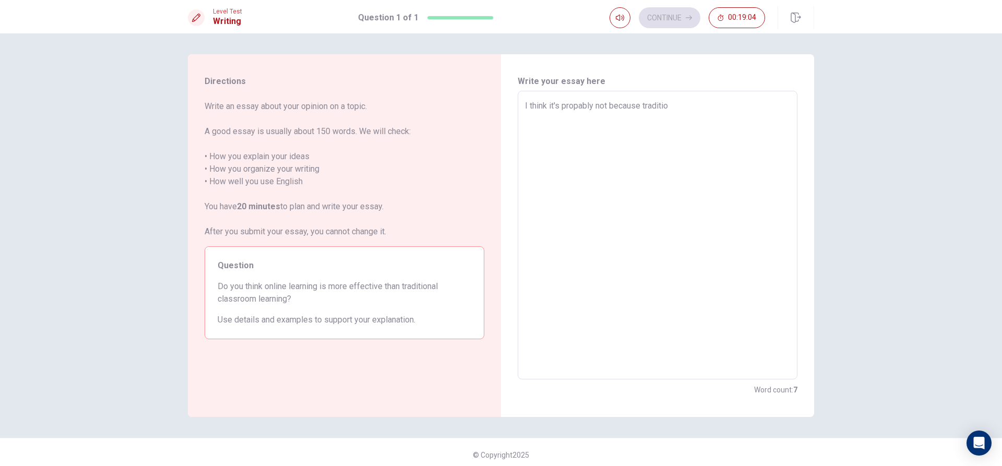
type textarea "I think it's propably not because traditi"
type textarea "x"
type textarea "I think it's propably not because tradit"
type textarea "x"
type textarea "I think it's propably not because tradi"
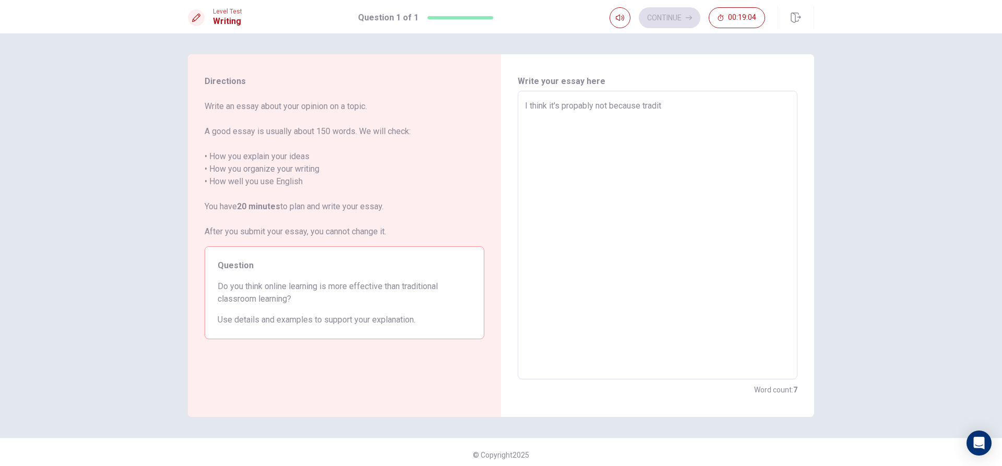
type textarea "x"
type textarea "I think it's propably not because trad"
type textarea "x"
type textarea "I think it's propably not because tra"
type textarea "x"
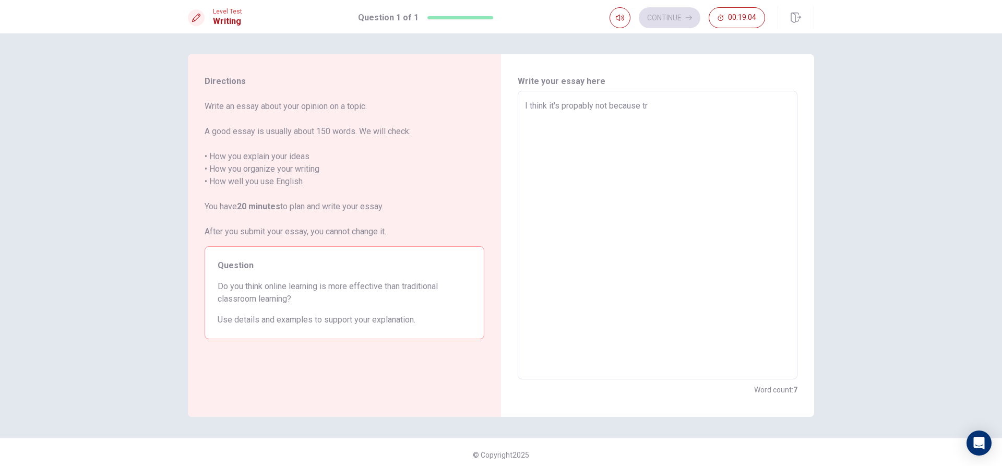
type textarea "I think it's propably not because t"
type textarea "x"
type textarea "I think it's propably not because"
type textarea "x"
type textarea "I think it's propably not because"
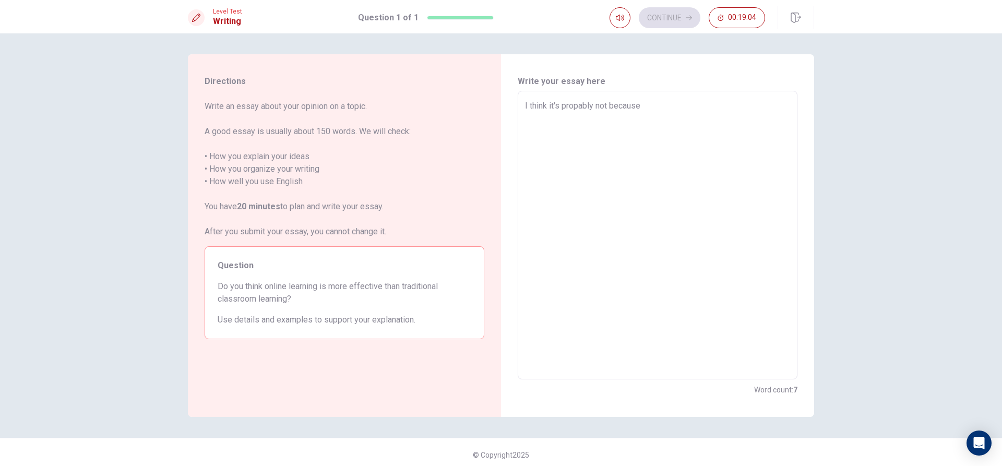
type textarea "x"
type textarea "I think it's propably not becaus"
type textarea "x"
type textarea "I think it's propably not becau"
type textarea "x"
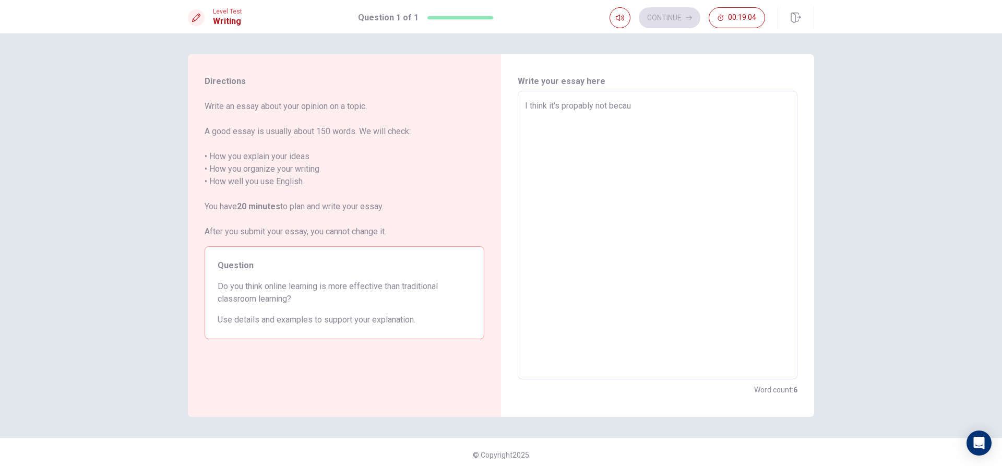
type textarea "I think it's propably not beca"
type textarea "x"
type textarea "I think it's propably not bec"
type textarea "x"
type textarea "I think it's propably not be"
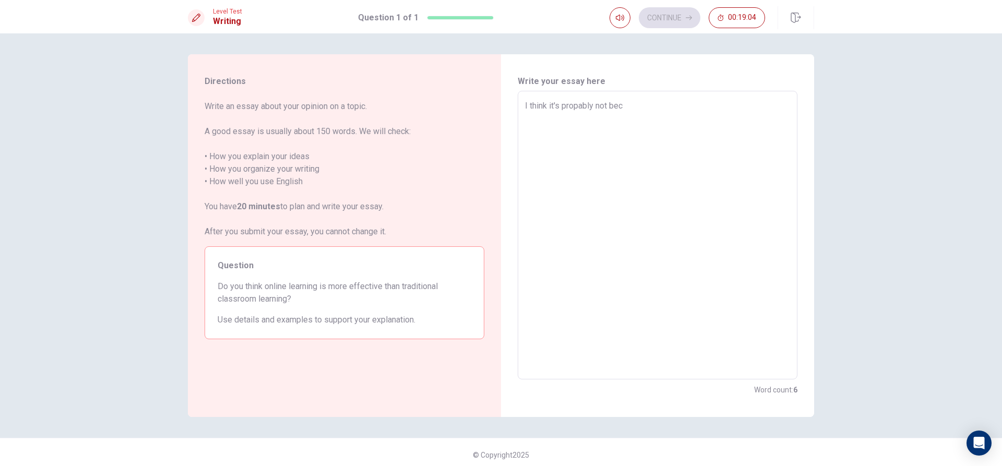
type textarea "x"
type textarea "I think it's propably not b"
type textarea "x"
type textarea "I think it's propably not"
type textarea "x"
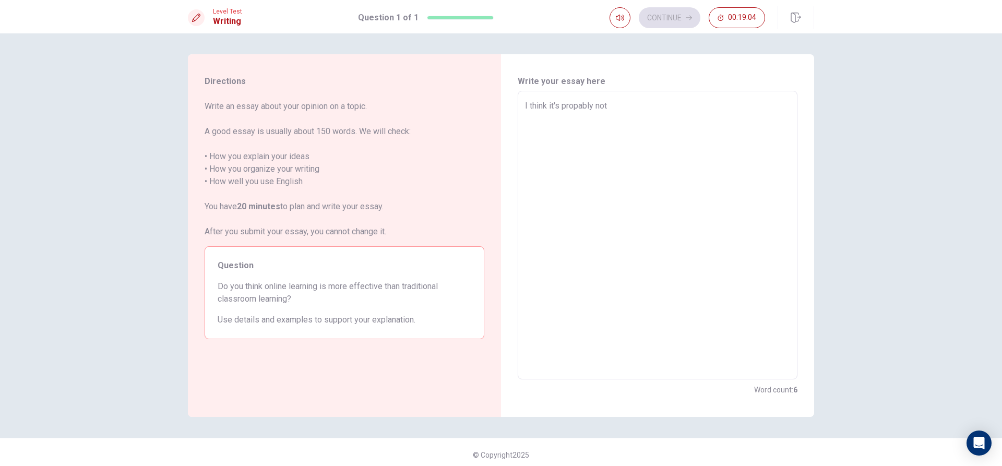
type textarea "I think it's propably not"
type textarea "x"
type textarea "I think it's propably no"
type textarea "x"
type textarea "I think it's propably n"
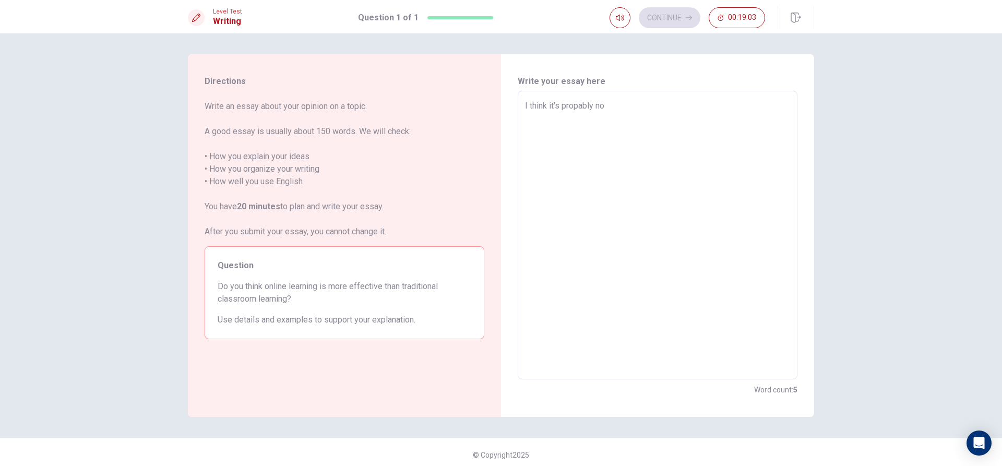
type textarea "x"
type textarea "I think it's propably"
type textarea "x"
type textarea "I think it's propabl"
type textarea "x"
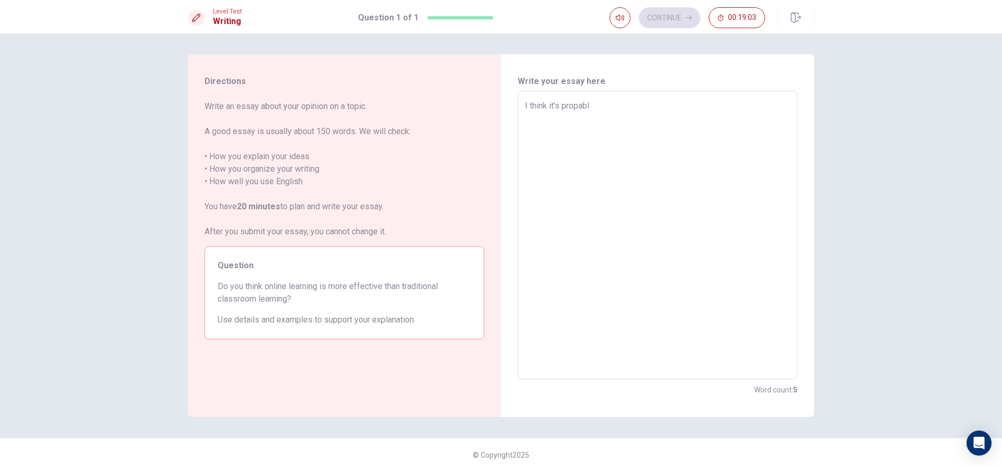
type textarea "I think it's propab"
type textarea "x"
type textarea "I think it's propa"
type textarea "x"
type textarea "I think it's prop"
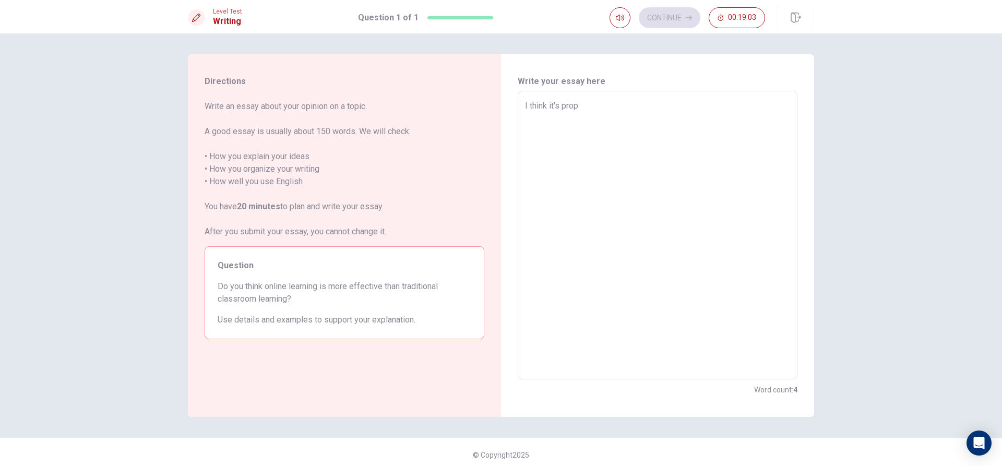
type textarea "x"
type textarea "I think it's pro"
type textarea "x"
type textarea "I think it's pr"
type textarea "x"
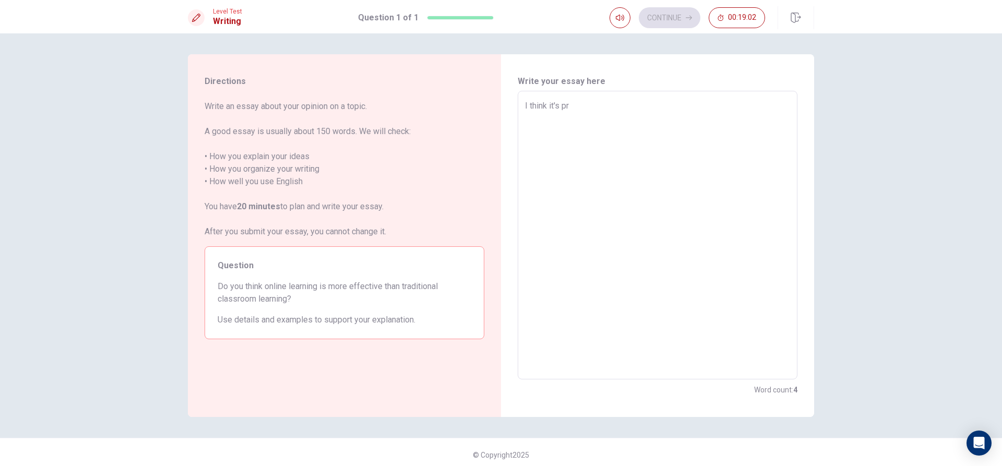
type textarea "I think it's p"
type textarea "x"
type textarea "I think it's"
type textarea "x"
type textarea "I think it's m"
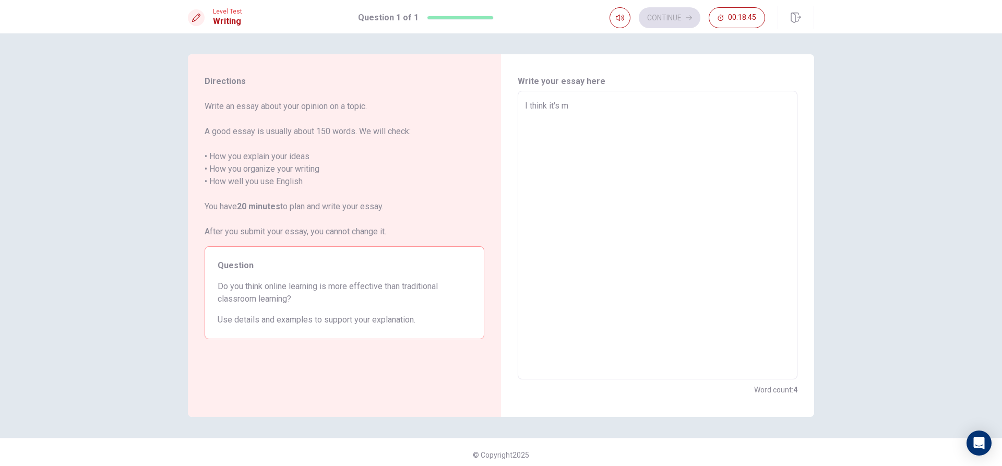
type textarea "x"
type textarea "I think it's ma"
type textarea "x"
type textarea "I think it's may"
type textarea "x"
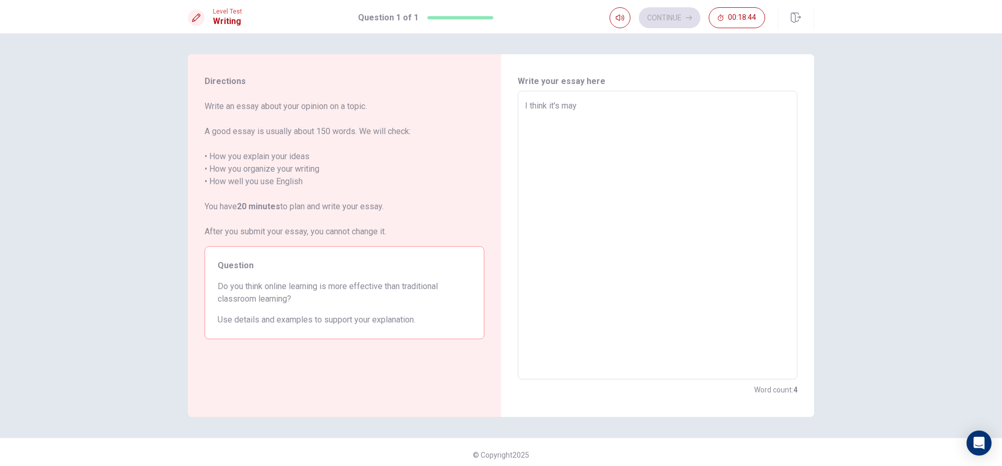
type textarea "I think it's mayb"
type textarea "x"
type textarea "I think it's maybe"
type textarea "x"
type textarea "I think it's maybe."
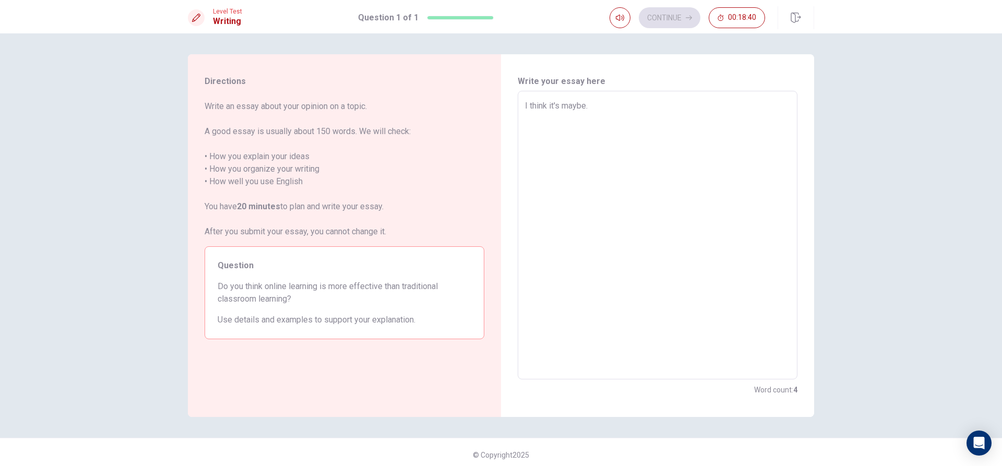
type textarea "x"
type textarea "I think it's maybe."
type textarea "x"
type textarea "I think it's maybe. B"
type textarea "x"
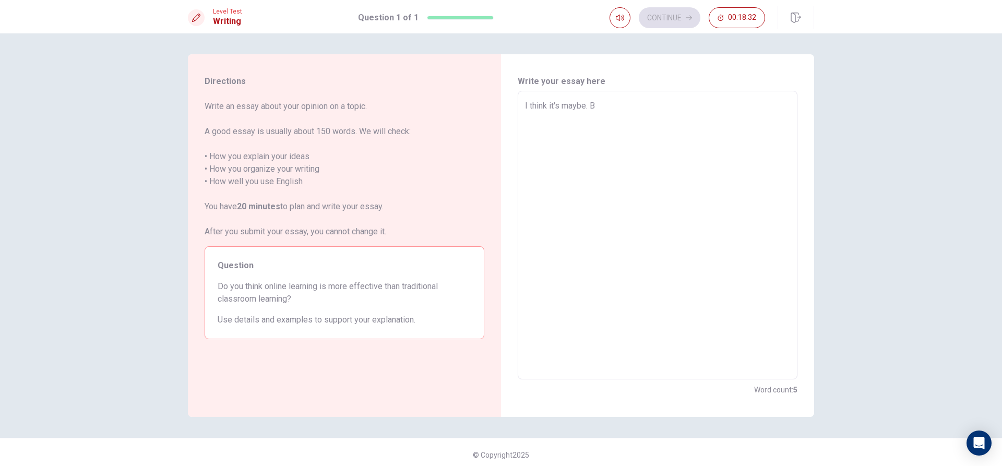
type textarea "I think it's maybe. Bu"
type textarea "x"
type textarea "I think it's maybe. But"
type textarea "x"
type textarea "I think it's maybe. But"
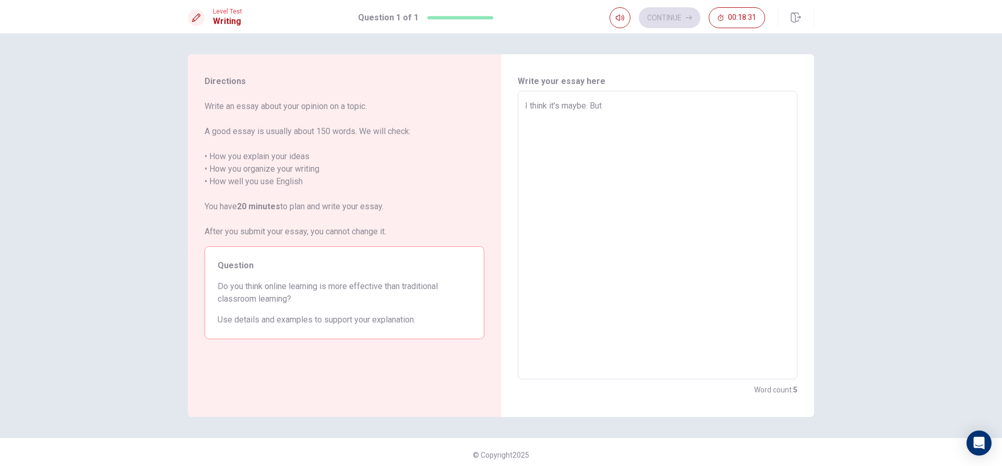
type textarea "x"
type textarea "I think it's maybe. But i"
type textarea "x"
type textarea "I think it's maybe. But if"
type textarea "x"
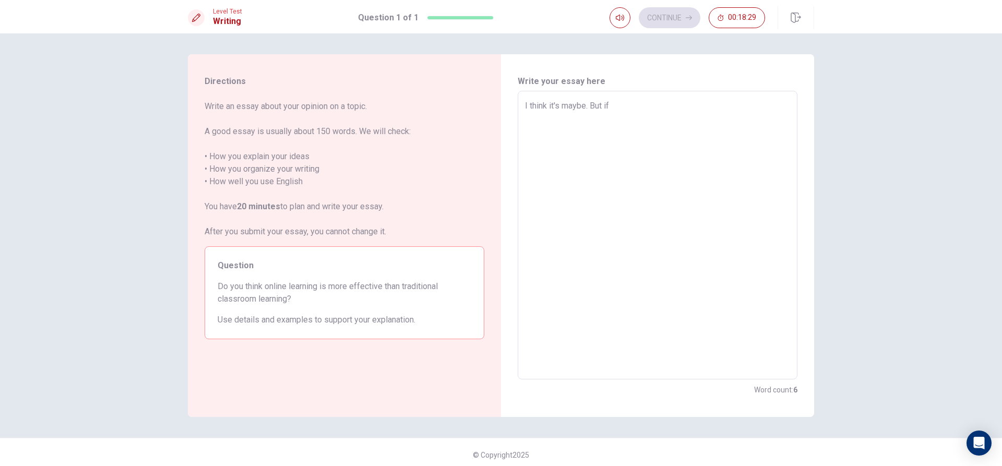
type textarea "I think it's maybe. But if"
type textarea "x"
type textarea "I think it's maybe. But if s"
type textarea "x"
type textarea "I think it's maybe. But if st"
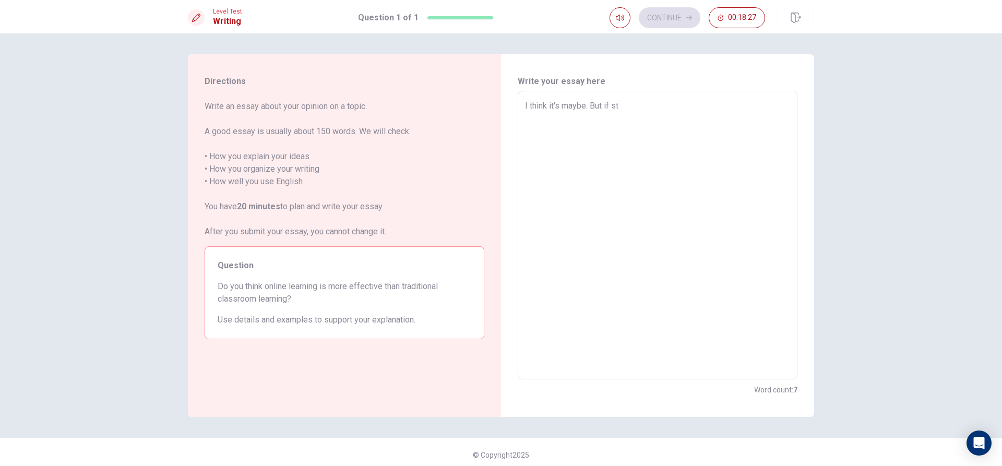
type textarea "x"
type textarea "I think it's maybe. But if stu"
type textarea "x"
type textarea "I think it's maybe. But if stud"
type textarea "x"
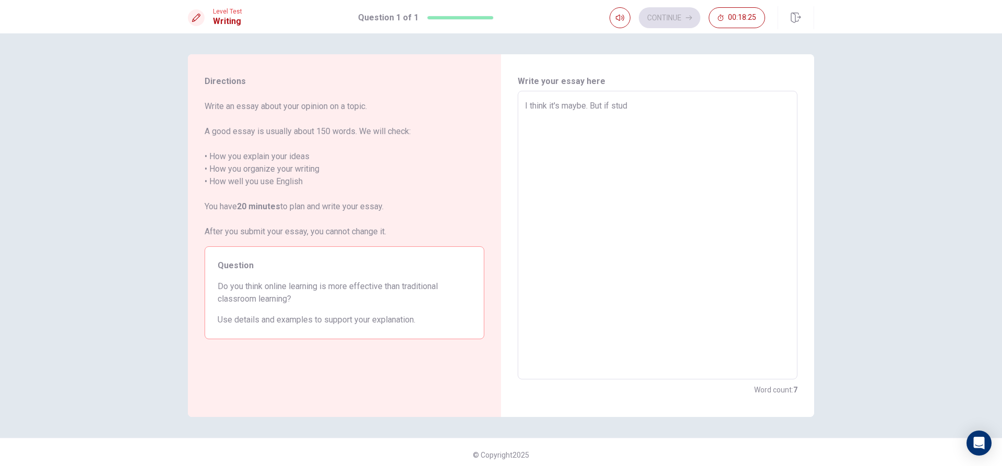
type textarea "I think it's maybe. But if stude"
type textarea "x"
type textarea "I think it's maybe. But if studen"
type textarea "x"
type textarea "I think it's maybe. But if student"
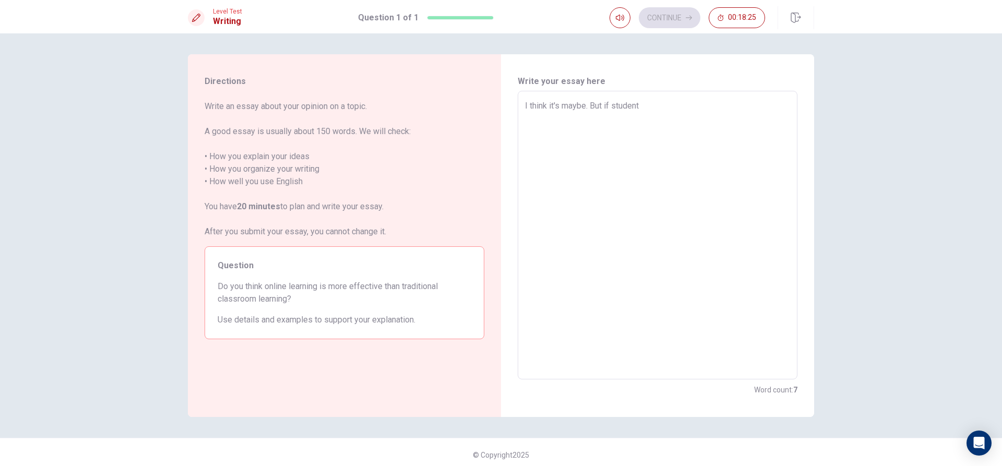
type textarea "x"
type textarea "I think it's maybe. But if students"
type textarea "x"
type textarea "I think it's maybe. But if students"
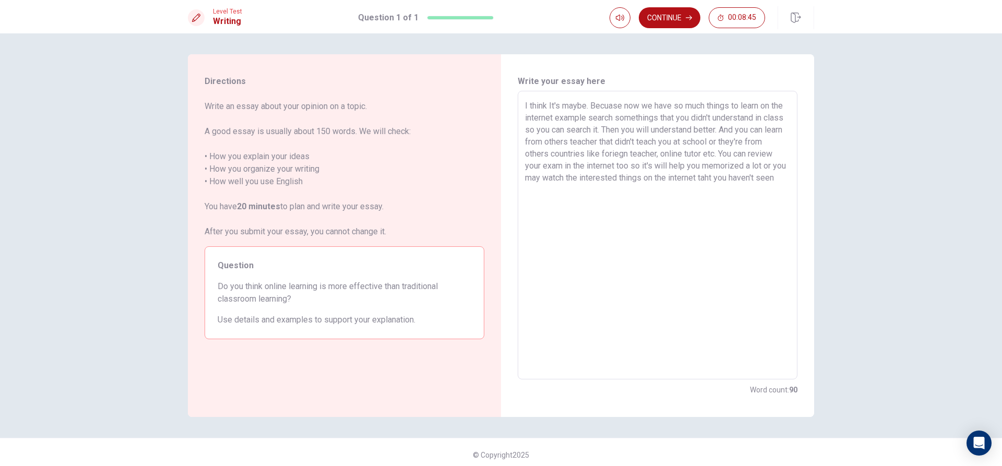
click at [547, 188] on textarea "I think It's maybe. Becuase now we have so much things to learn on the internet…" at bounding box center [657, 235] width 265 height 271
click at [566, 190] on textarea "I think It's maybe. Becuase now we have so much things to learn on the internet…" at bounding box center [657, 235] width 265 height 271
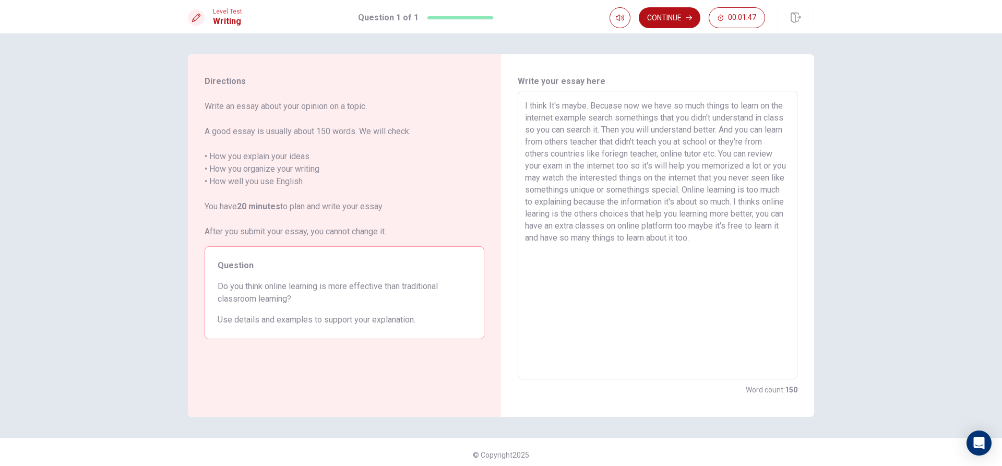
click at [673, 28] on div "Continue 00:01:47" at bounding box center [711, 17] width 204 height 23
click at [670, 20] on button "Continue" at bounding box center [670, 17] width 62 height 21
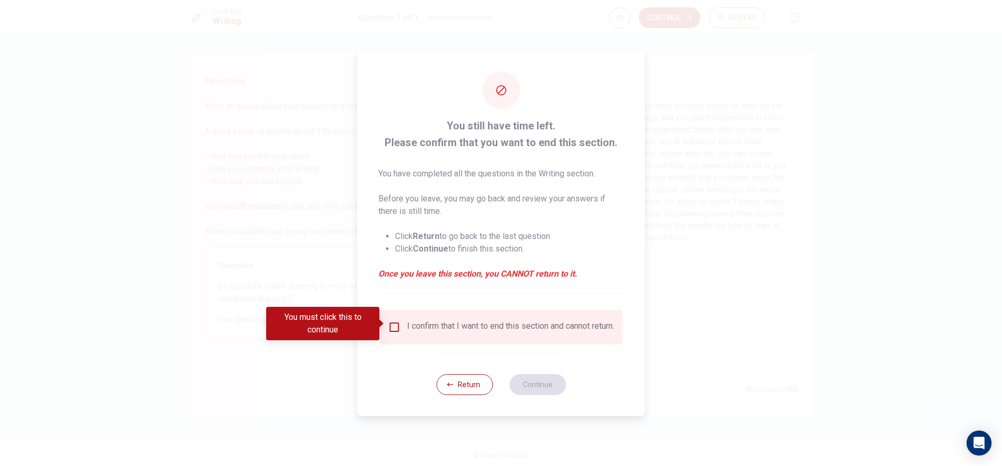
click at [392, 321] on input "You must click this to continue" at bounding box center [394, 327] width 13 height 13
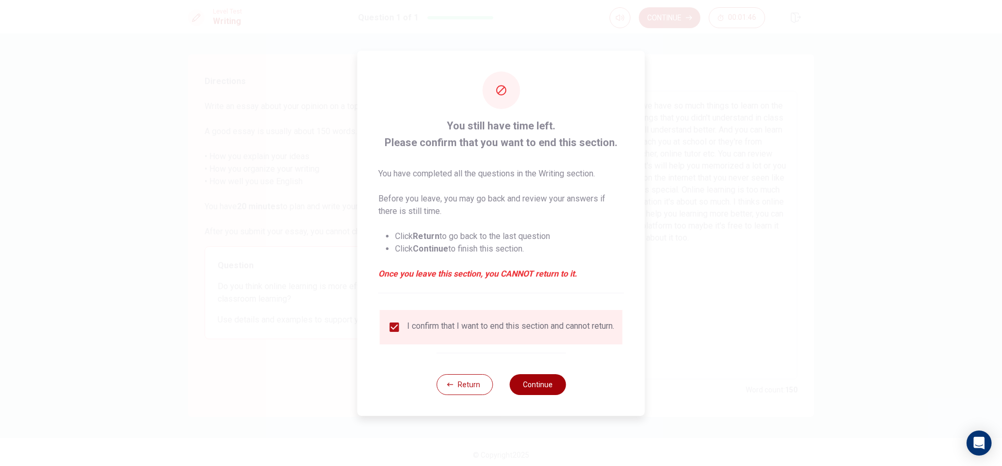
click at [520, 387] on button "Continue" at bounding box center [537, 384] width 56 height 21
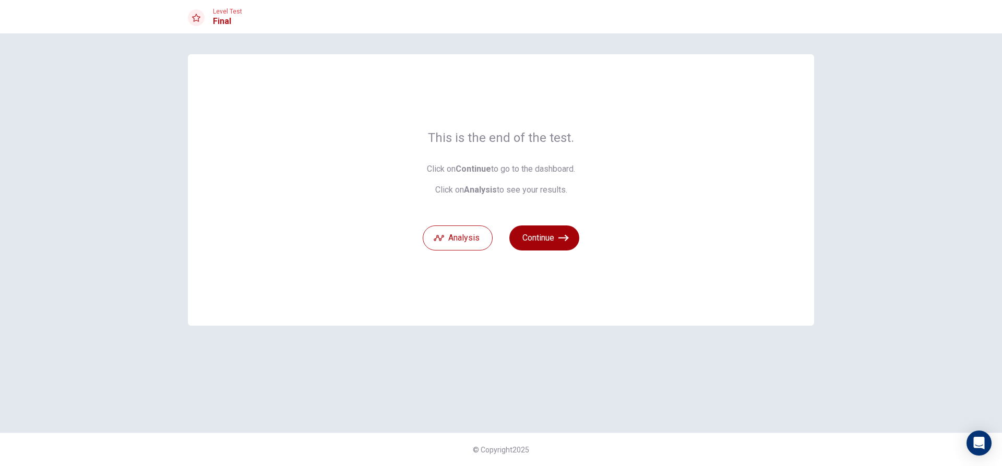
click at [537, 227] on button "Continue" at bounding box center [544, 237] width 70 height 25
